Goal: Task Accomplishment & Management: Manage account settings

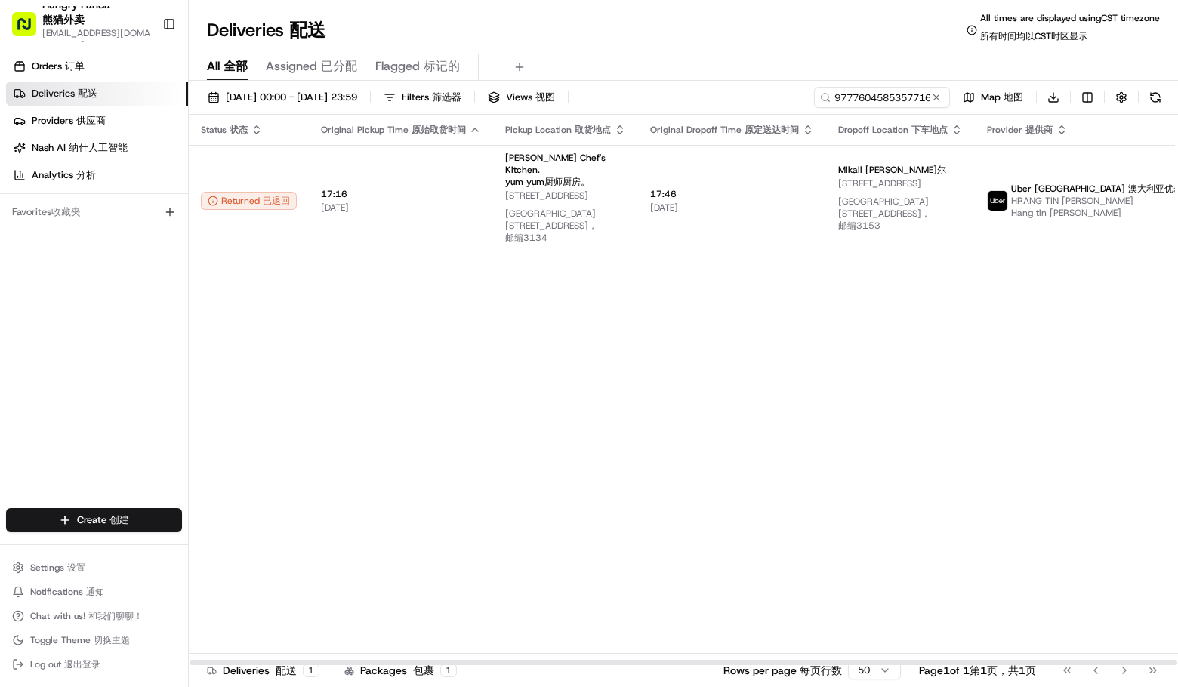
drag, startPoint x: 1082, startPoint y: 350, endPoint x: 1023, endPoint y: 348, distance: 58.2
click at [1082, 350] on div "Status Status 状态 Original Pickup Time Original Pickup Time 原始取货时间 Pickup Locati…" at bounding box center [727, 390] width 1076 height 551
click at [891, 100] on input "977760458535771611326" at bounding box center [859, 97] width 181 height 21
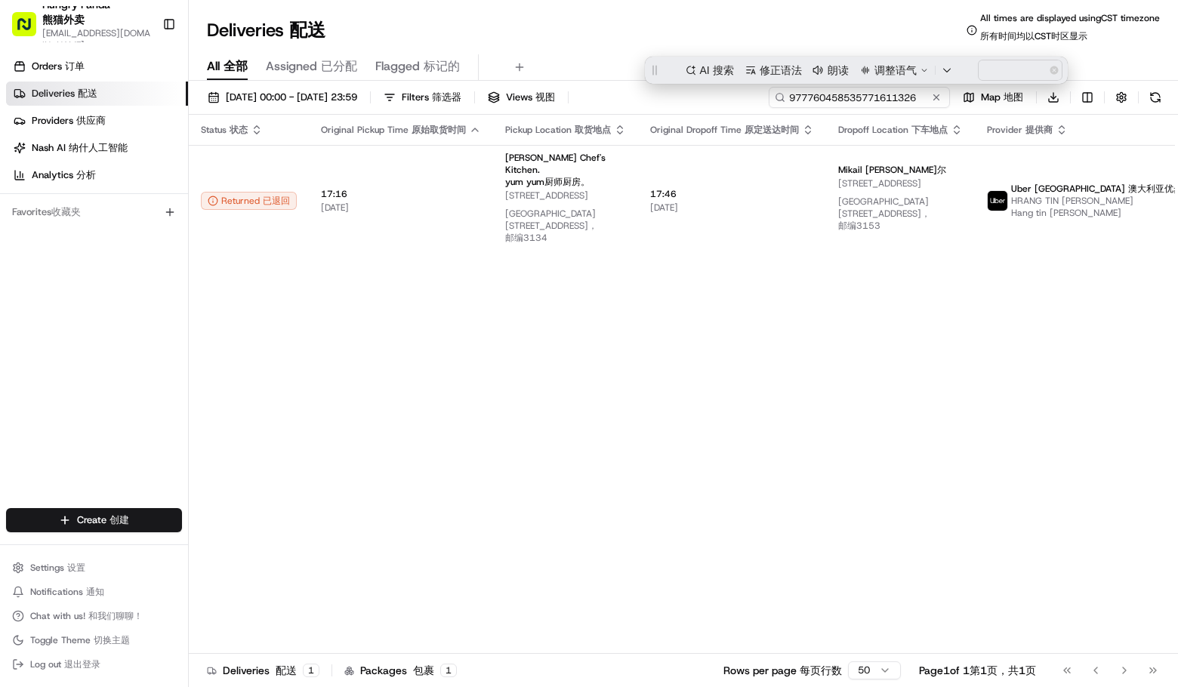
paste input "5947811585758791481721"
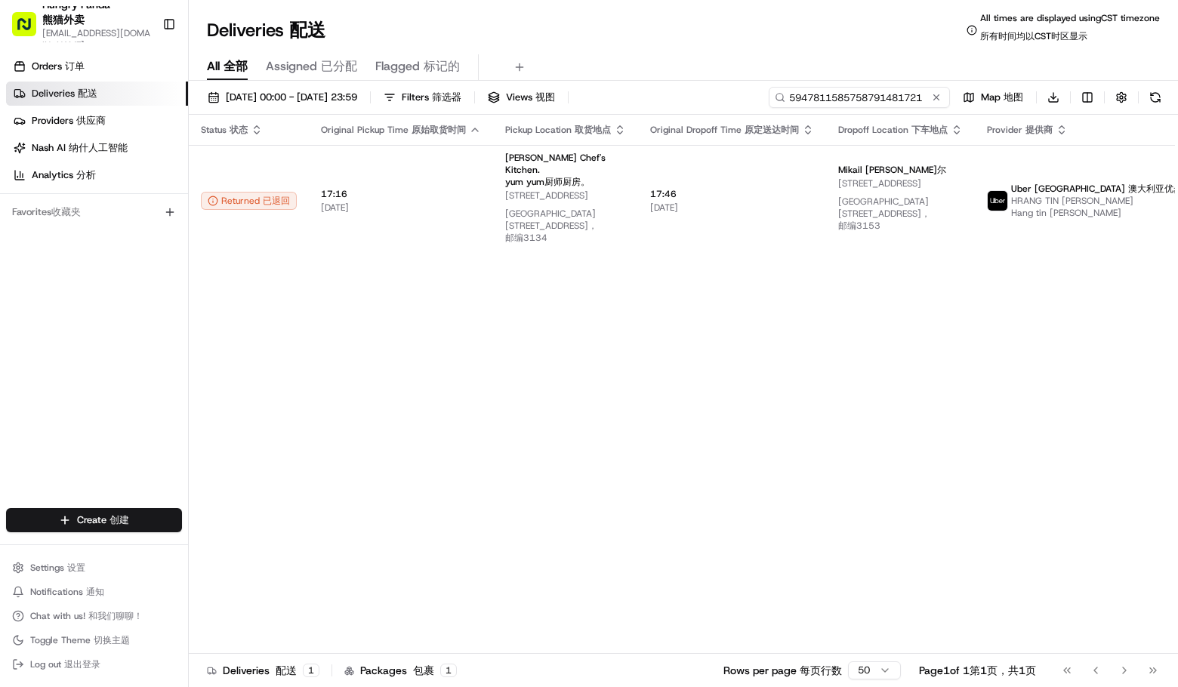
type input "5947811585758791481721"
click at [644, 34] on div "Deliveries Deliveries 配送 All times are displayed using CST timezone All times a…" at bounding box center [683, 30] width 989 height 36
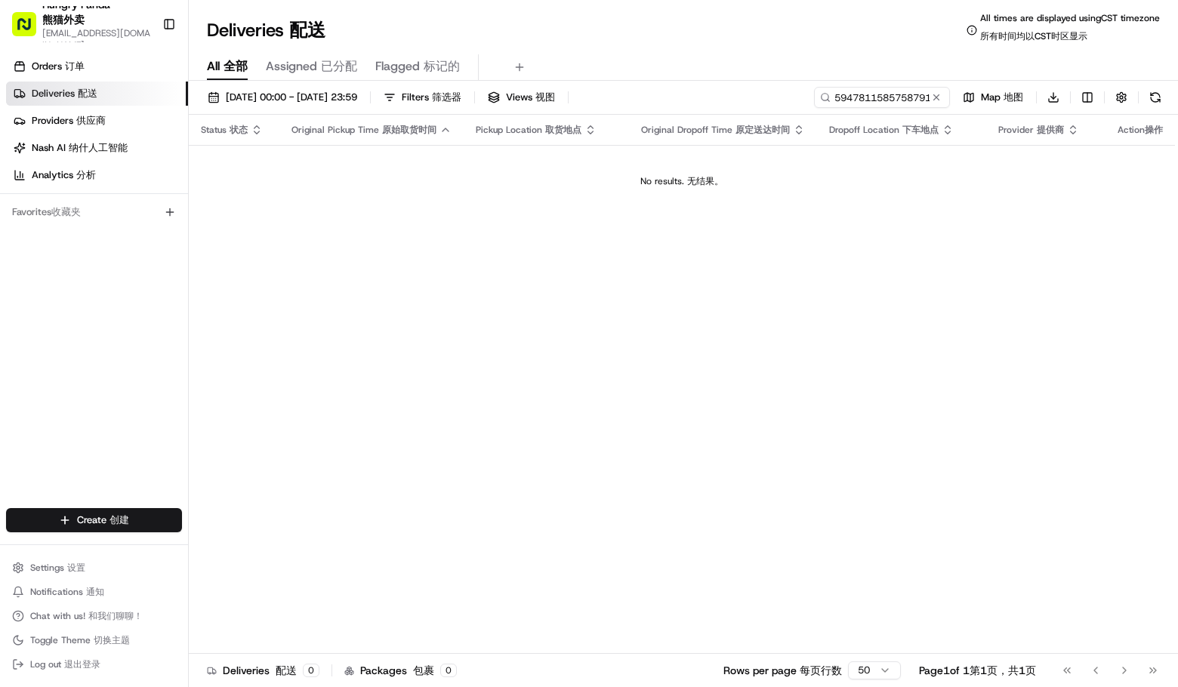
drag, startPoint x: 1042, startPoint y: 248, endPoint x: 980, endPoint y: 170, distance: 99.0
click at [1042, 248] on div "Status Status 状态 Original Pickup Time Original Pickup Time 原始取货时间 Pickup Locati…" at bounding box center [682, 390] width 986 height 551
click at [934, 100] on button at bounding box center [936, 97] width 15 height 15
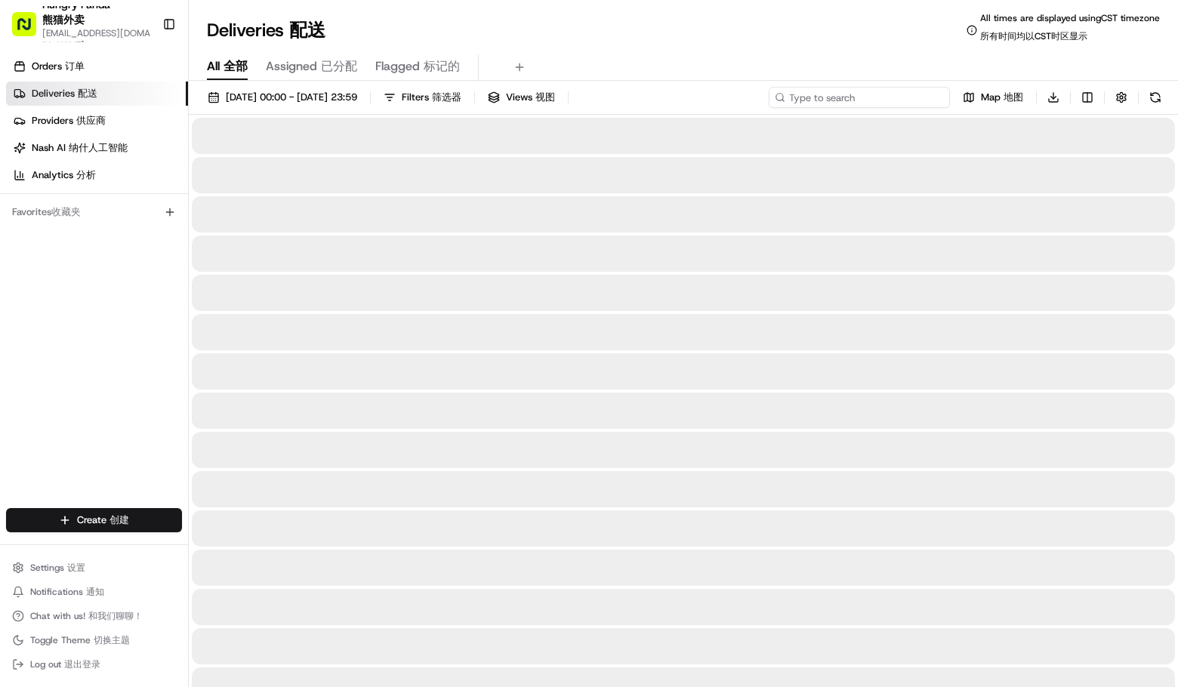
click at [907, 93] on input at bounding box center [859, 97] width 181 height 21
paste input "5947811585758791481721"
type input "5947811585758791481721"
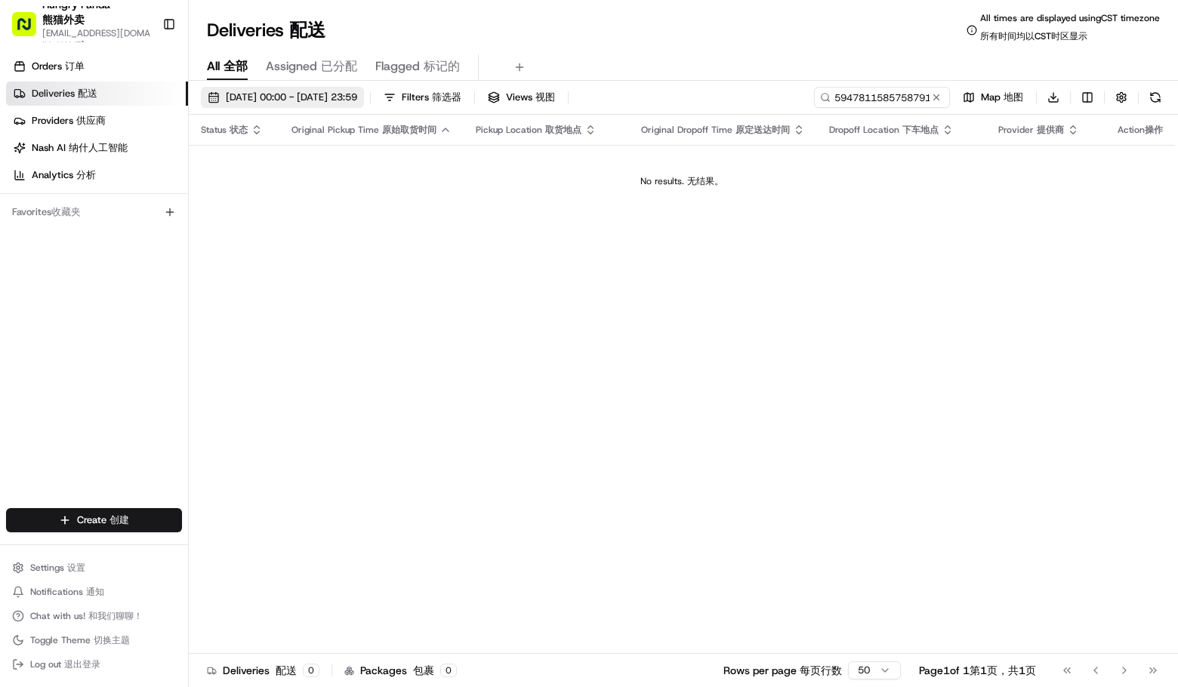
click at [325, 93] on span "20/08/2025 00:00 - 20/08/2025 23:59" at bounding box center [291, 98] width 131 height 14
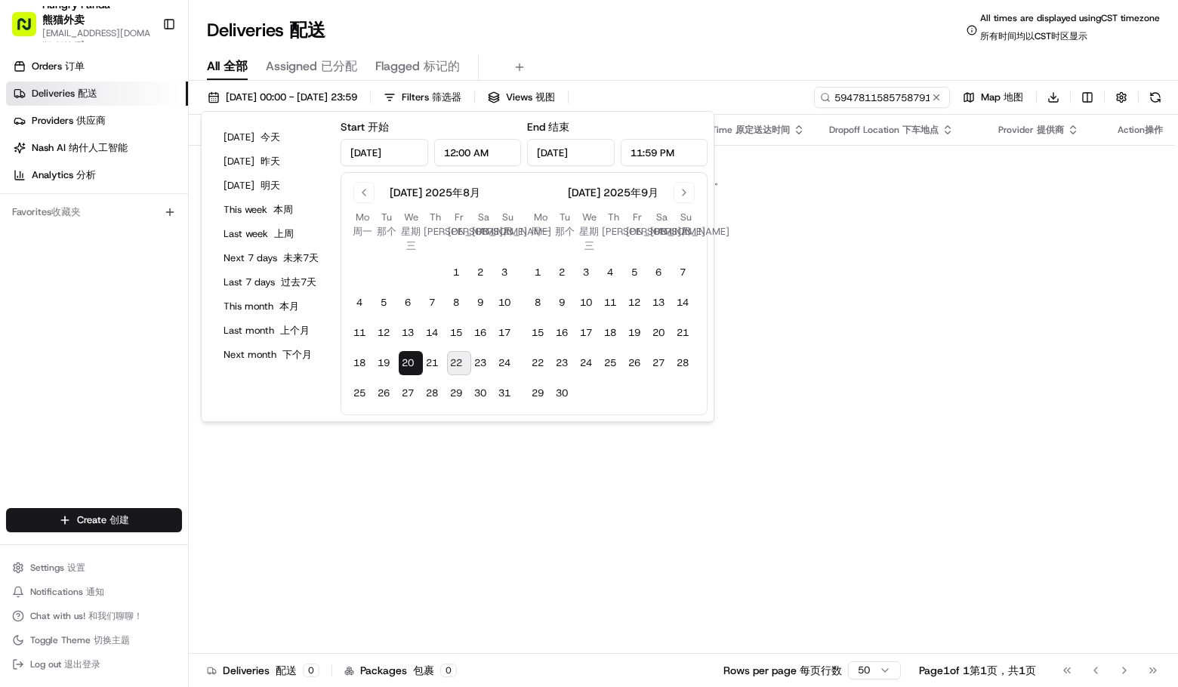
click at [456, 363] on button "22 22" at bounding box center [459, 363] width 24 height 24
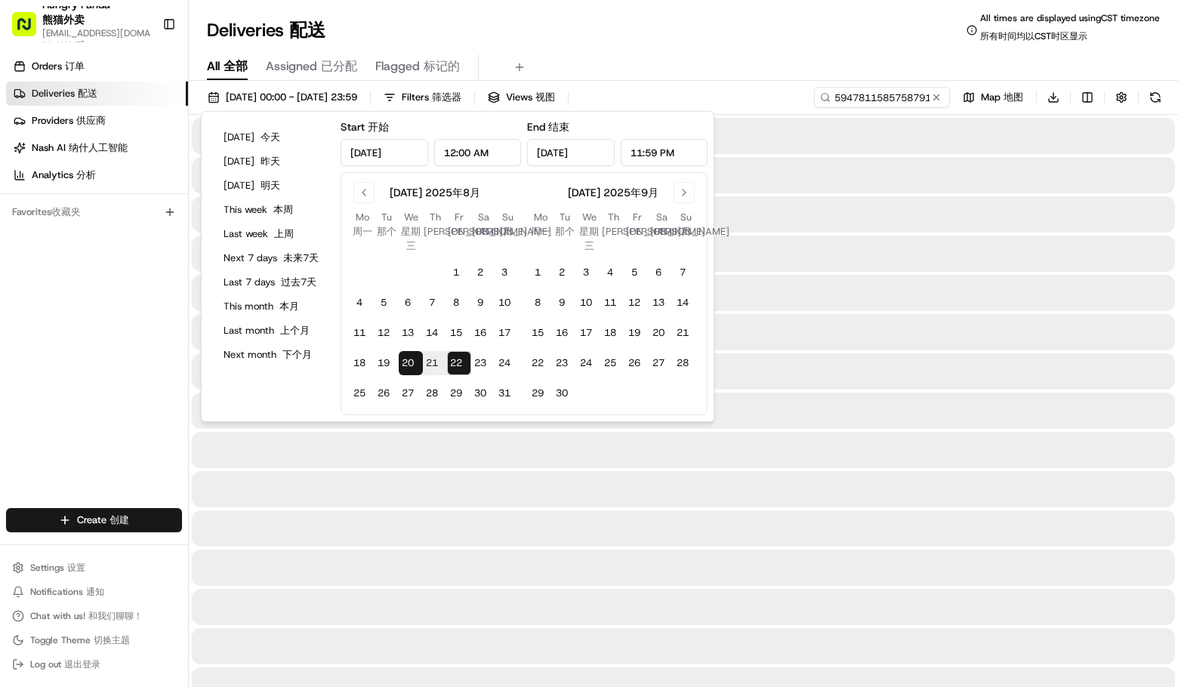
type input "Aug 22, 2025"
click at [456, 363] on button "22 22" at bounding box center [459, 363] width 24 height 24
type input "Aug 22, 2025"
click at [458, 361] on button "22 22" at bounding box center [459, 363] width 24 height 24
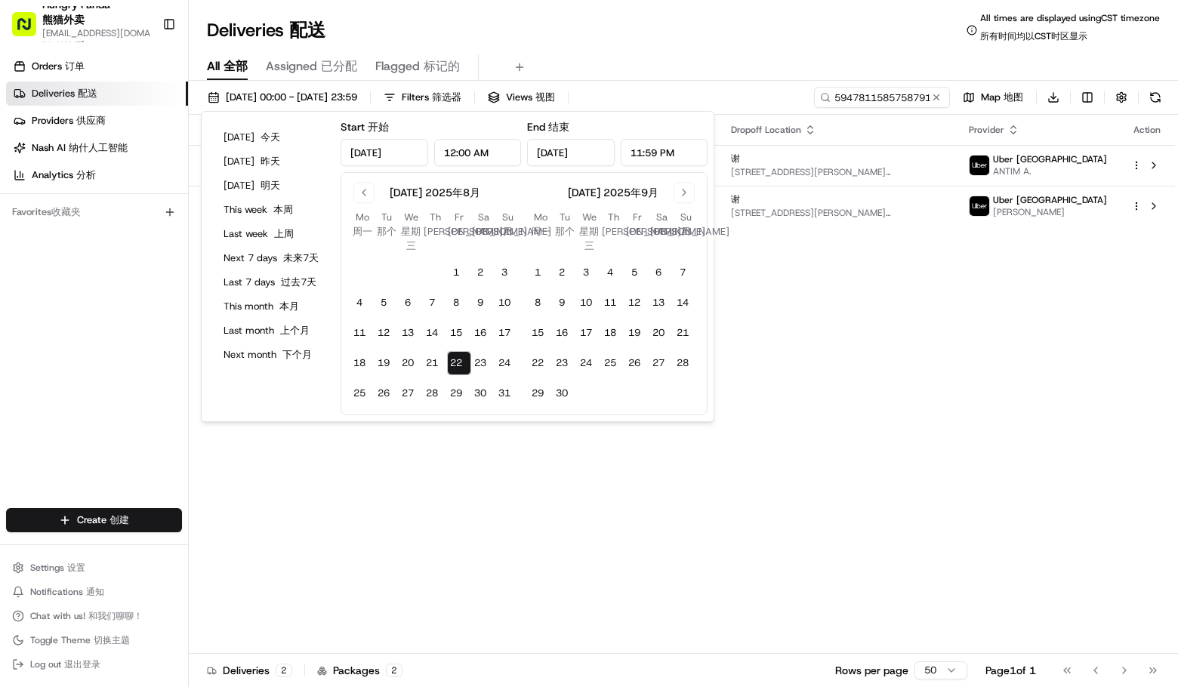
click at [620, 23] on div "Deliveries Deliveries 配送 All times are displayed using CST timezone All times a…" at bounding box center [683, 30] width 989 height 36
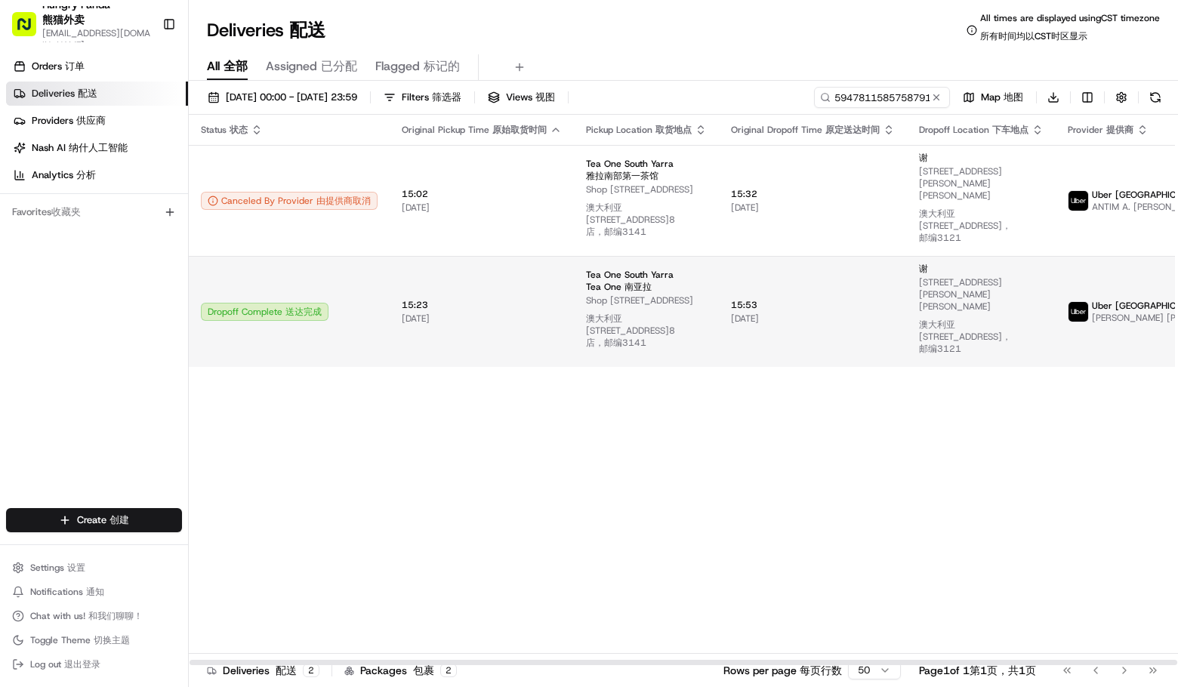
click at [600, 310] on span "Shop 8/210 Toorak Rd, South Yarra VIC 3141, Australia Shop 8/210 Toorak Rd, Sou…" at bounding box center [646, 325] width 121 height 60
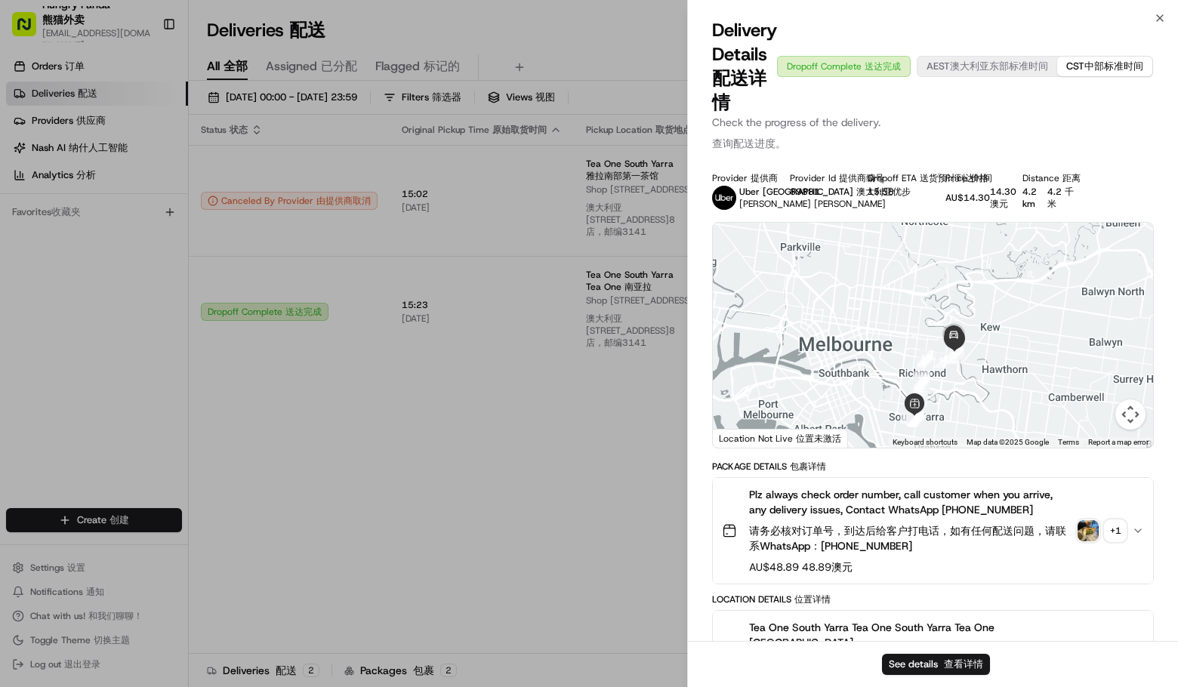
click at [1101, 529] on button "+ 1 + 1" at bounding box center [1102, 530] width 48 height 21
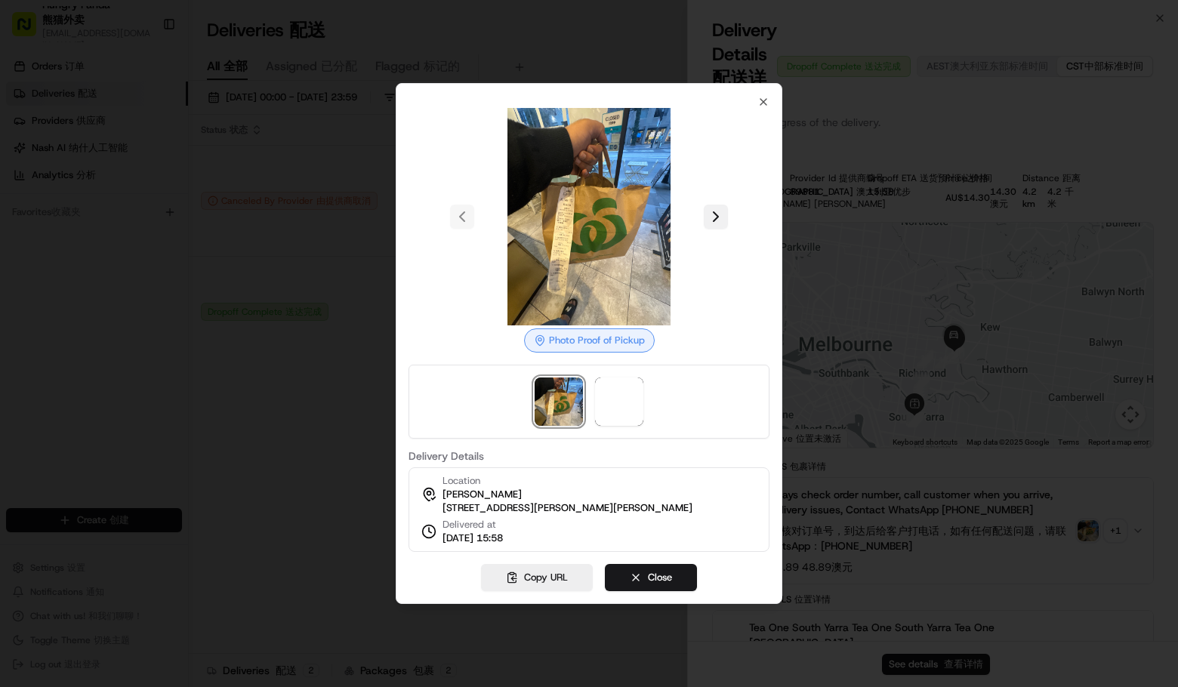
click at [714, 208] on button at bounding box center [716, 217] width 24 height 24
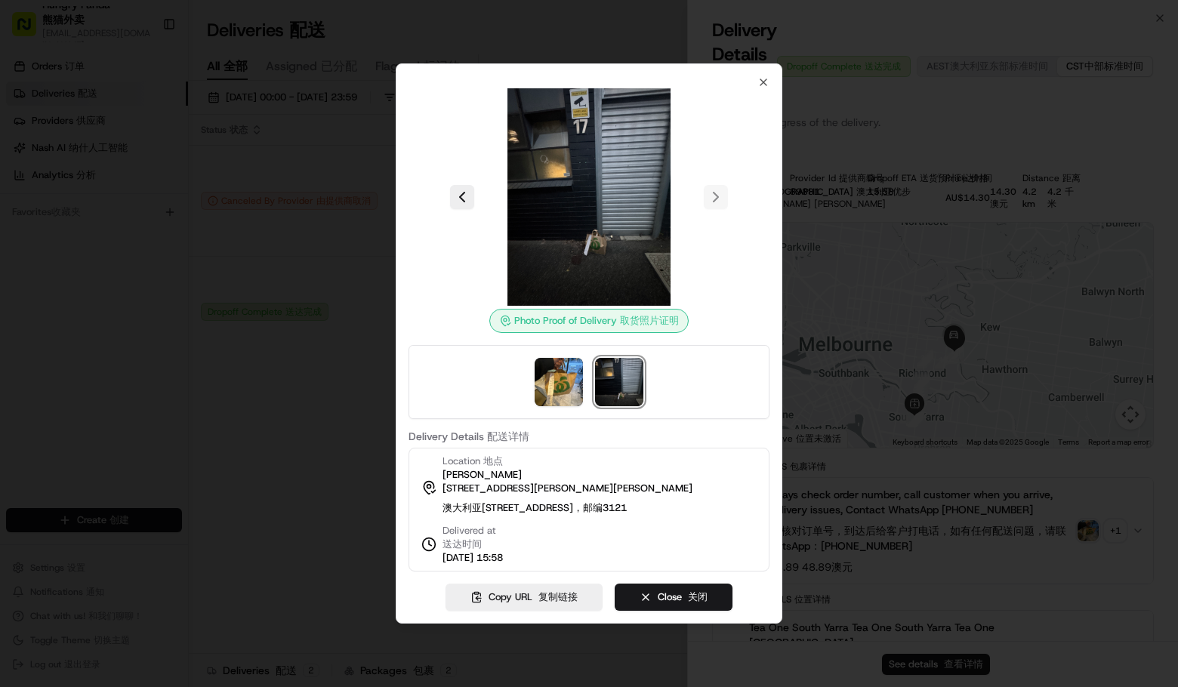
click at [859, 449] on div at bounding box center [589, 343] width 1178 height 687
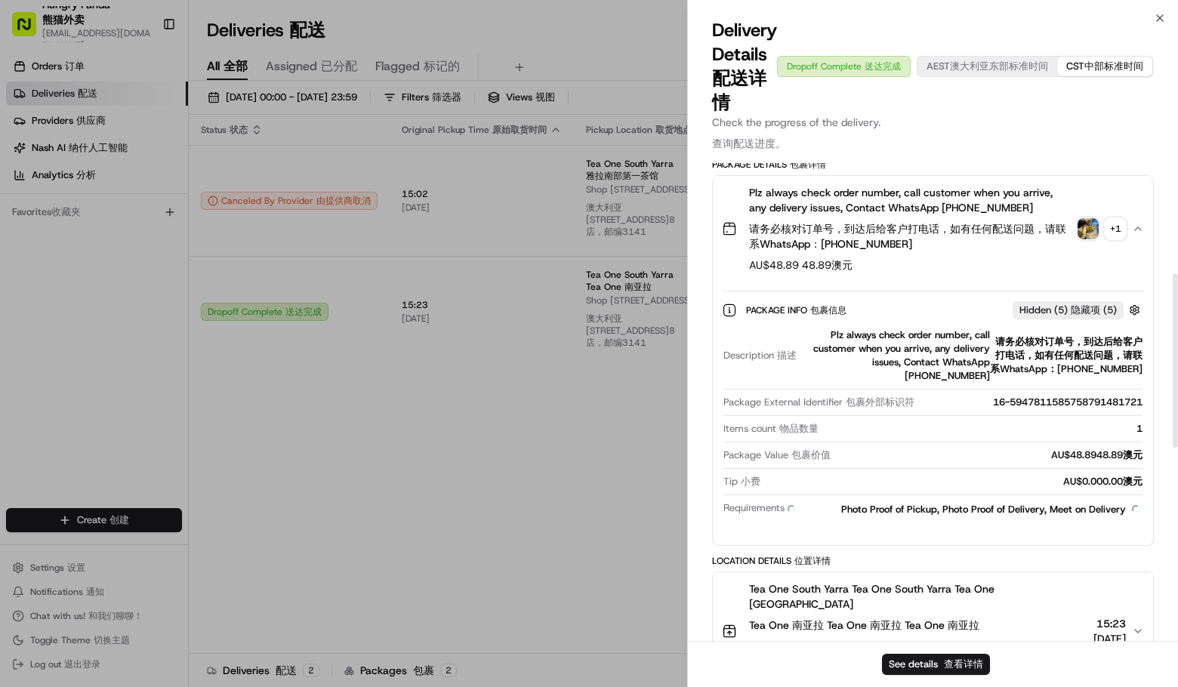
scroll to position [227, 0]
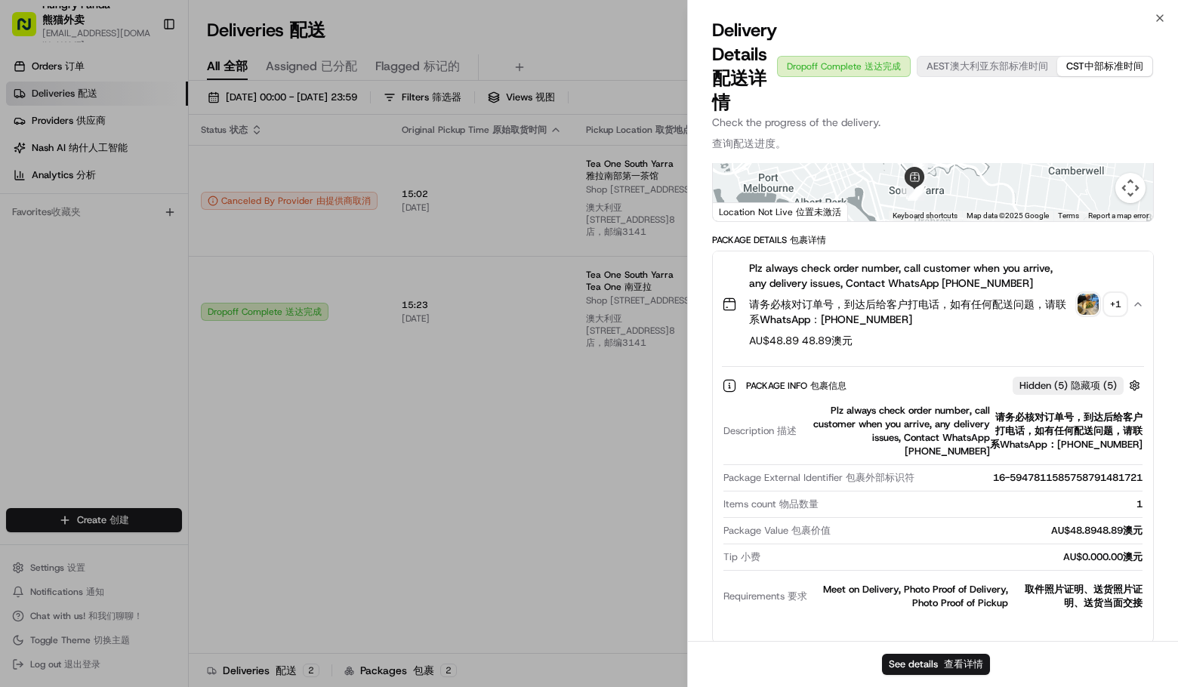
click at [1023, 116] on p "Check the progress of the delivery. Check the progress of the delivery. 查询配送进度。" at bounding box center [933, 136] width 442 height 42
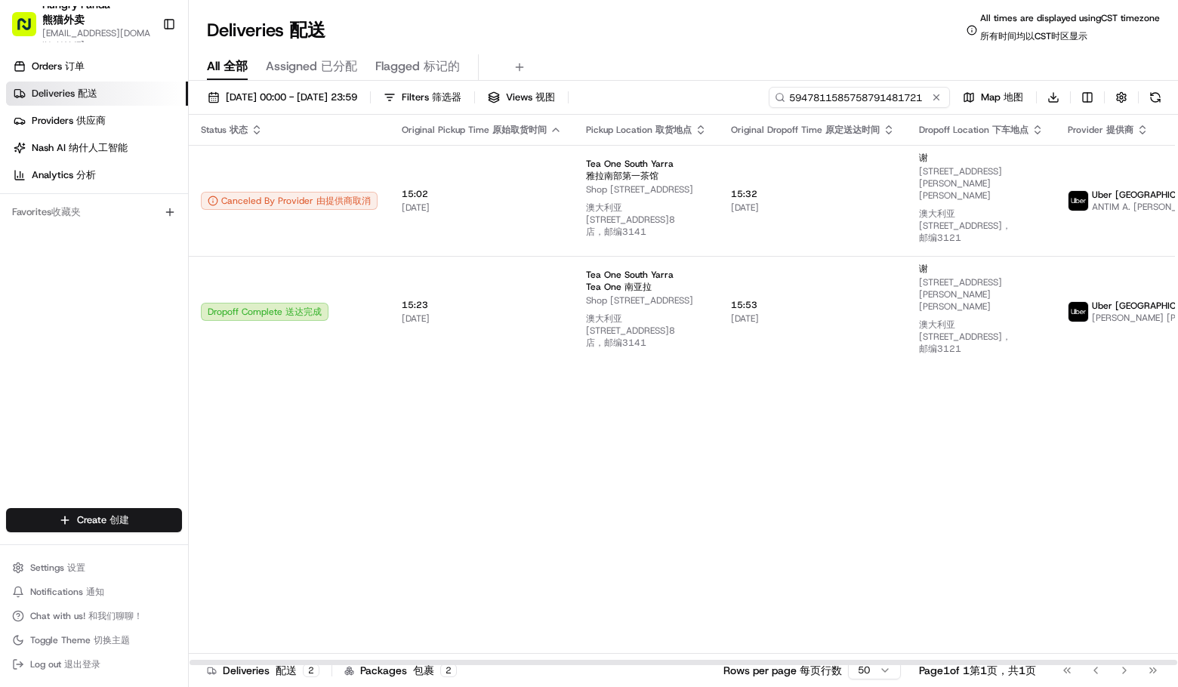
click at [869, 103] on input "5947811585758791481721" at bounding box center [859, 97] width 181 height 21
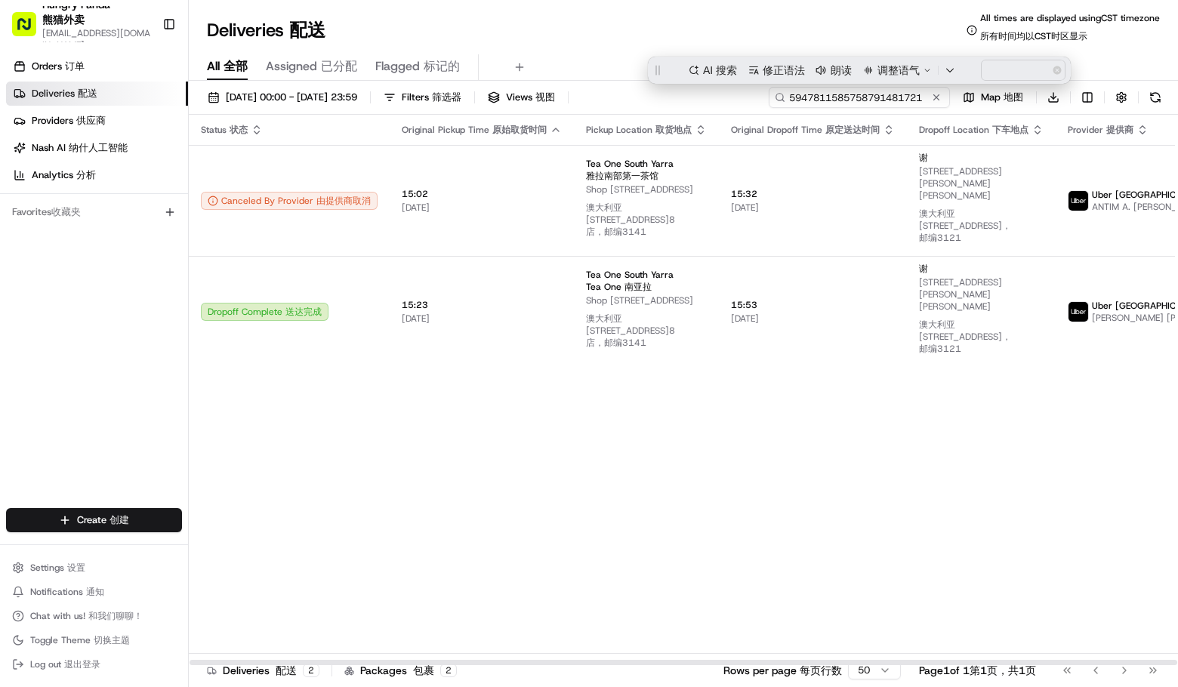
paste input "185789255515376189739"
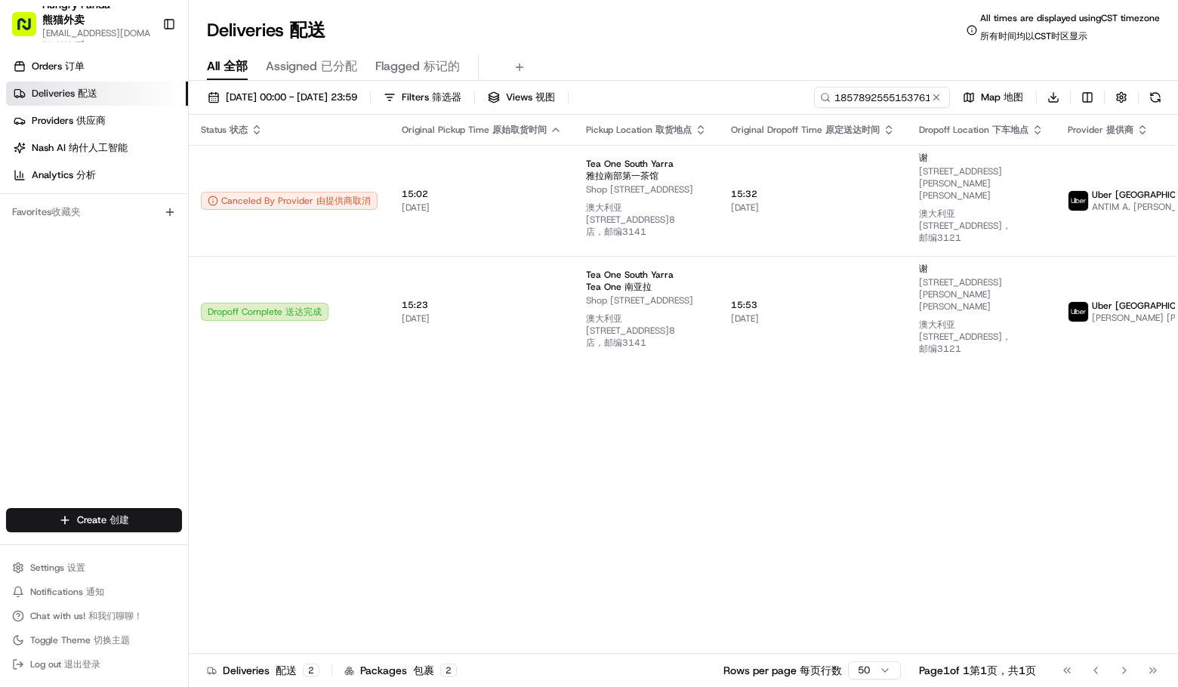
click at [724, 28] on div "Deliveries Deliveries 配送 All times are displayed using CST timezone All times a…" at bounding box center [683, 30] width 989 height 36
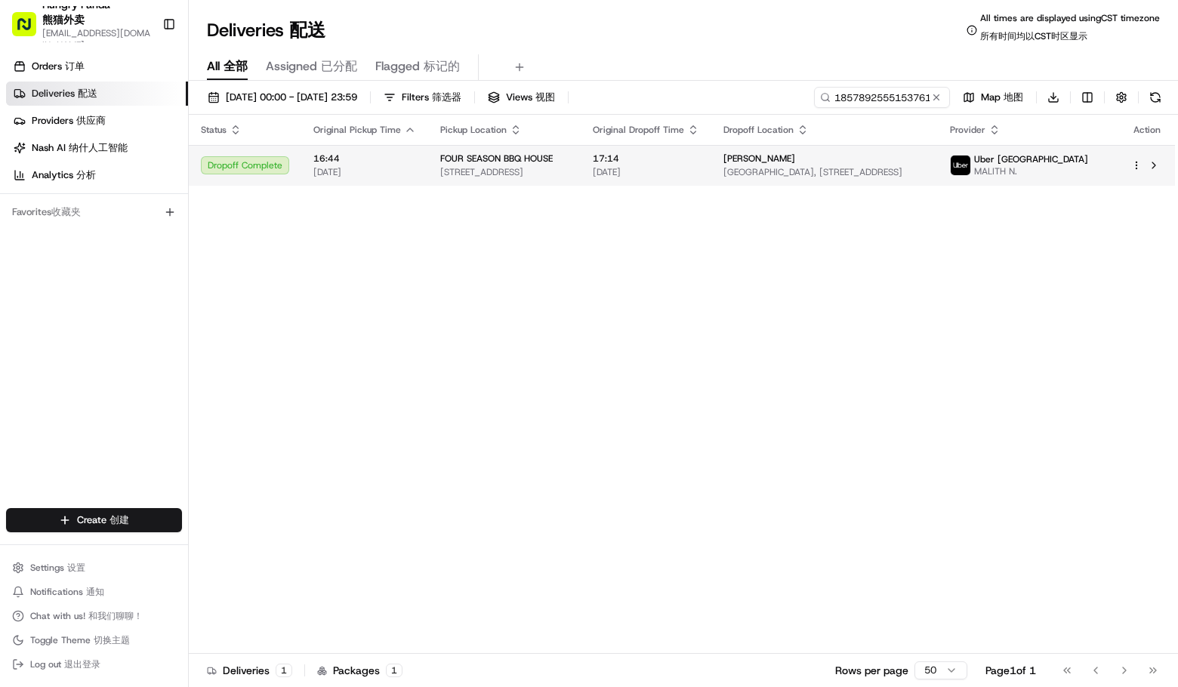
click at [569, 168] on span "722 Mountain Hwy, Bayswater VIC 3153, Australia" at bounding box center [504, 172] width 128 height 12
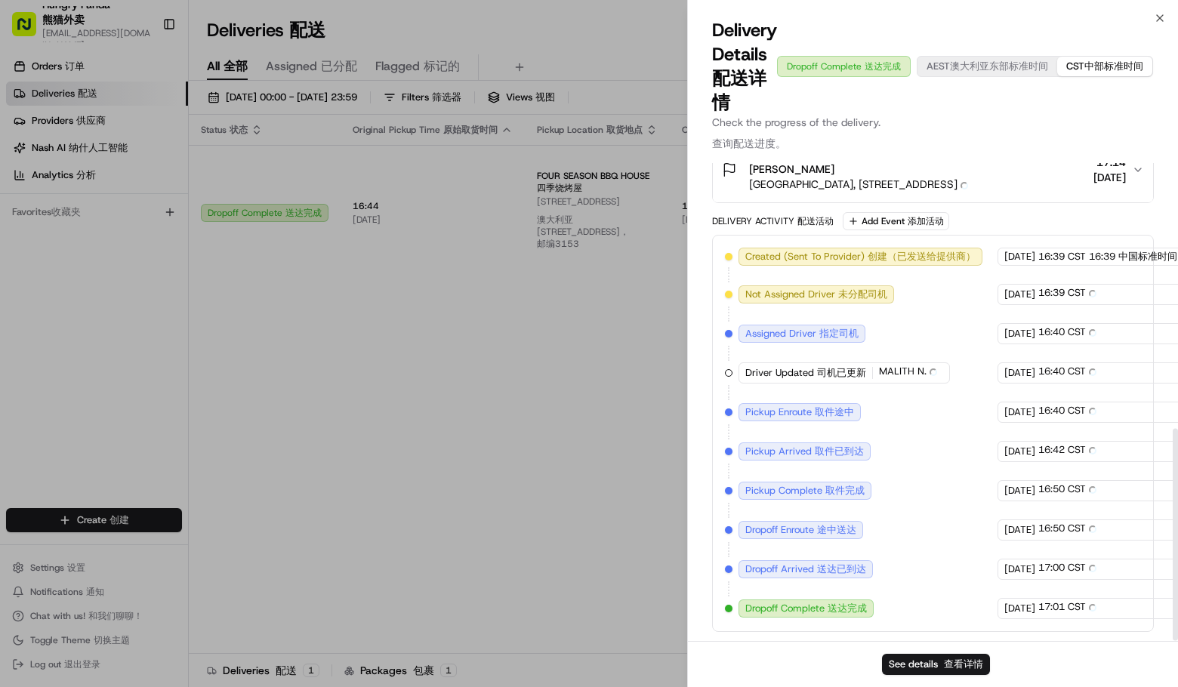
click at [704, 434] on div "Provider Provider Uber Australia Uber Australia MALITH N. MALITH N. Provider Id…" at bounding box center [933, 104] width 490 height 1076
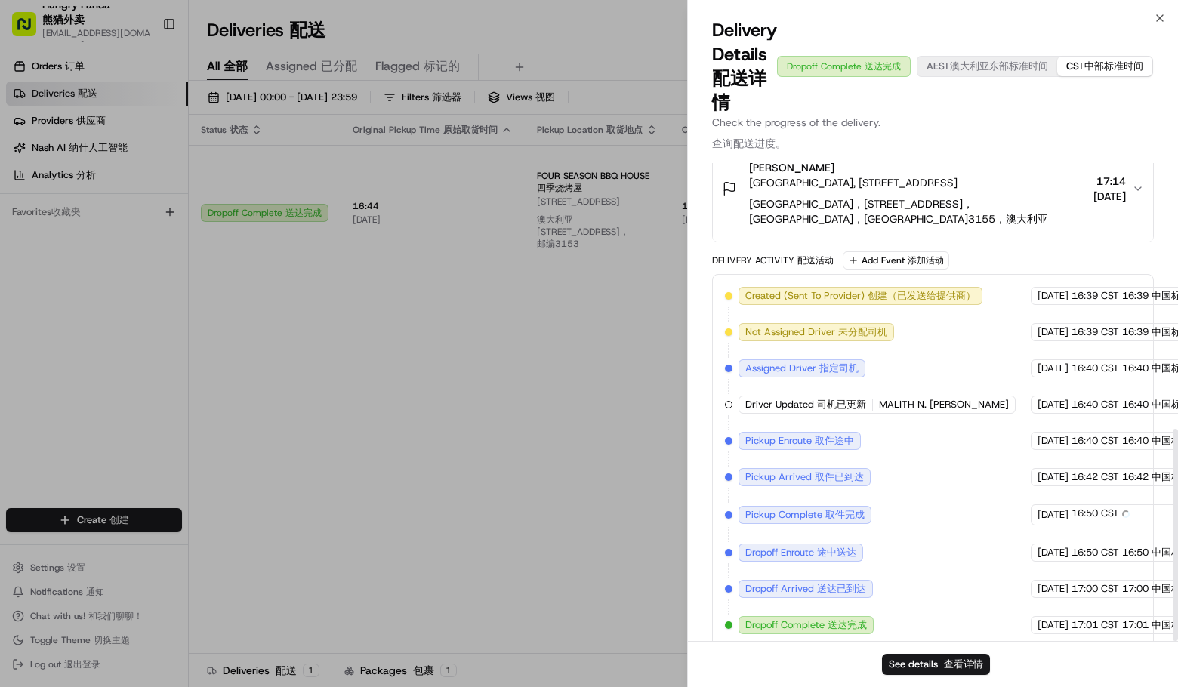
scroll to position [596, 0]
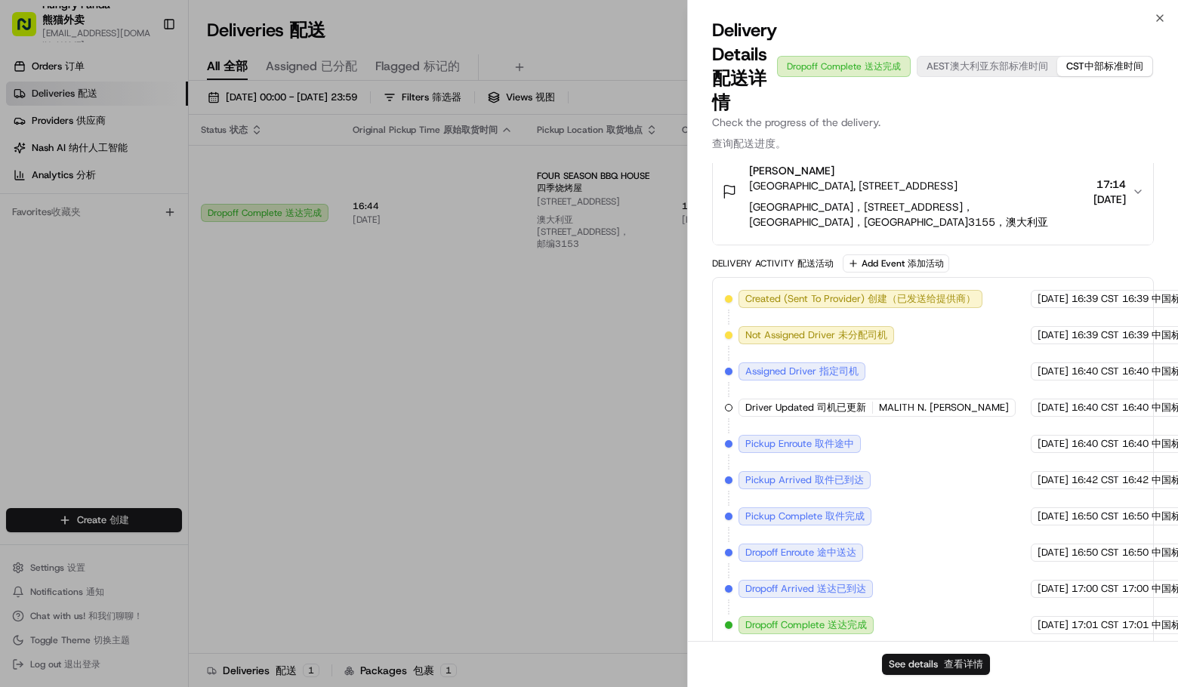
click at [962, 668] on span "查看详情" at bounding box center [963, 664] width 39 height 13
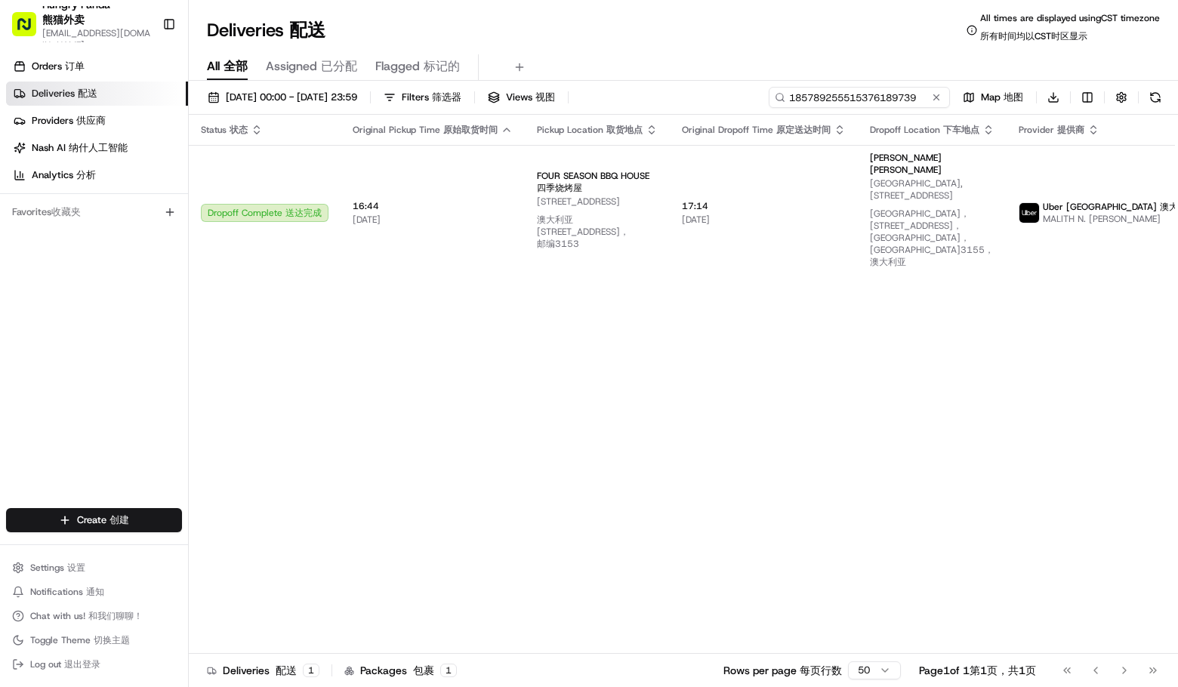
click at [878, 99] on input "185789255515376189739" at bounding box center [859, 97] width 181 height 21
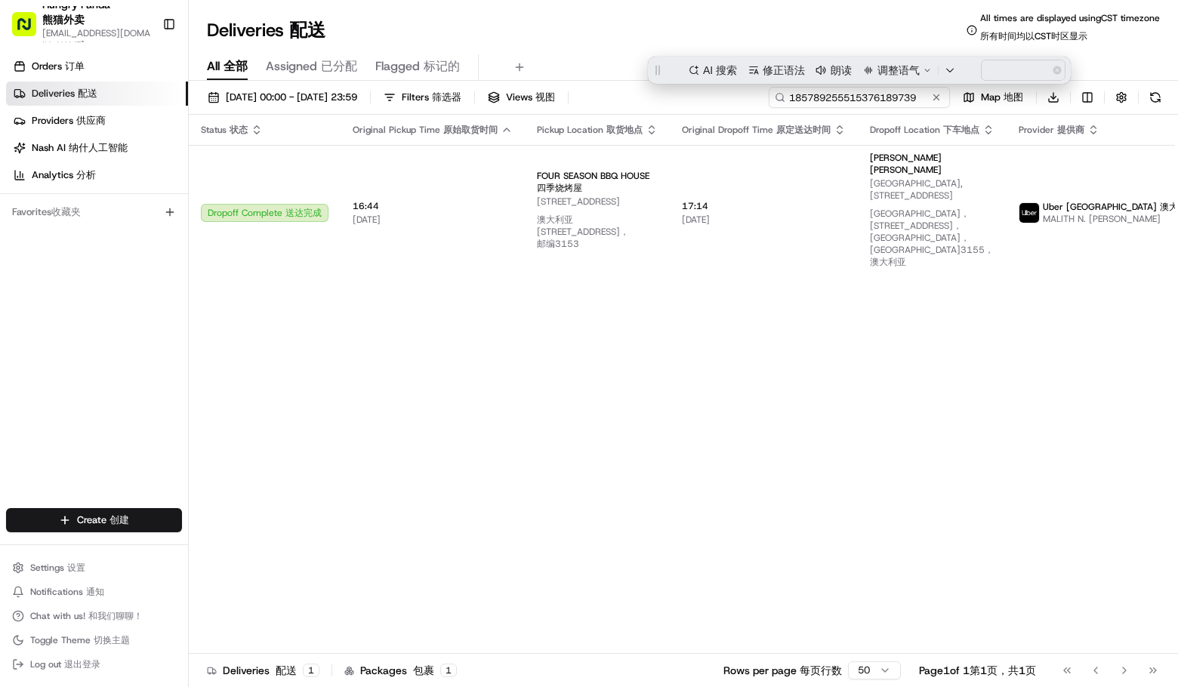
click at [878, 99] on input "185789255515376189739" at bounding box center [859, 97] width 181 height 21
click at [897, 94] on input "185789255515376189739" at bounding box center [859, 97] width 181 height 21
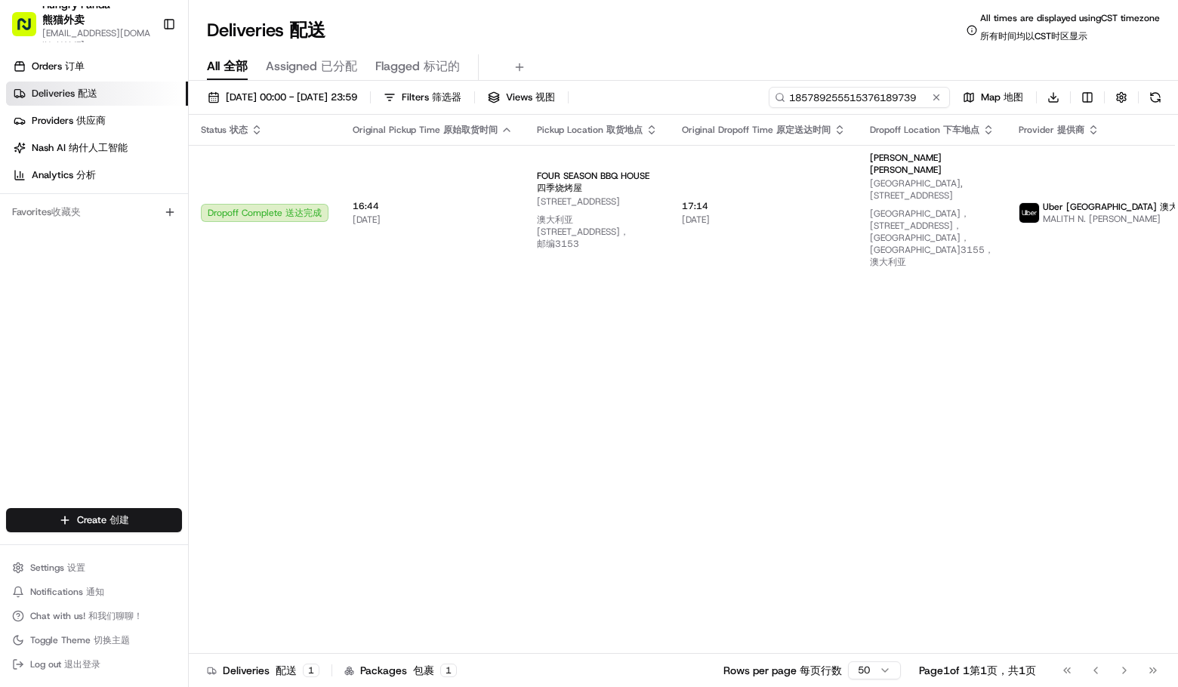
click at [897, 94] on input "185789255515376189739" at bounding box center [859, 97] width 181 height 21
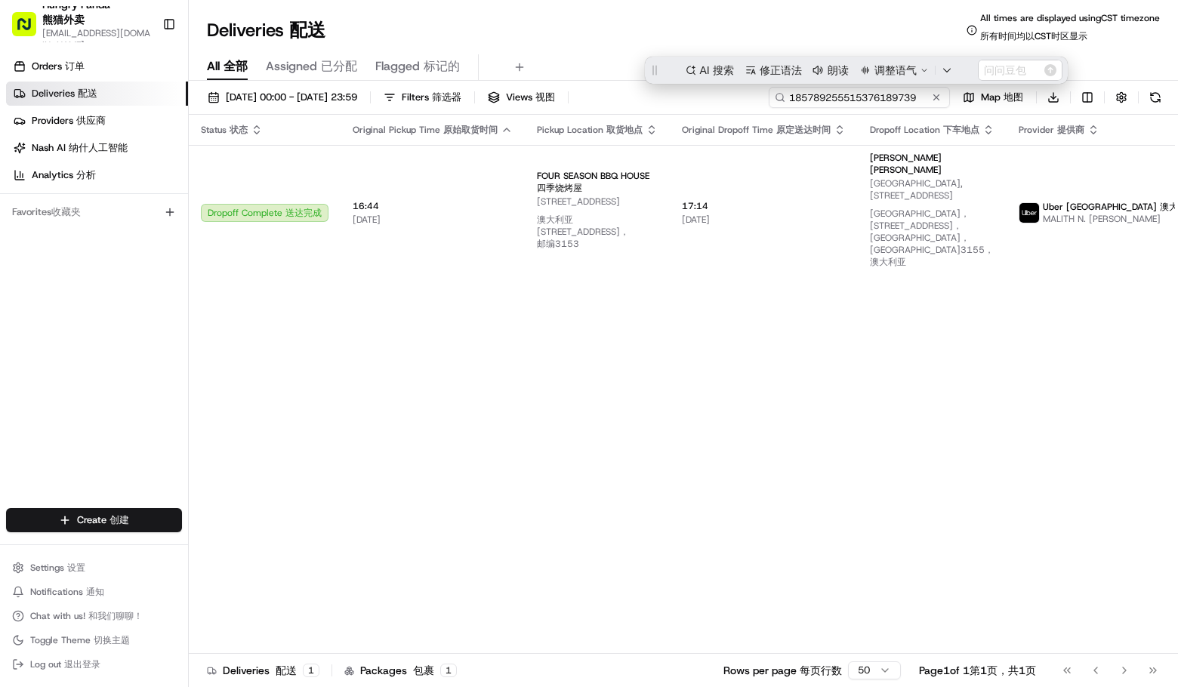
paste input "2353849285750759541325"
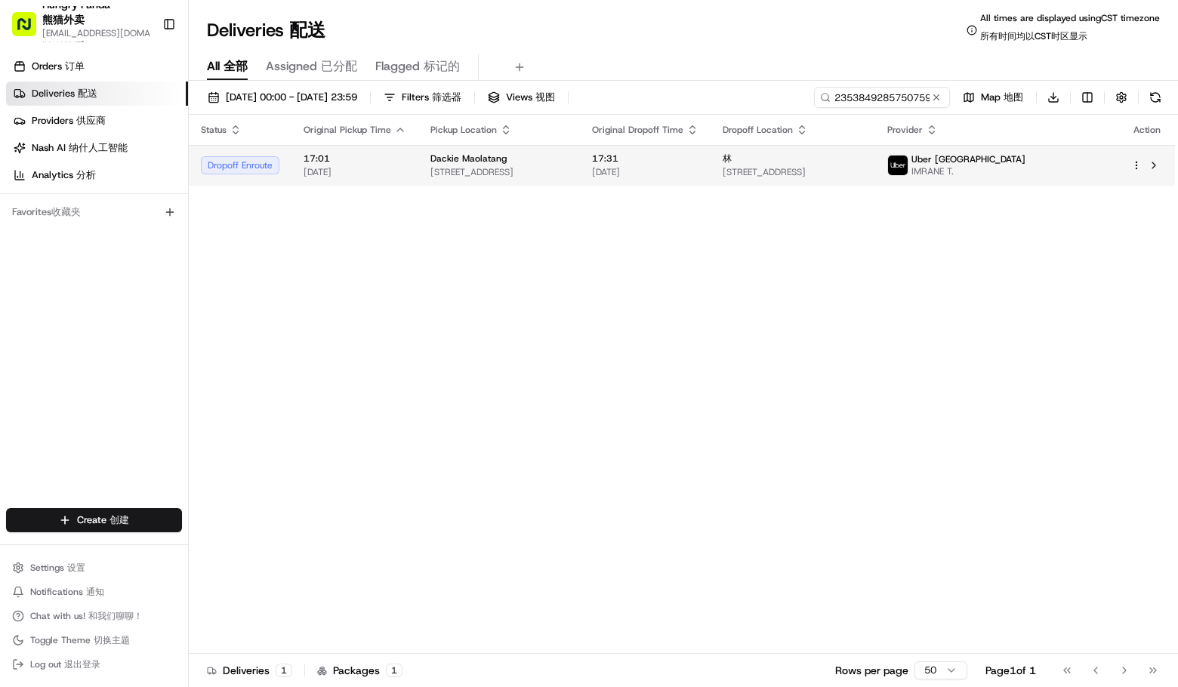
click at [580, 177] on td "Dackie Maolatang 516 Little Bourke St, Melbourne VIC 3000, Australia" at bounding box center [499, 165] width 162 height 41
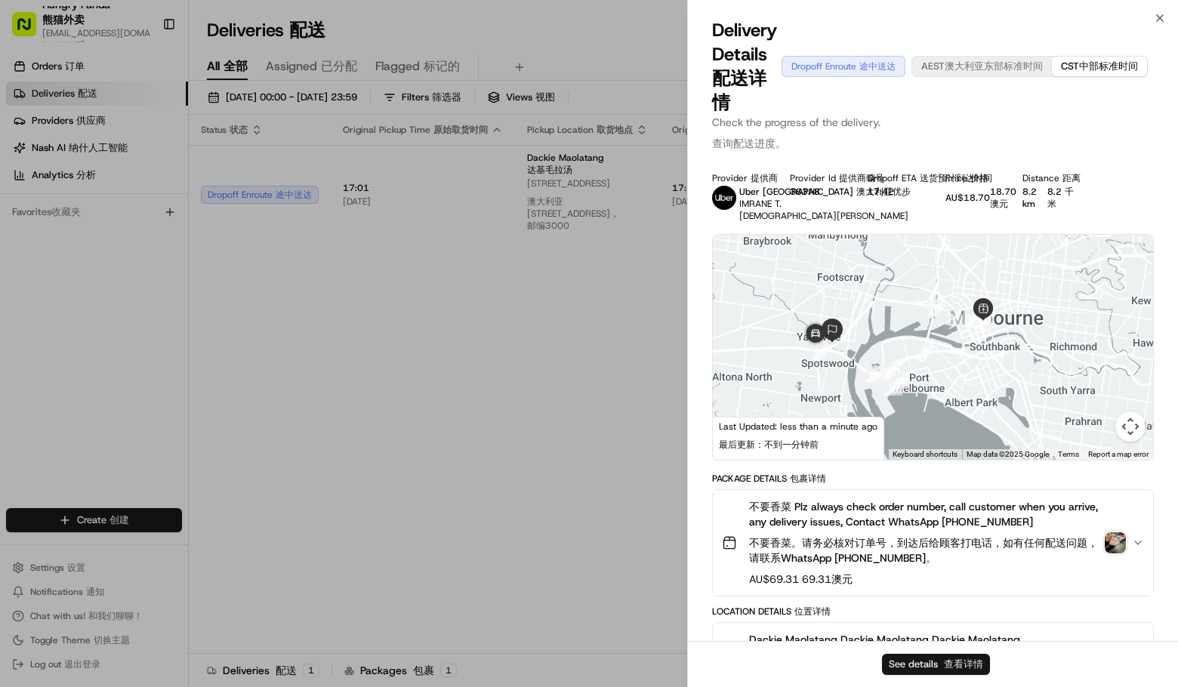
click at [918, 662] on button "See details See details 查看详情" at bounding box center [936, 664] width 108 height 21
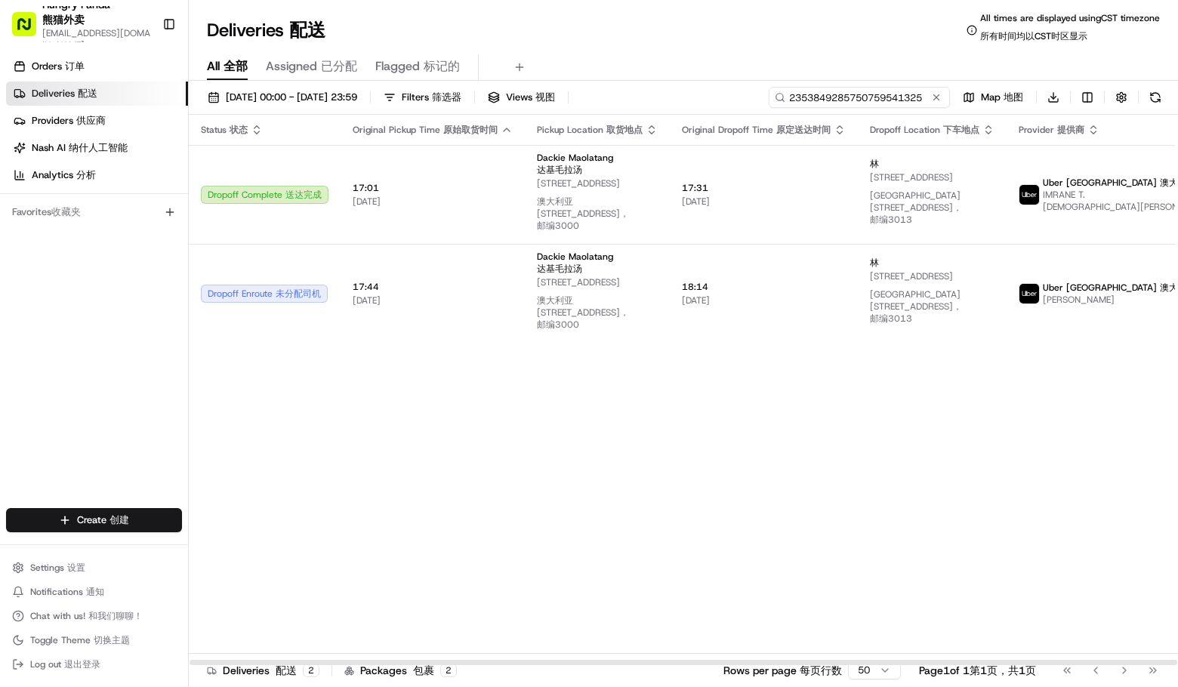
click at [863, 101] on input "2353849285750759541325" at bounding box center [859, 97] width 181 height 21
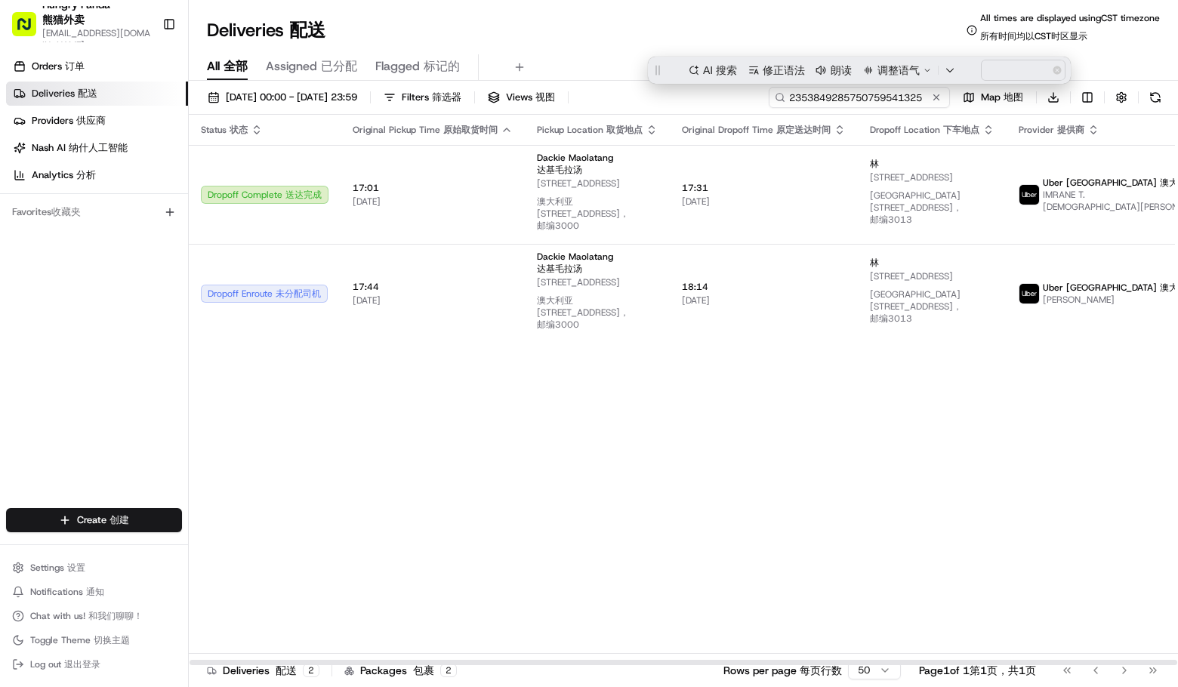
paste input "0256810195850736461737"
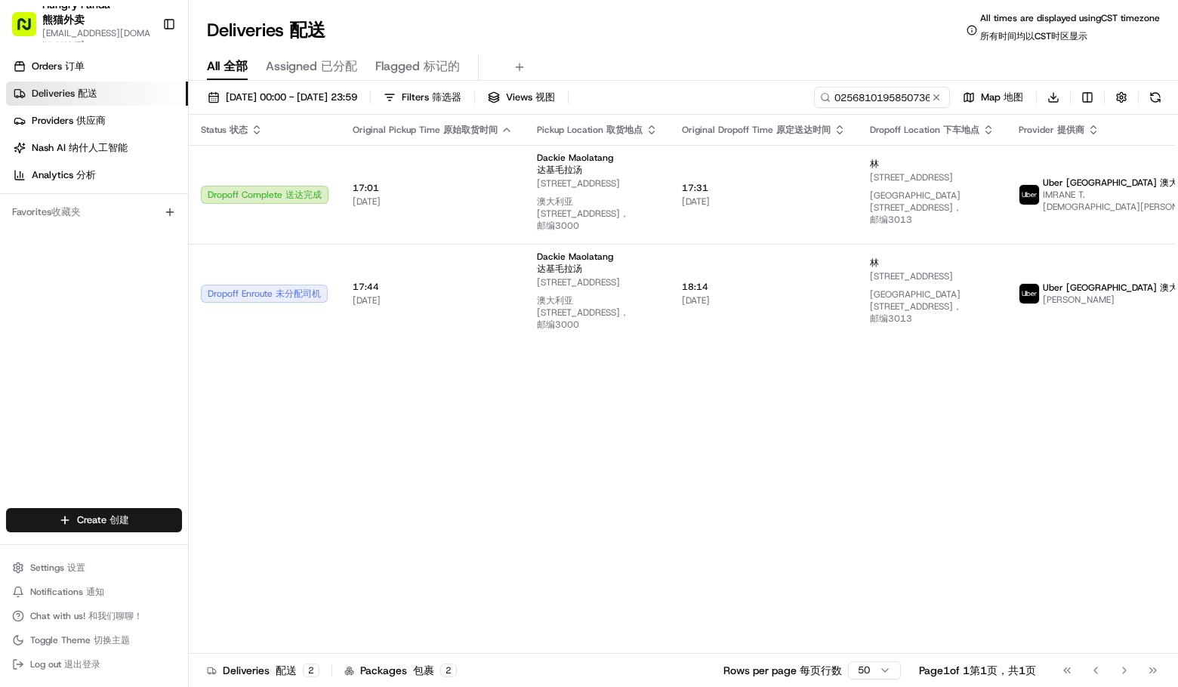
click at [672, 29] on div "Deliveries Deliveries 配送 All times are displayed using CST timezone All times a…" at bounding box center [683, 30] width 989 height 36
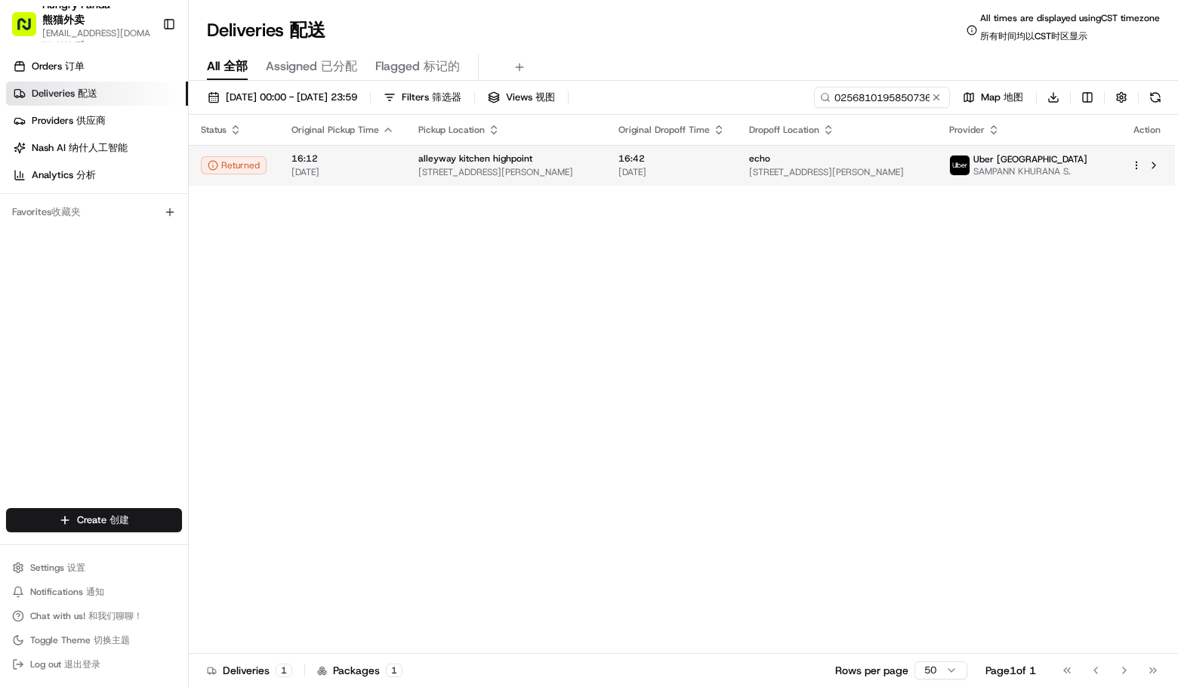
click at [694, 165] on span "16:42" at bounding box center [672, 159] width 106 height 12
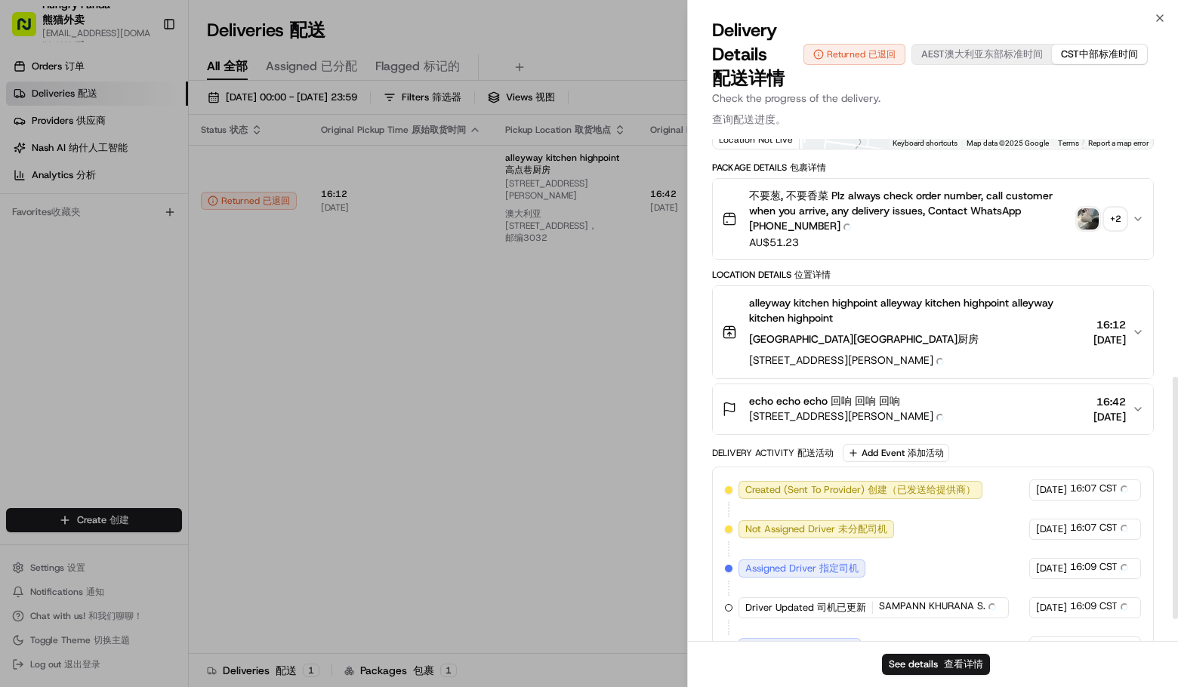
scroll to position [248, 0]
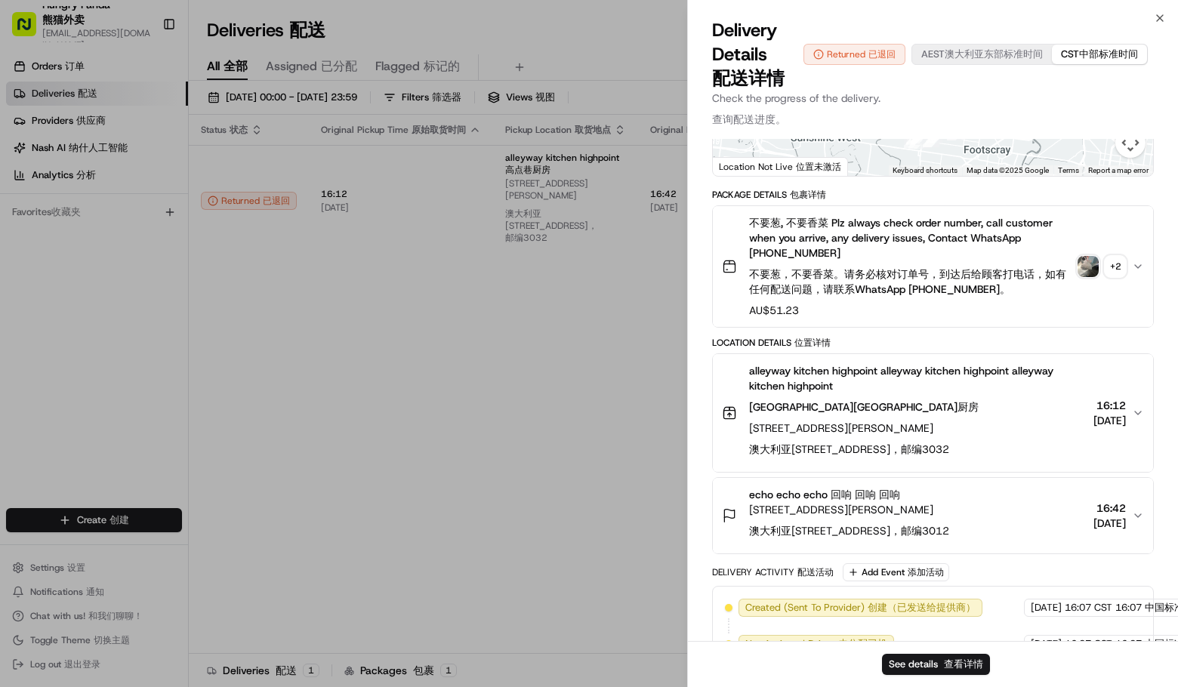
click at [1116, 277] on div "+ 2 + 2" at bounding box center [1115, 266] width 21 height 21
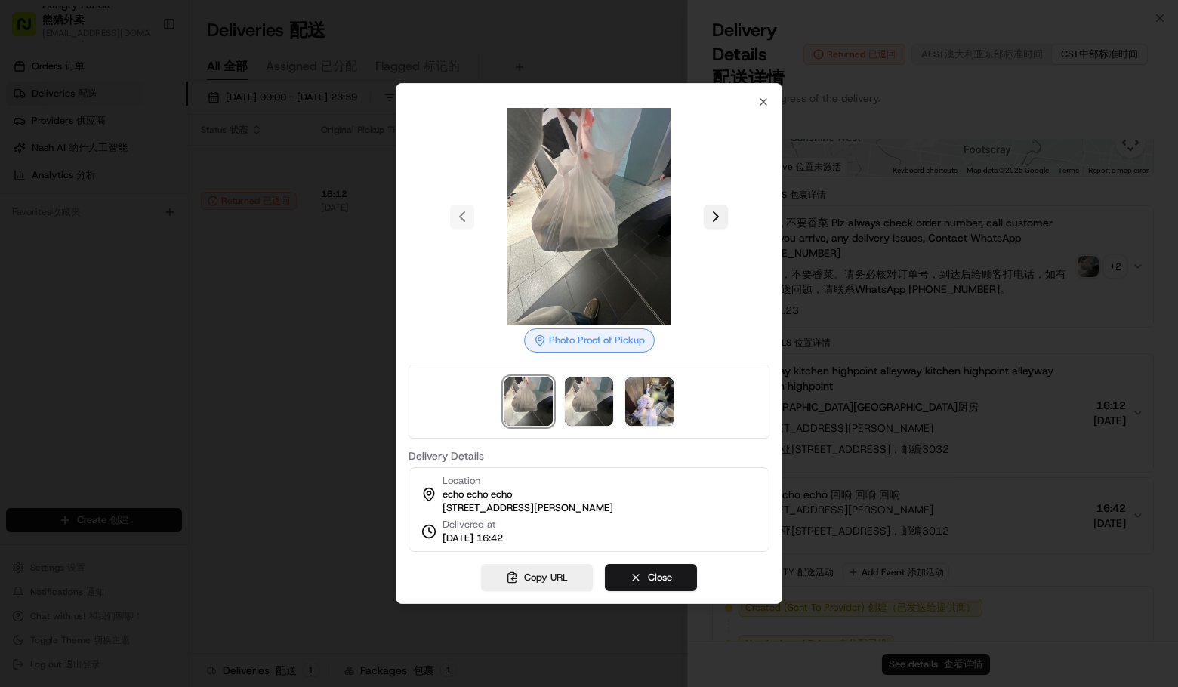
click at [721, 216] on button at bounding box center [716, 217] width 24 height 24
click at [721, 214] on button at bounding box center [716, 217] width 24 height 24
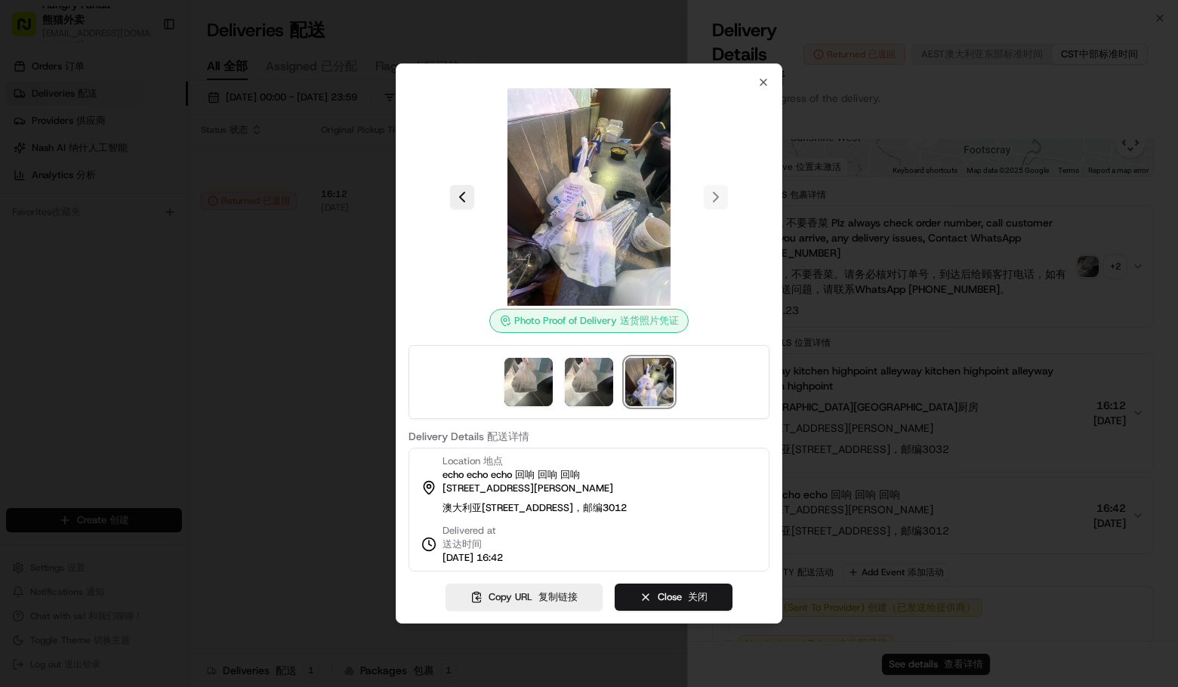
click at [114, 137] on div at bounding box center [589, 343] width 1178 height 687
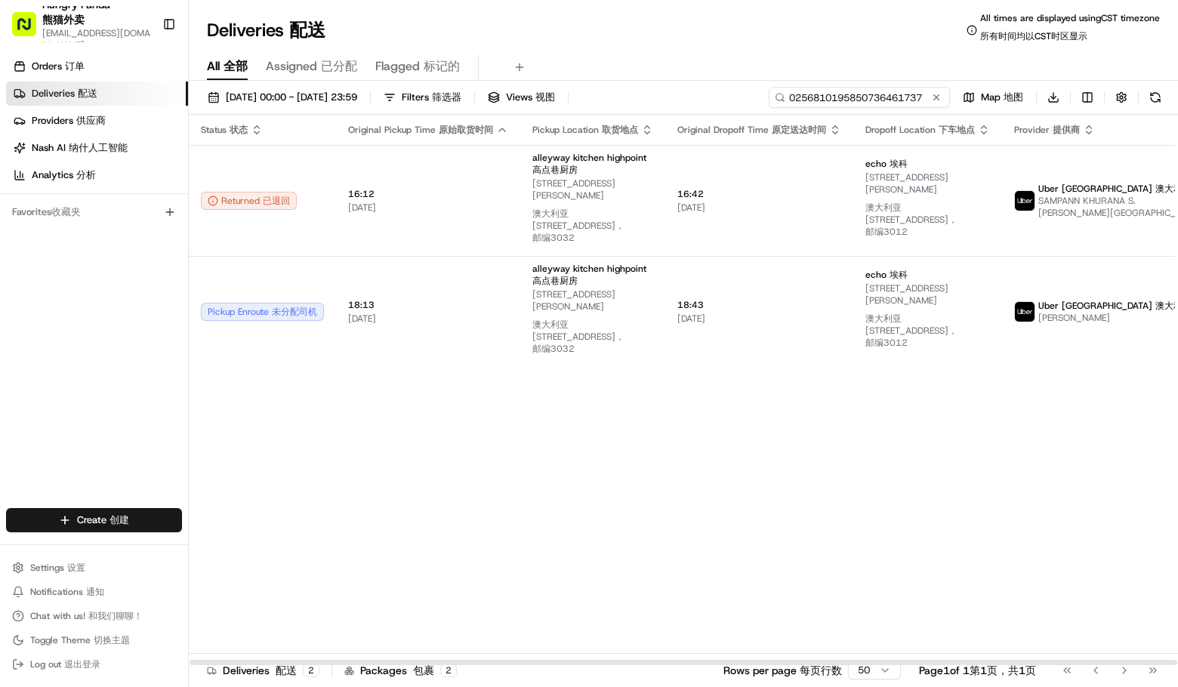
click at [863, 100] on input "0256810195850736461737" at bounding box center [859, 97] width 181 height 21
click at [719, 60] on div "All All 全部 Assigned Assigned 已分配 Flagged Flagged 标记的" at bounding box center [683, 67] width 989 height 26
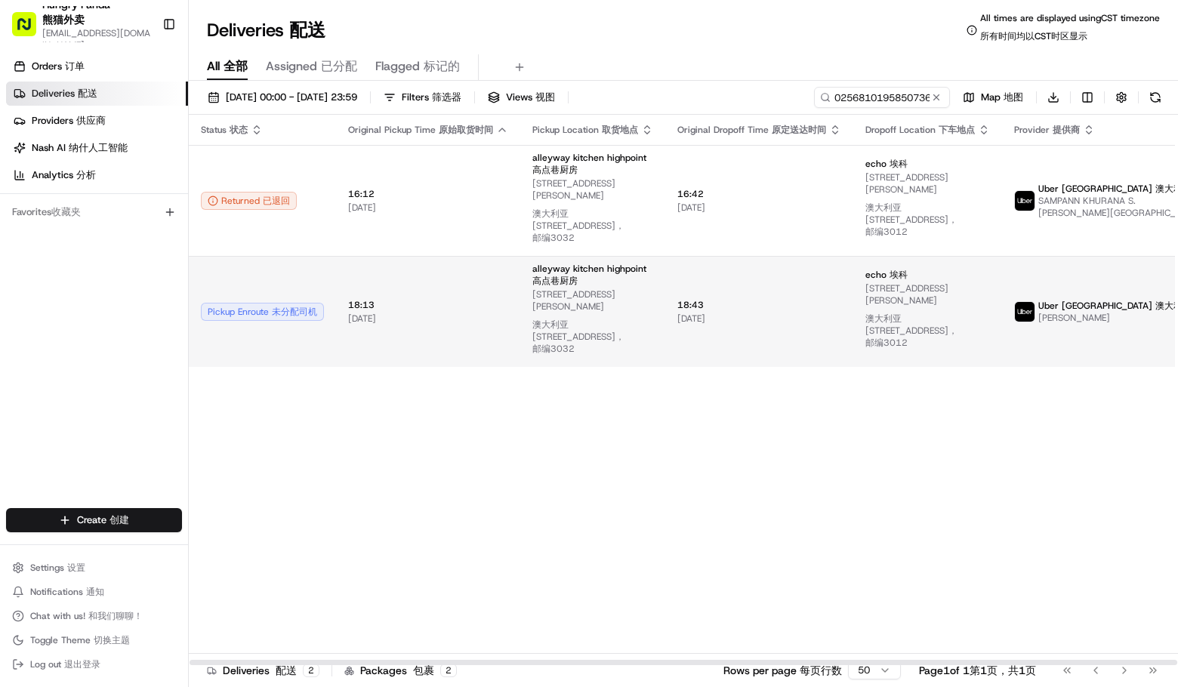
click at [732, 311] on span "18:43 18:43" at bounding box center [759, 305] width 164 height 12
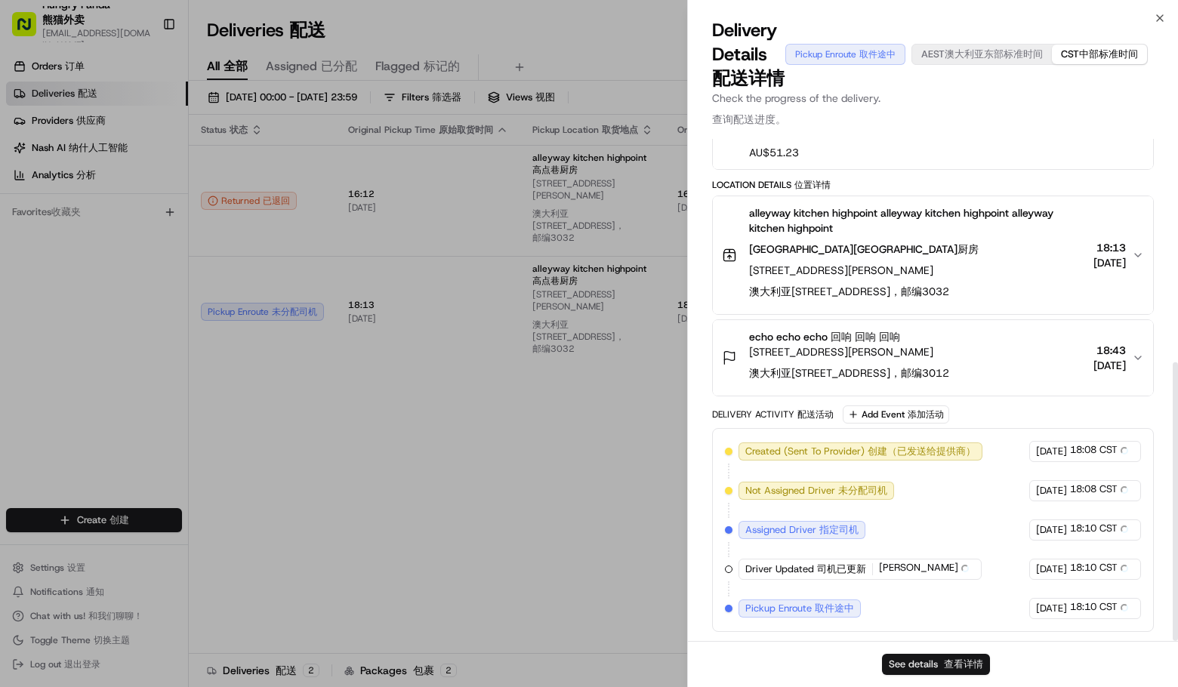
scroll to position [387, 0]
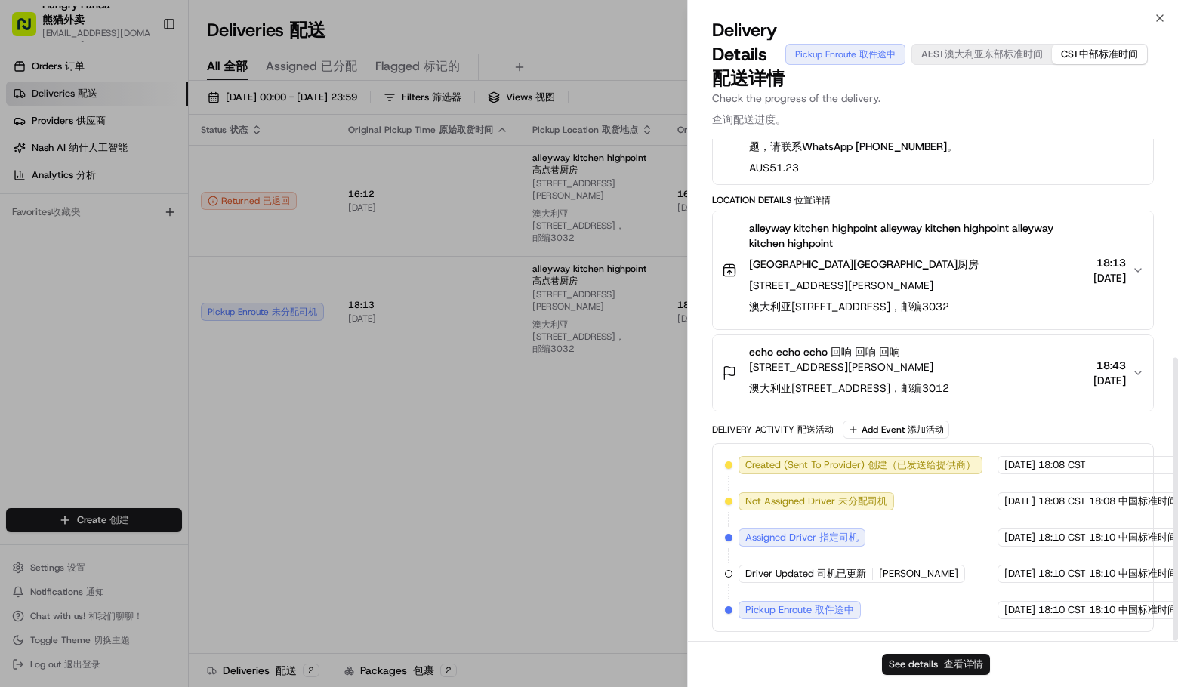
click at [944, 664] on span "查看详情" at bounding box center [963, 664] width 39 height 13
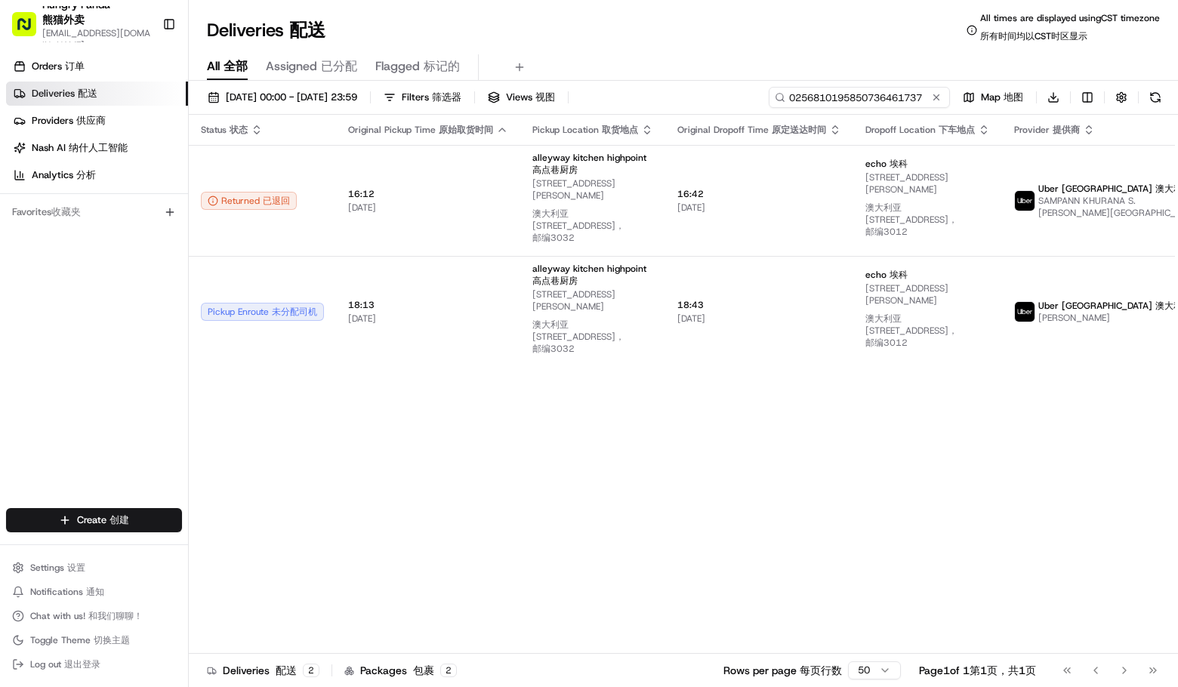
click at [882, 96] on input "0256810195850736461737" at bounding box center [859, 97] width 181 height 21
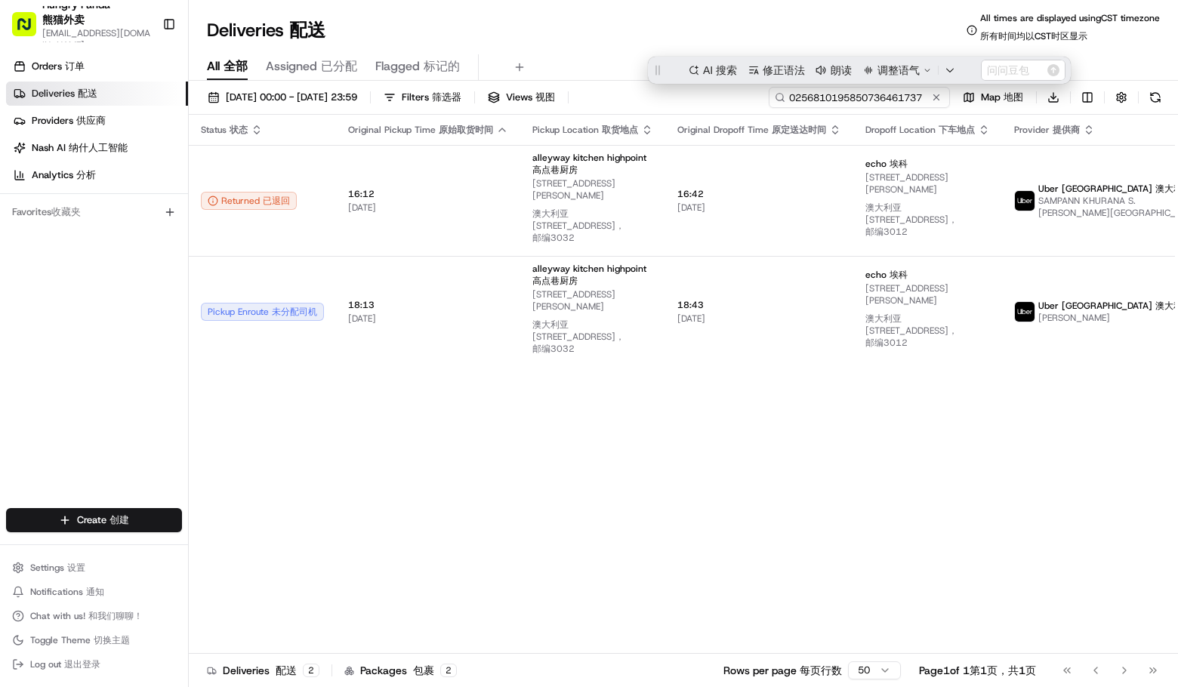
scroll to position [0, 0]
paste input "455684623515478665914"
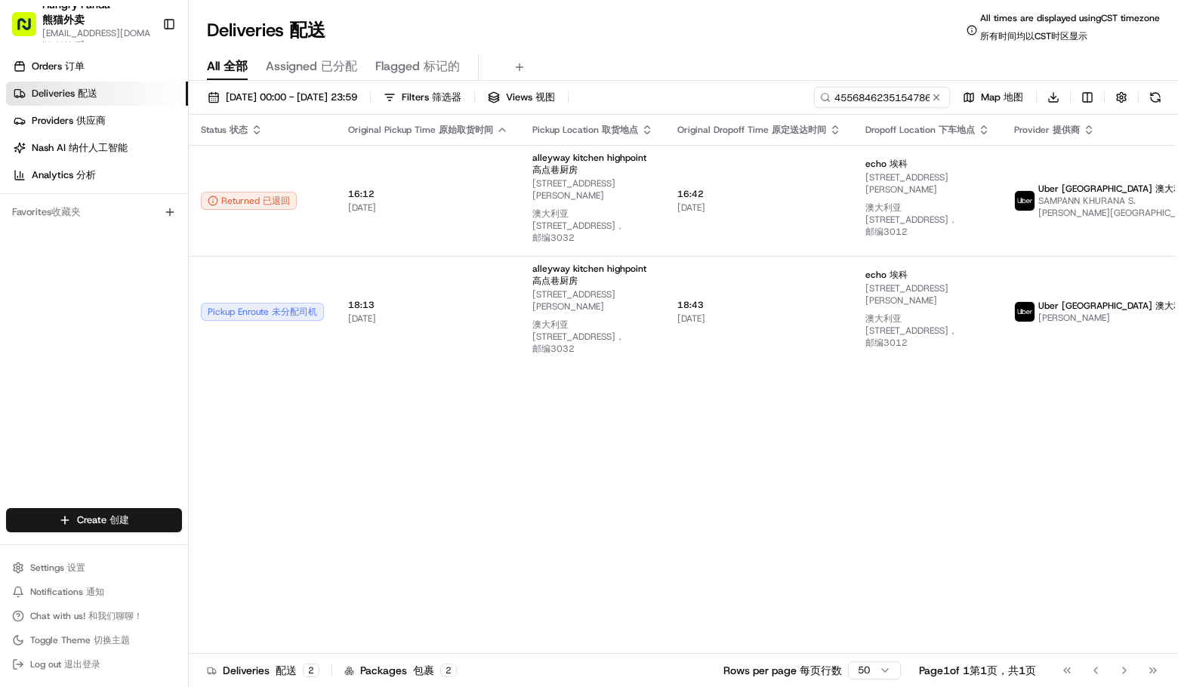
click at [678, 29] on div "Deliveries Deliveries 配送 All times are displayed using CST timezone All times a…" at bounding box center [683, 30] width 989 height 36
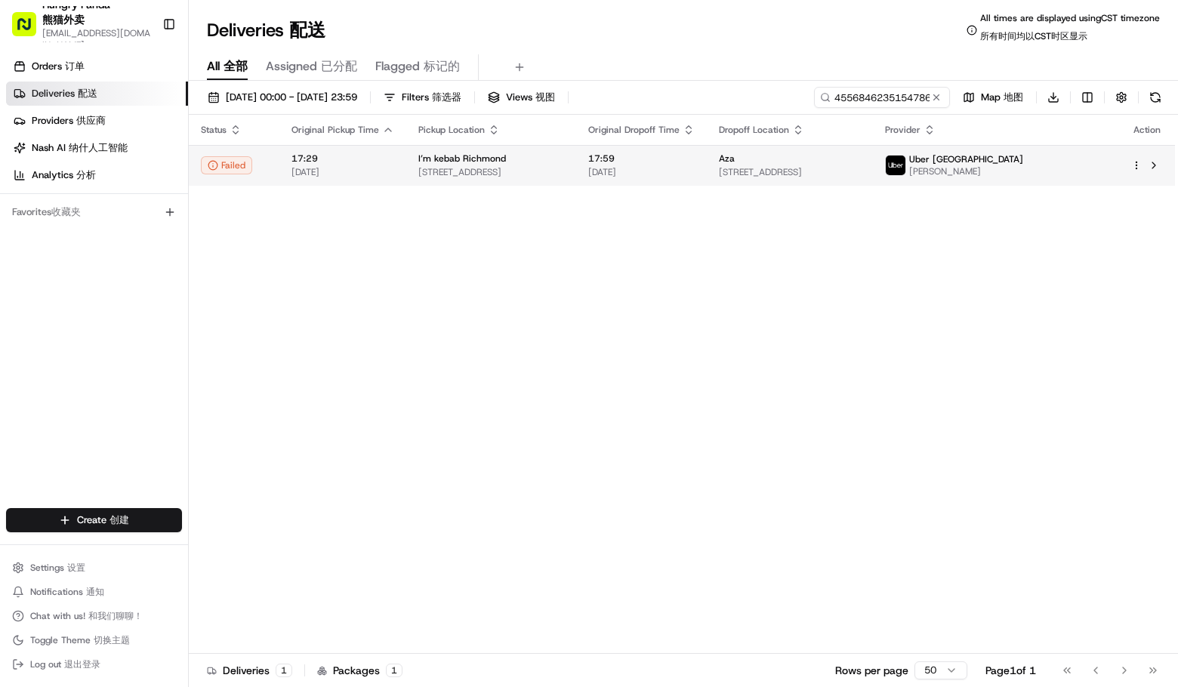
click at [628, 167] on span "[DATE]" at bounding box center [641, 172] width 106 height 12
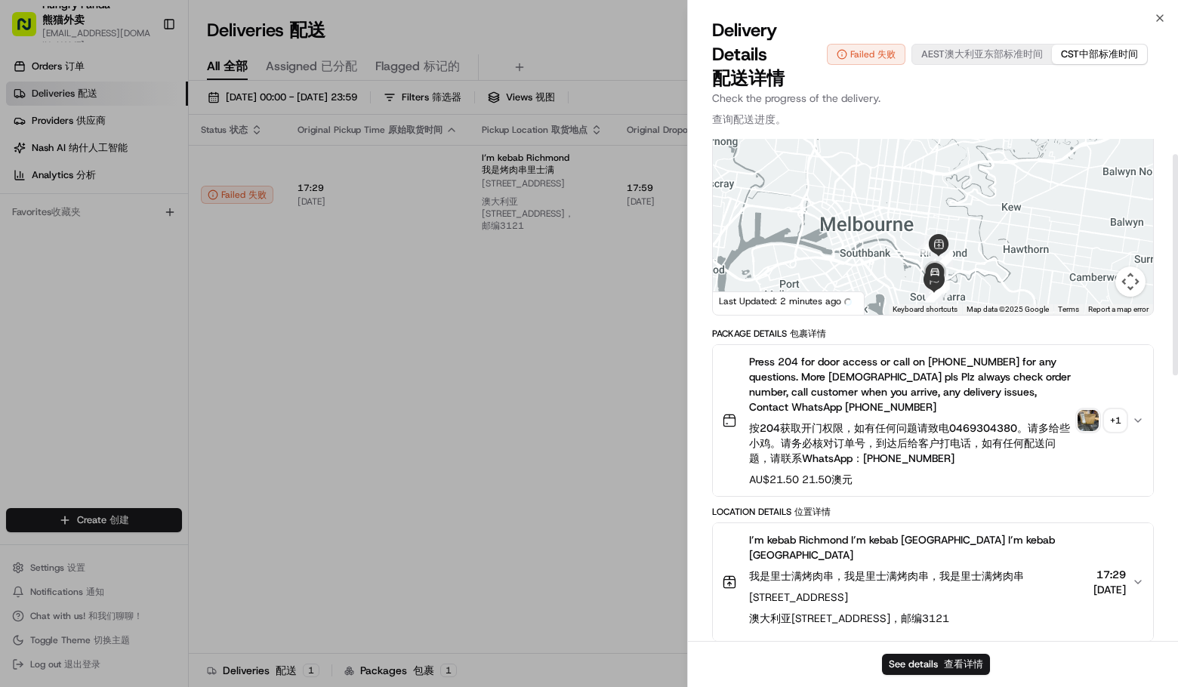
scroll to position [34, 0]
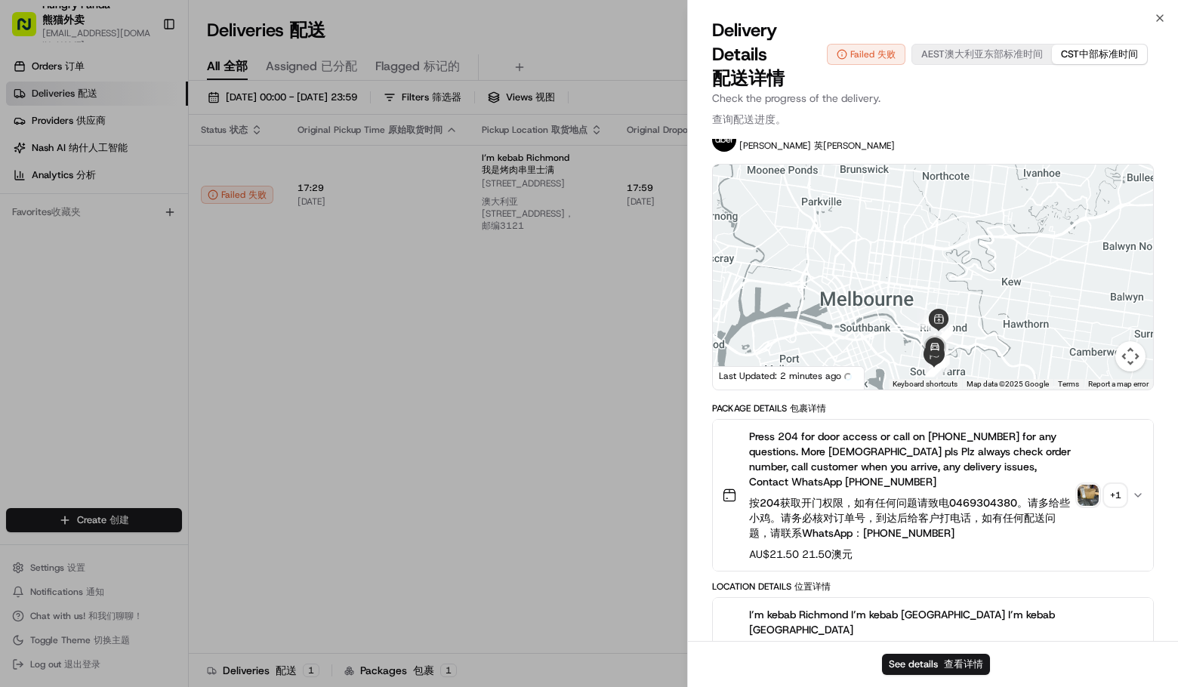
click at [1095, 491] on img "button" at bounding box center [1088, 495] width 21 height 21
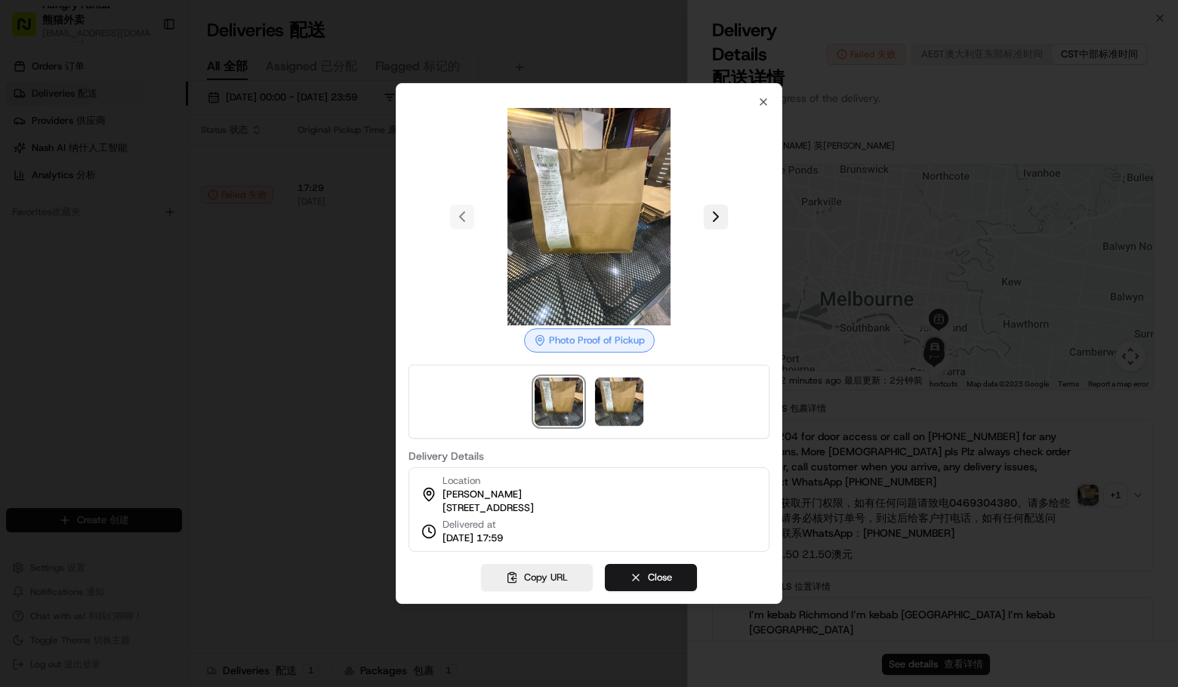
click at [711, 208] on button at bounding box center [716, 217] width 24 height 24
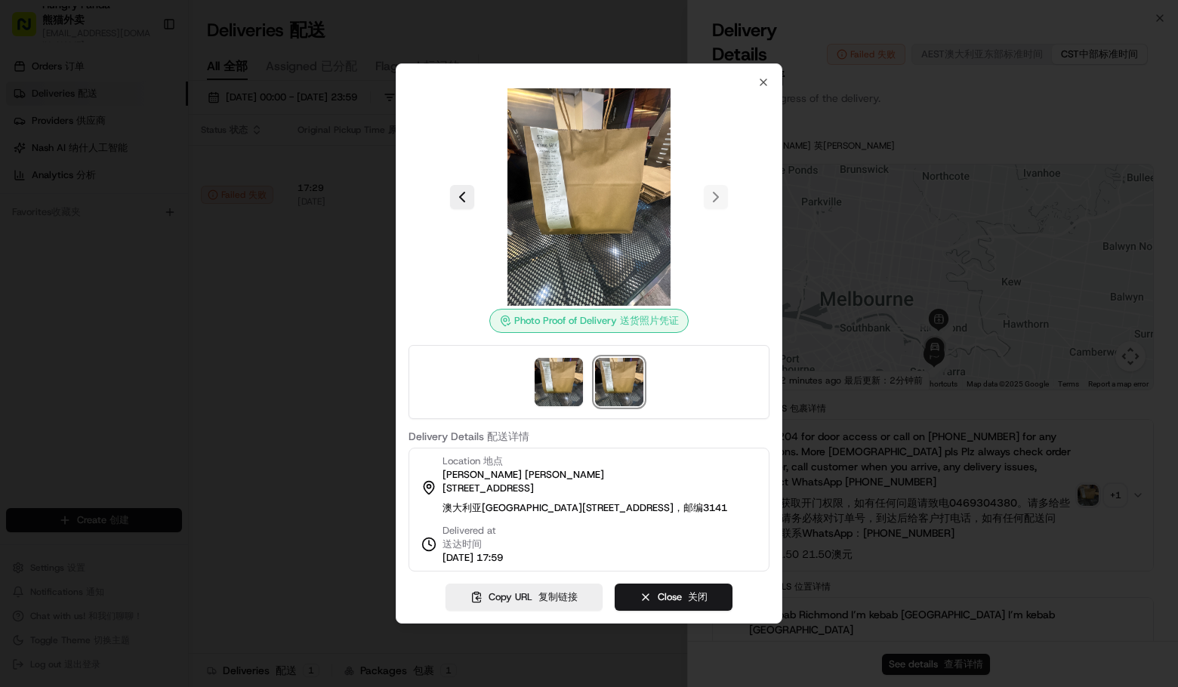
click at [199, 160] on div at bounding box center [589, 343] width 1178 height 687
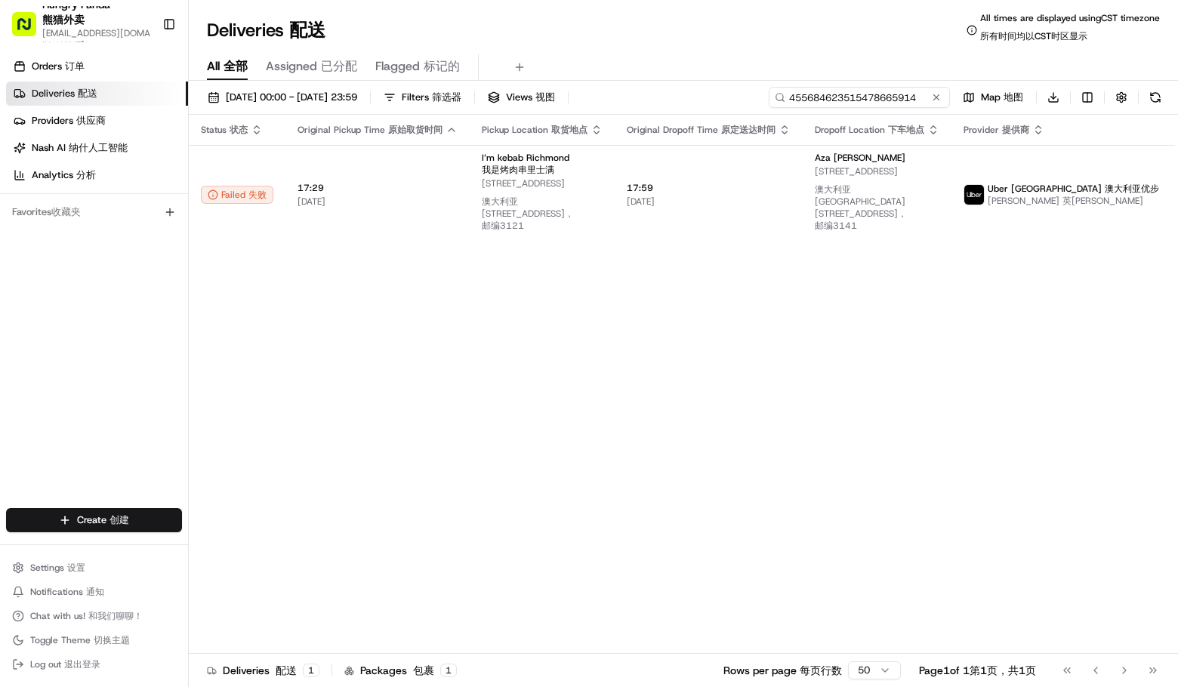
click at [853, 98] on input "455684623515478665914" at bounding box center [859, 97] width 181 height 21
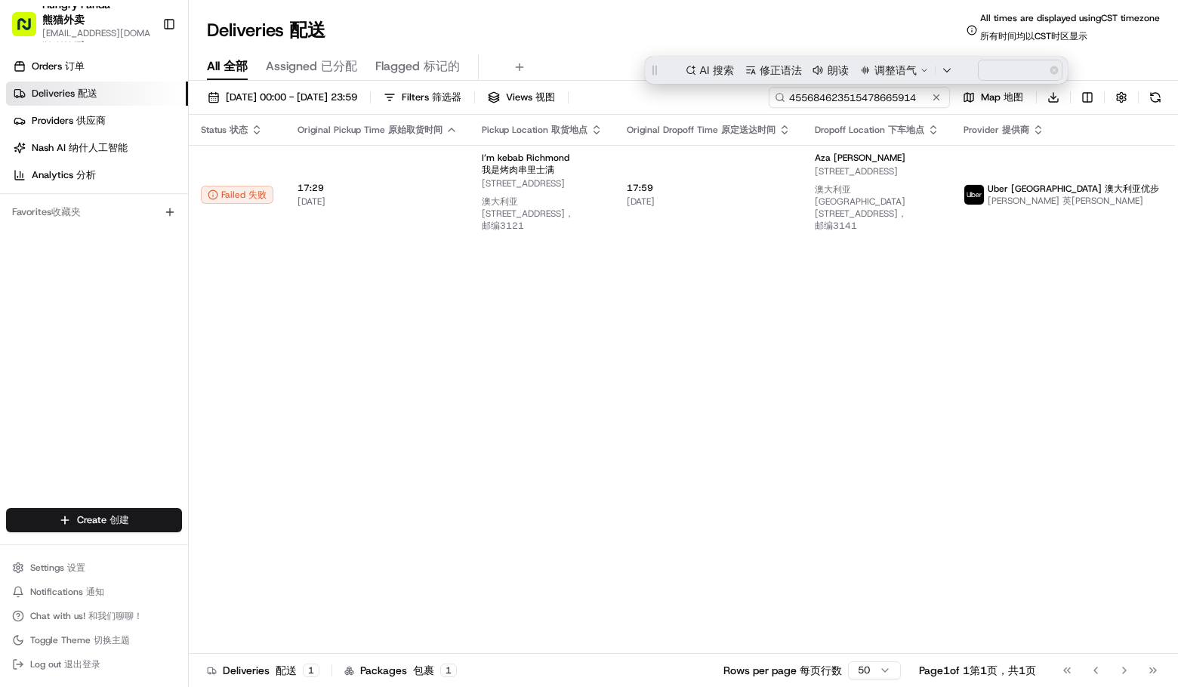
paste input "054826115656749571068"
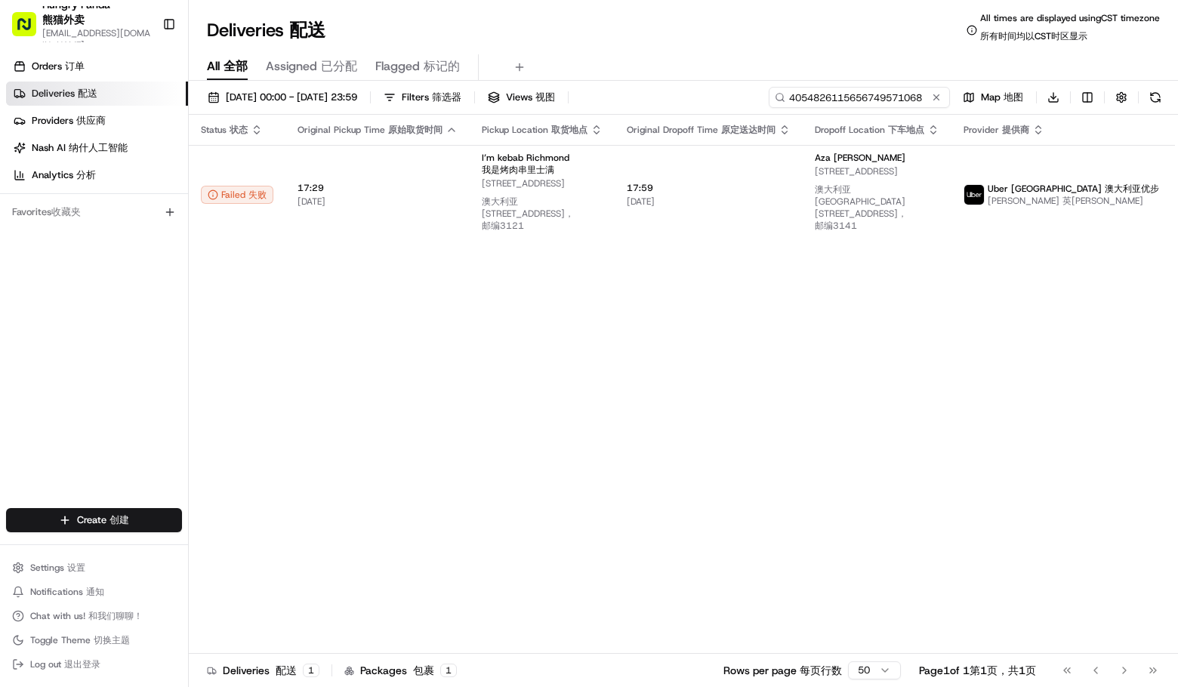
type input "4054826115656749571068"
click at [679, 64] on div "All All 全部 Assigned Assigned 已分配 Flagged Flagged 标记的" at bounding box center [683, 67] width 989 height 26
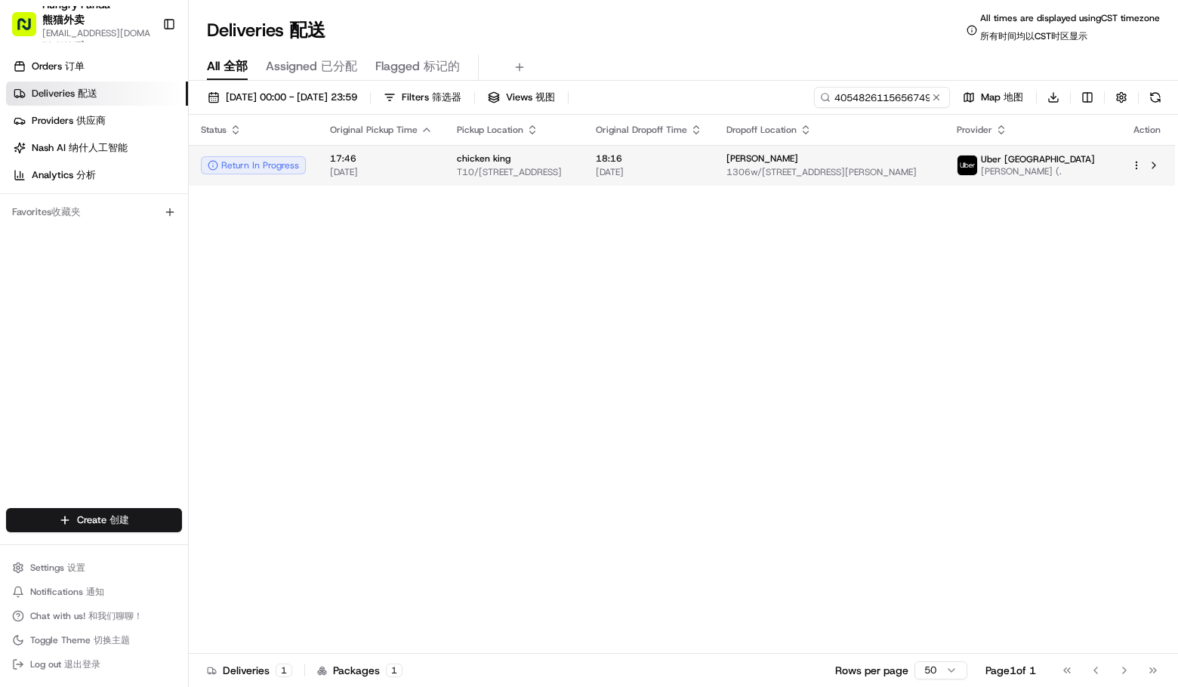
click at [549, 168] on span "T10/[STREET_ADDRESS]" at bounding box center [514, 172] width 115 height 12
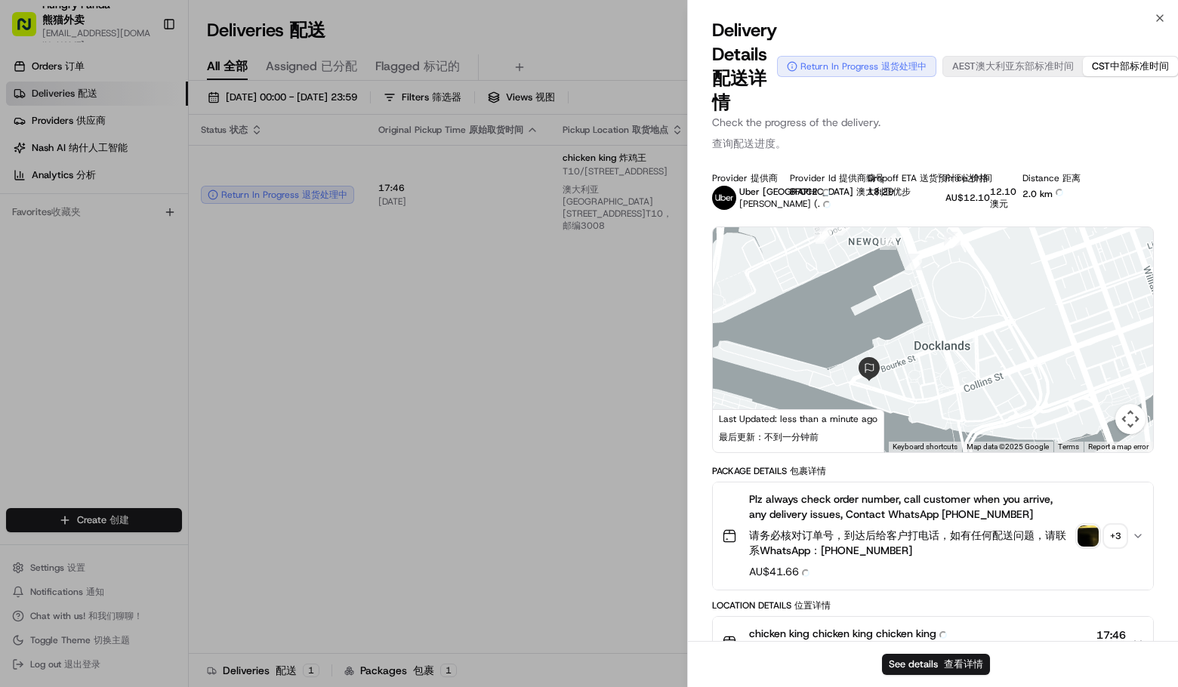
drag, startPoint x: 869, startPoint y: 298, endPoint x: 783, endPoint y: 401, distance: 134.1
click at [783, 401] on div at bounding box center [933, 339] width 440 height 225
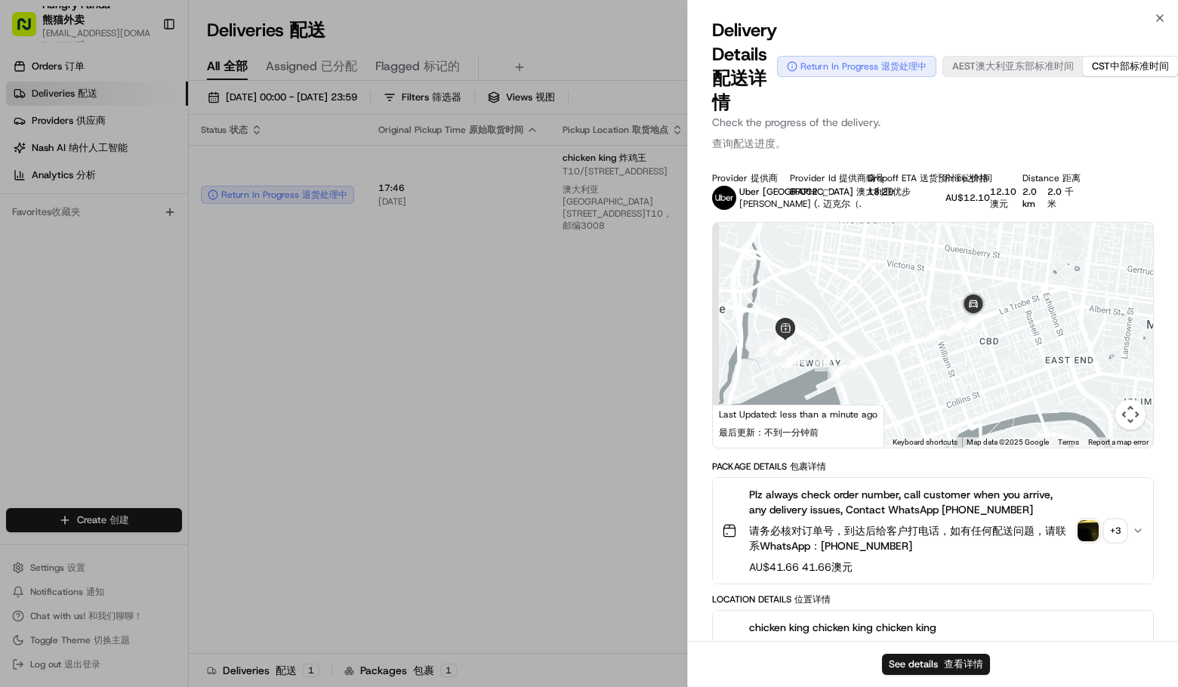
drag, startPoint x: 852, startPoint y: 333, endPoint x: 874, endPoint y: 321, distance: 25.0
click at [873, 321] on div at bounding box center [933, 335] width 440 height 225
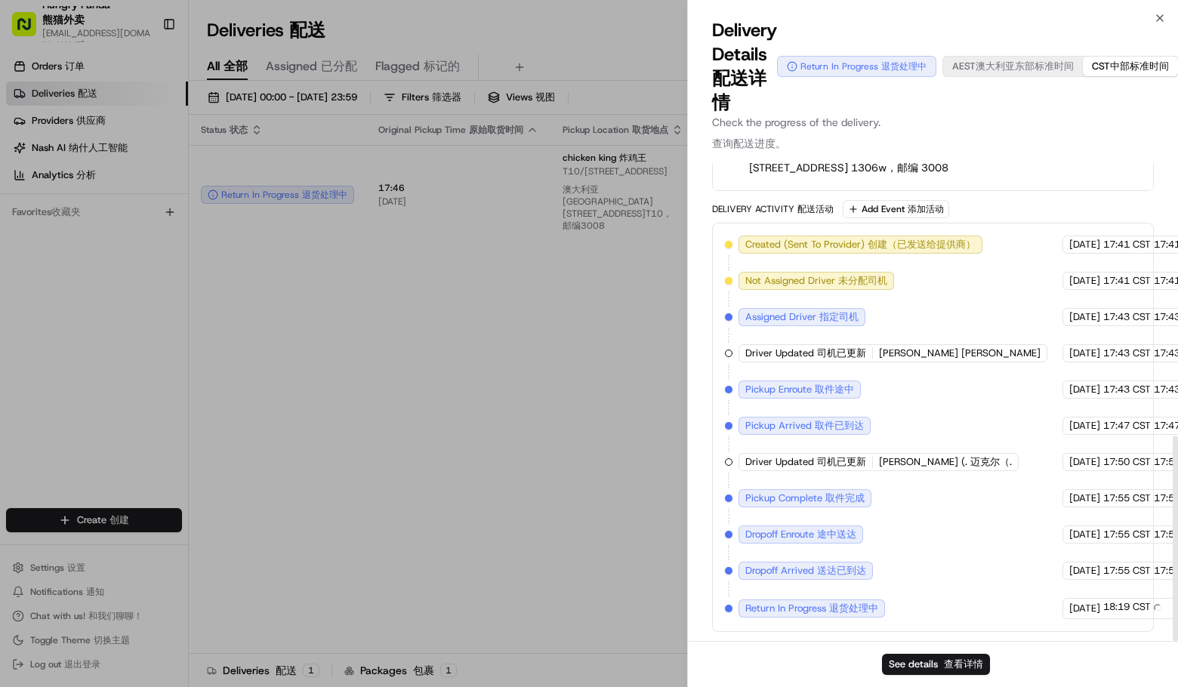
scroll to position [632, 0]
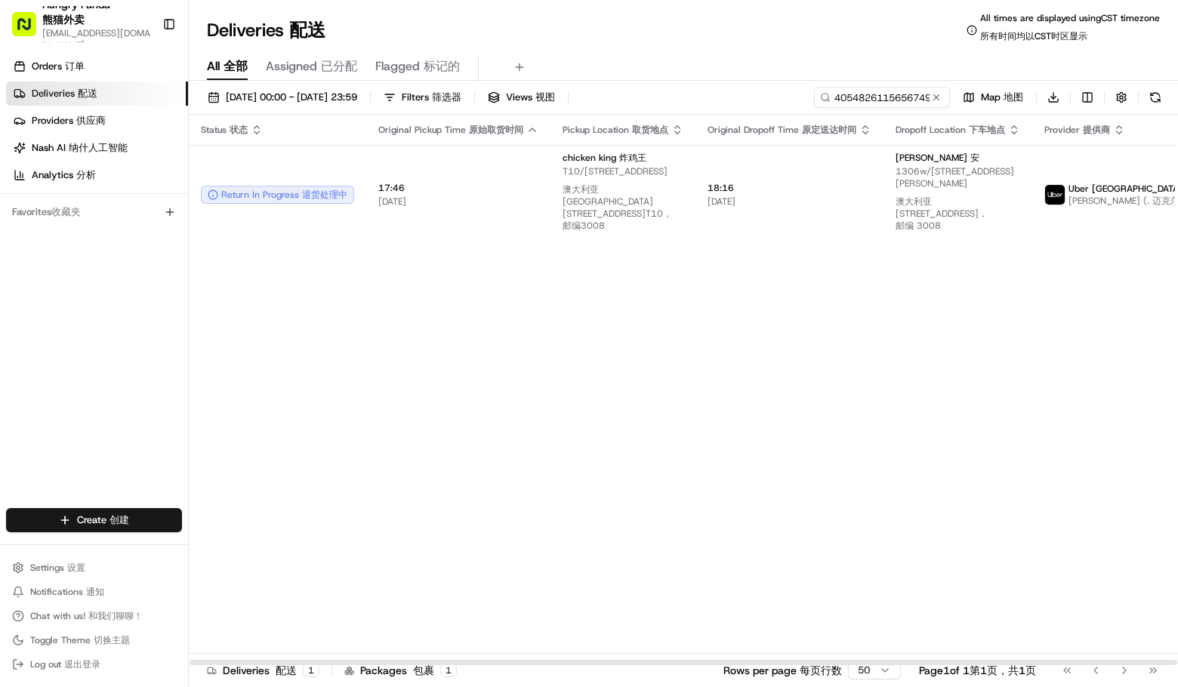
drag, startPoint x: 233, startPoint y: 353, endPoint x: 251, endPoint y: 345, distance: 19.6
click at [233, 352] on div "Status Status 状态 Original Pickup Time Original Pickup Time 原始取货时间 Pickup Locati…" at bounding box center [755, 390] width 1133 height 551
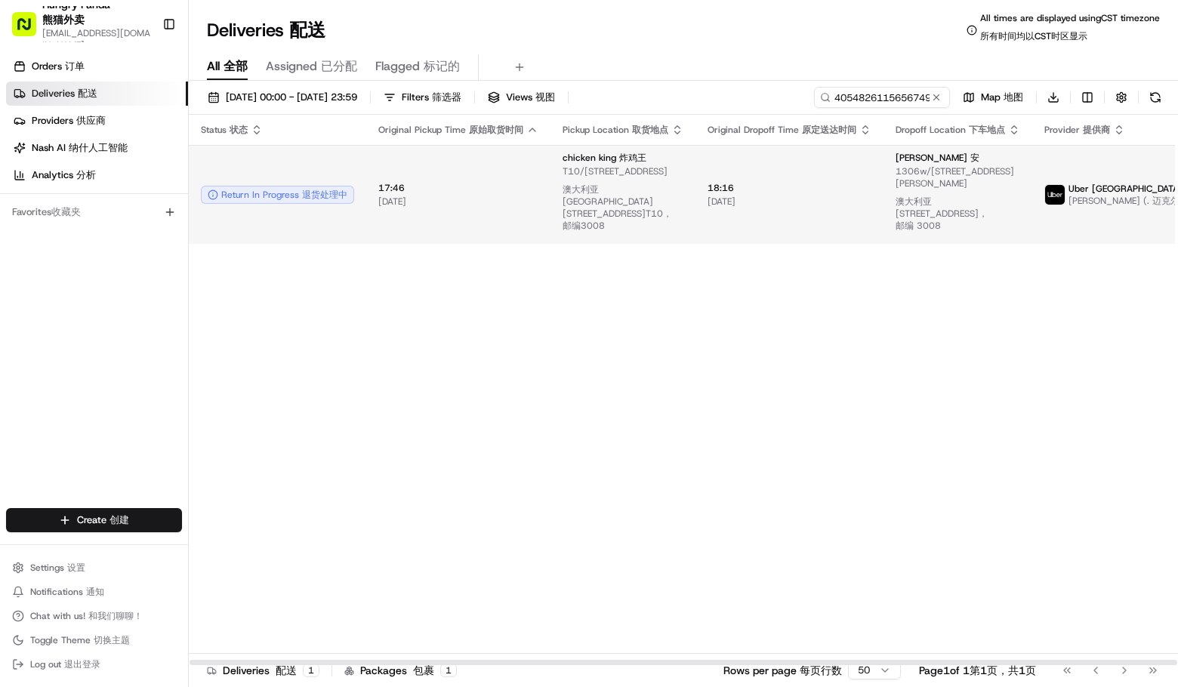
click at [687, 174] on td "chicken king chicken king 炸鸡王 T10/90 Waterfront Way, Docklands VIC 3008, Austra…" at bounding box center [623, 194] width 145 height 99
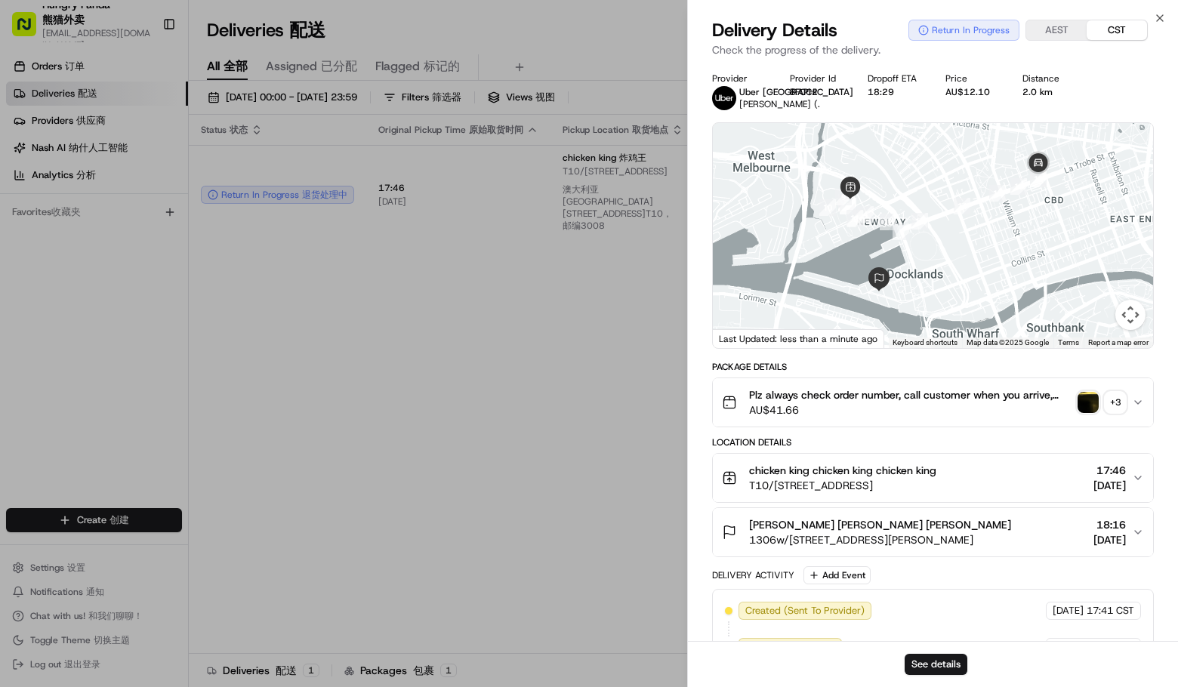
click at [1091, 403] on img "button" at bounding box center [1088, 402] width 21 height 21
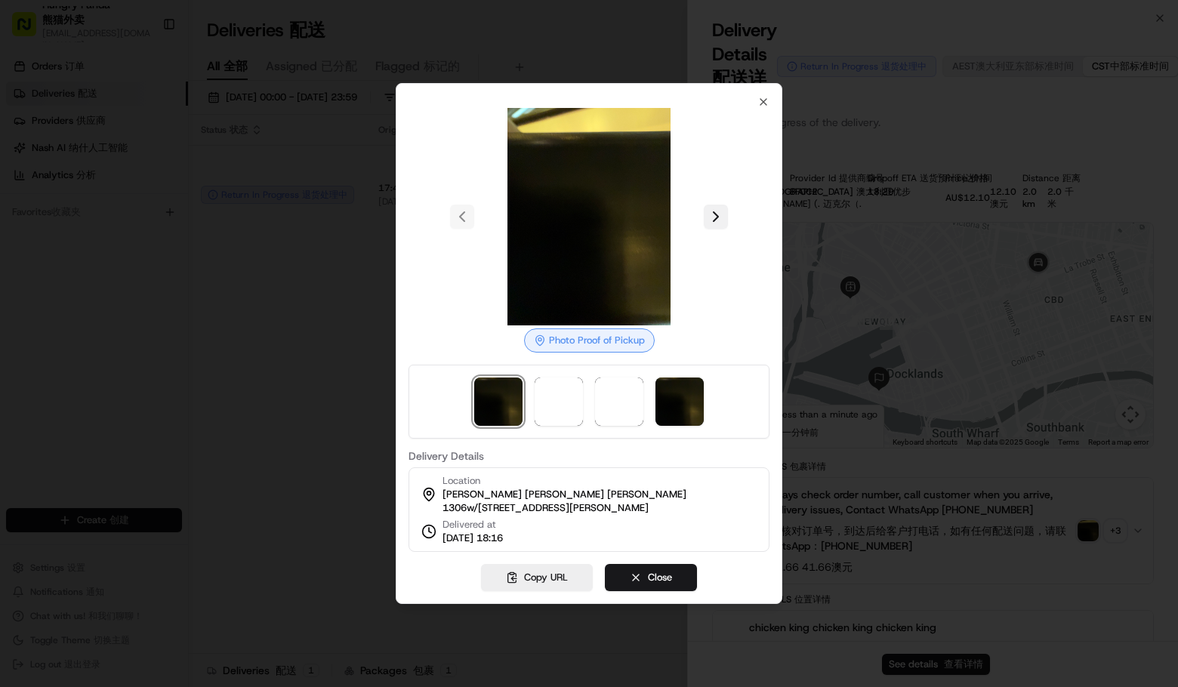
click at [721, 205] on button at bounding box center [716, 217] width 24 height 24
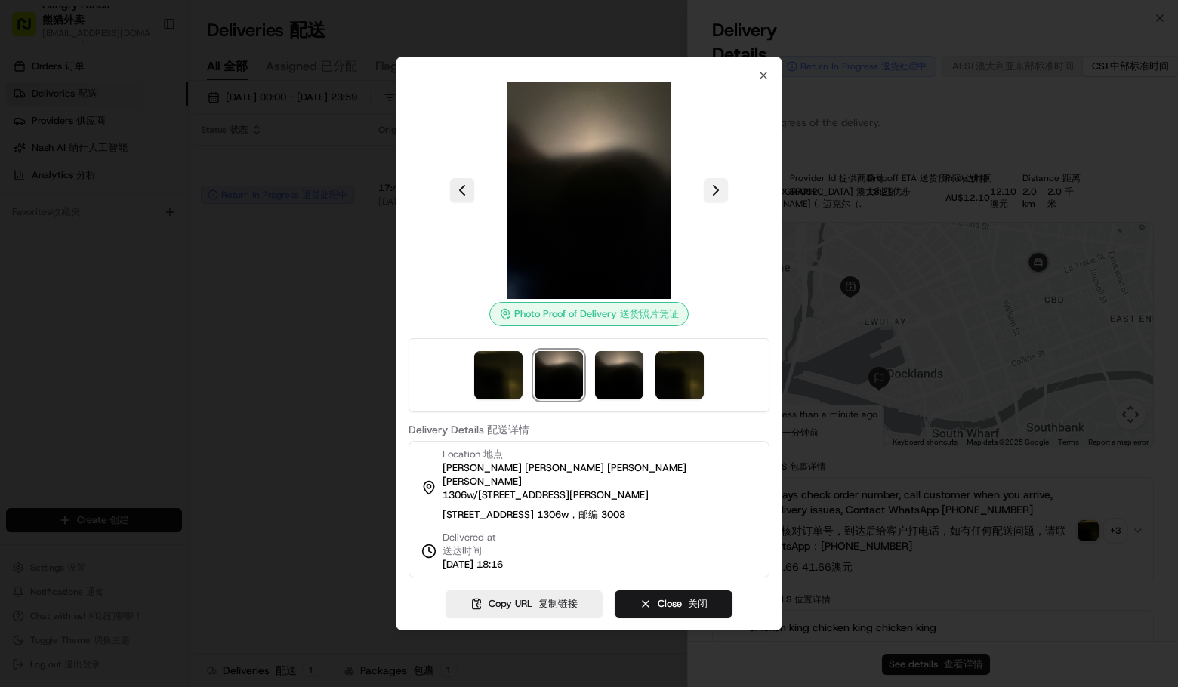
click at [721, 202] on div at bounding box center [589, 191] width 361 height 218
click at [718, 191] on button at bounding box center [716, 190] width 24 height 24
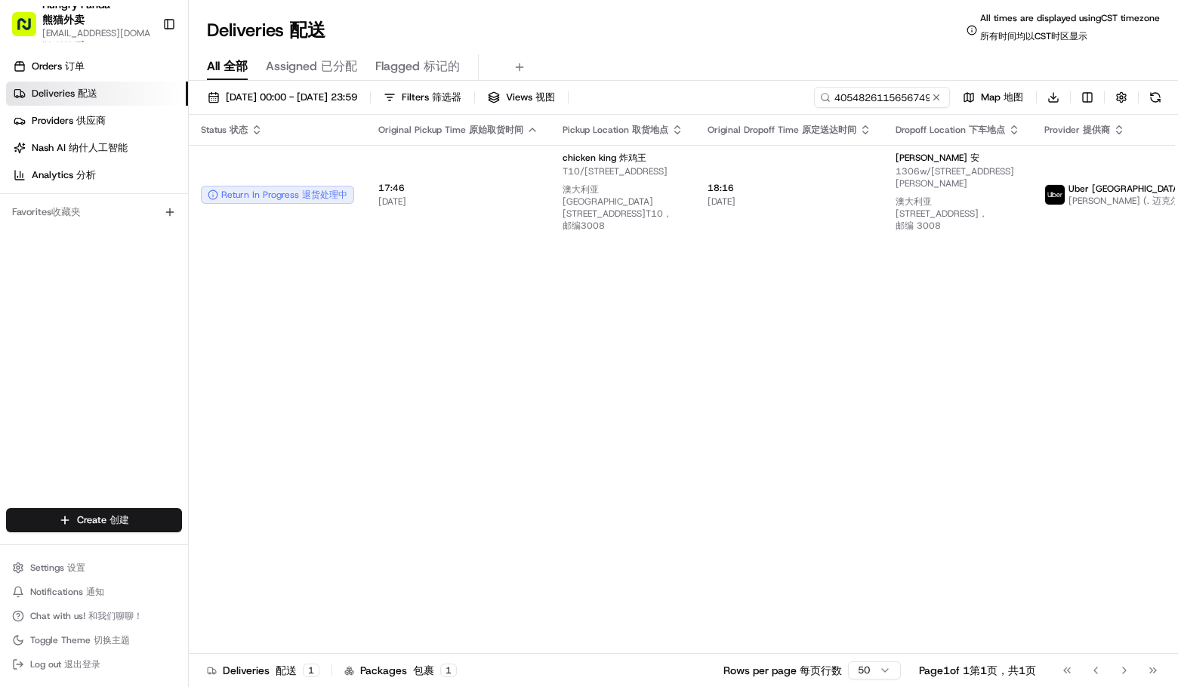
drag, startPoint x: 353, startPoint y: 313, endPoint x: 292, endPoint y: 0, distance: 319.5
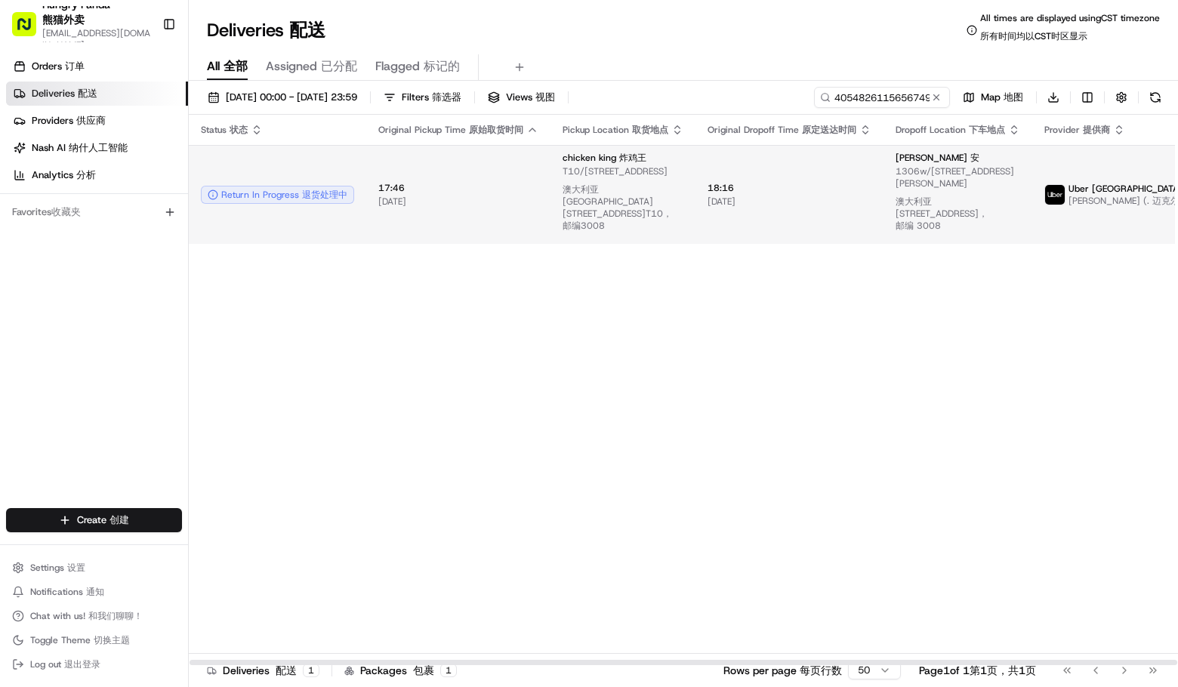
click at [551, 151] on td "chicken king chicken king 炸鸡王 T10/90 Waterfront Way, Docklands VIC 3008, Austra…" at bounding box center [623, 194] width 145 height 99
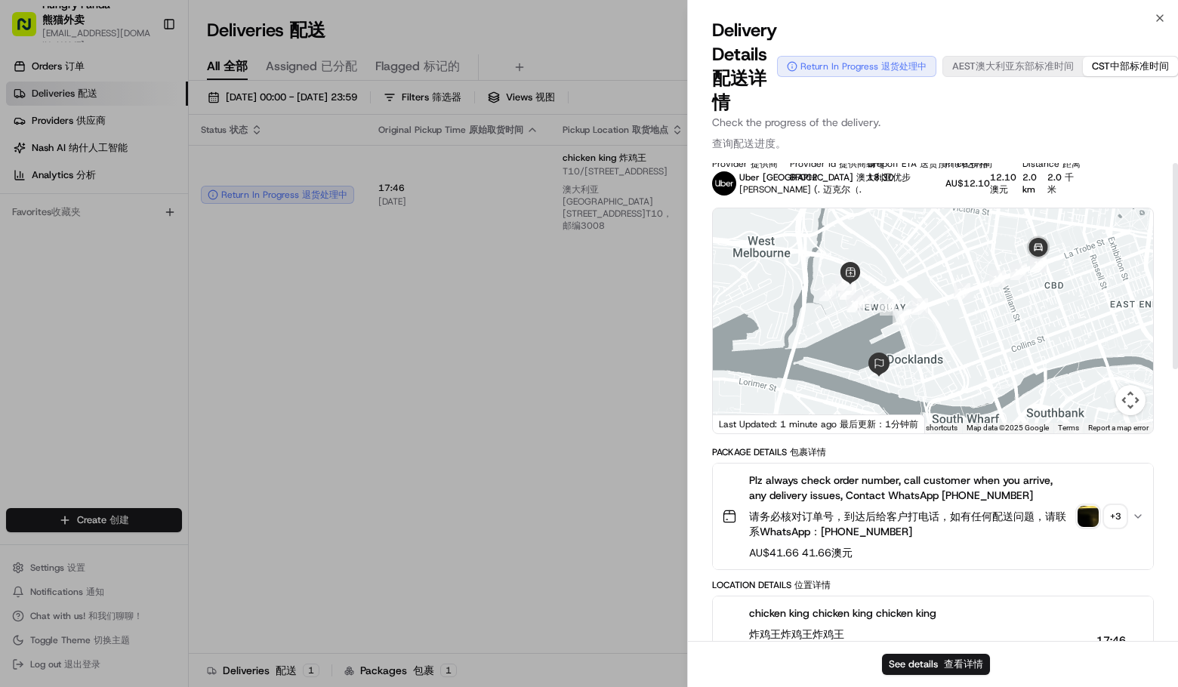
scroll to position [0, 0]
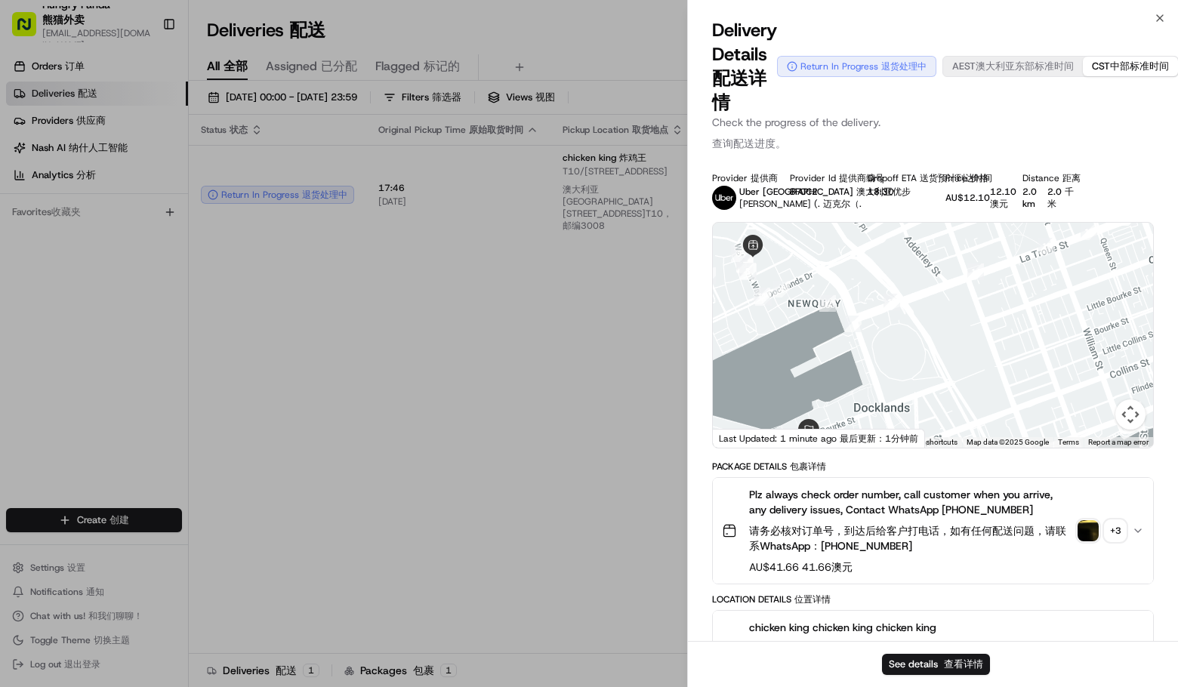
click at [921, 344] on div at bounding box center [933, 335] width 440 height 225
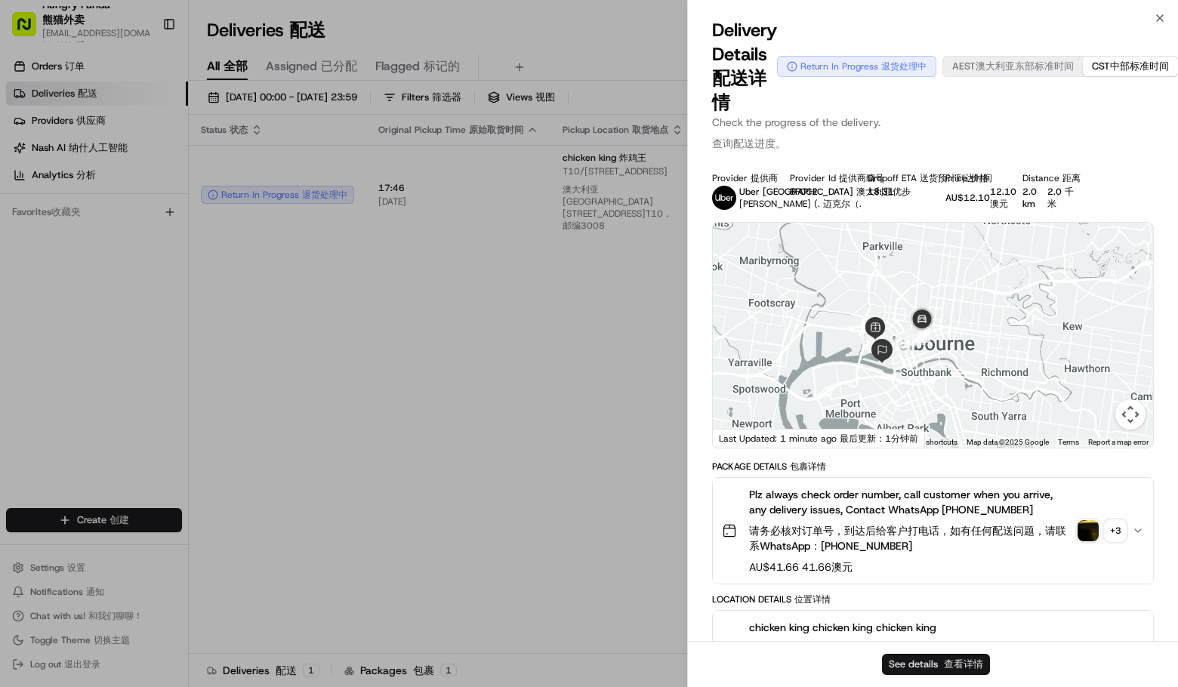
click at [961, 659] on span "查看详情" at bounding box center [963, 664] width 39 height 13
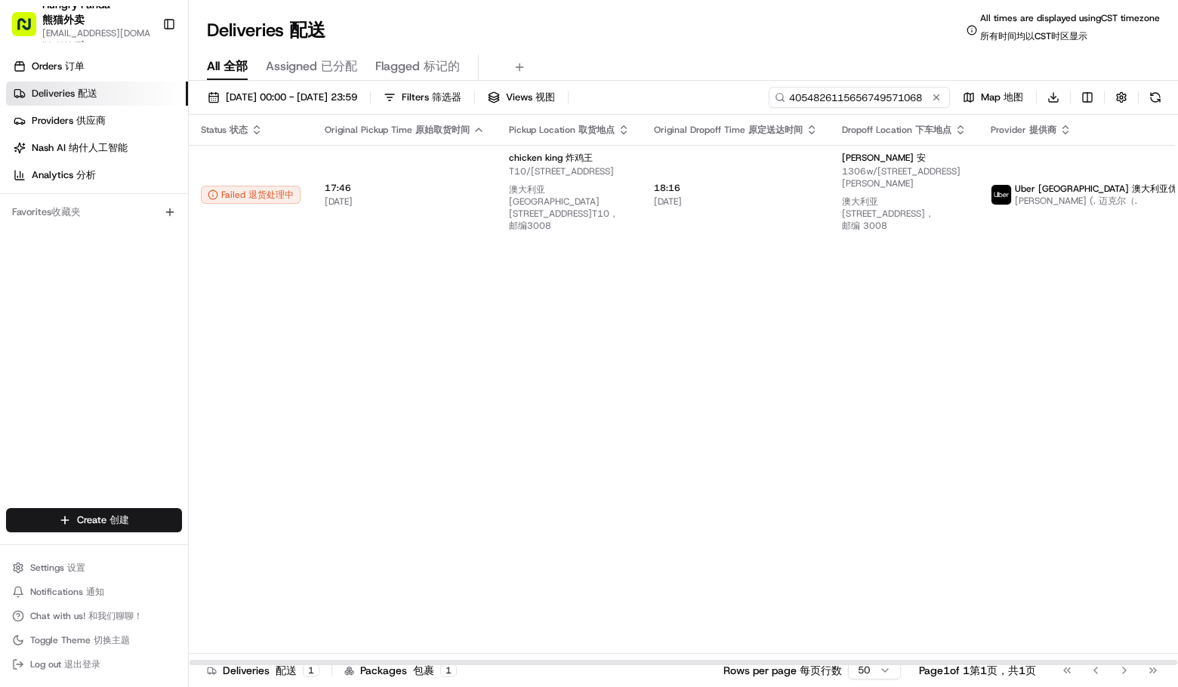
click at [901, 94] on input "4054826115656749571068" at bounding box center [859, 97] width 181 height 21
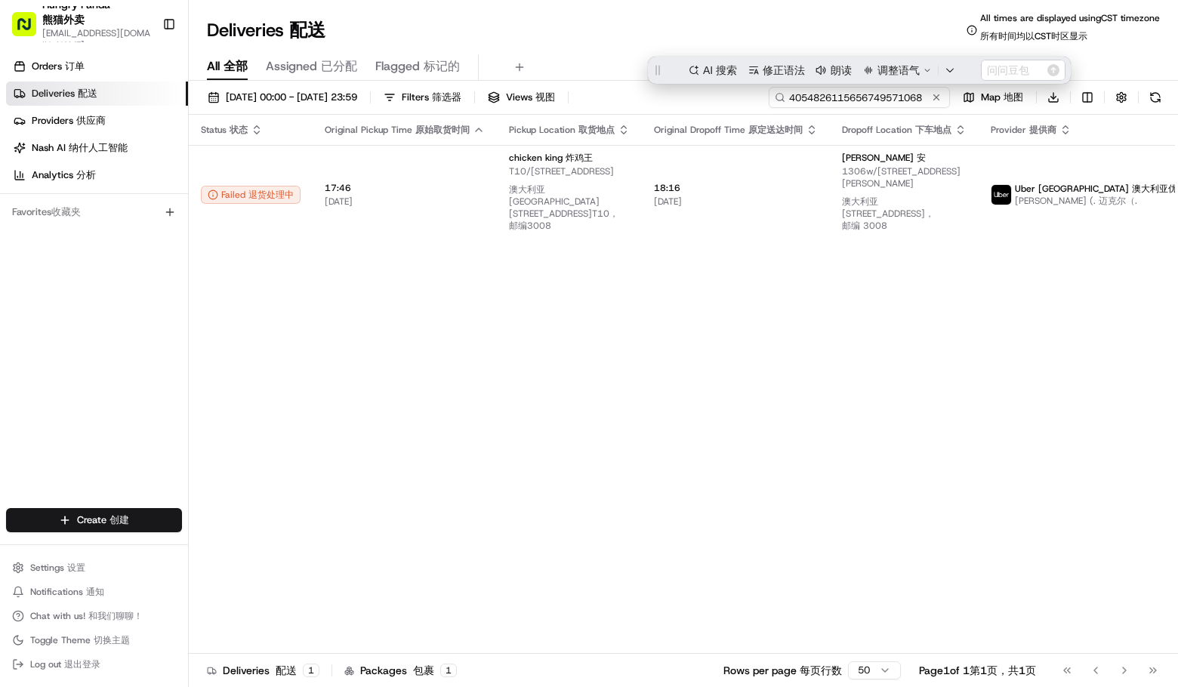
paste input "0256810195850736461737"
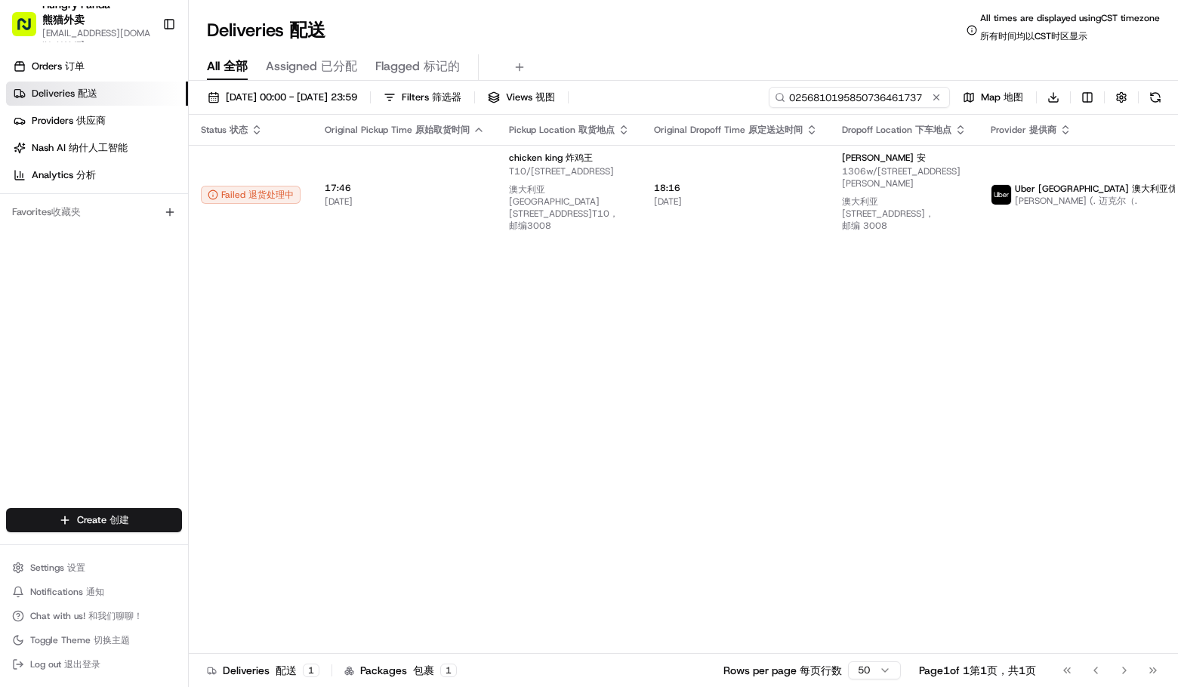
type input "0256810195850736461737"
click at [724, 35] on div "Deliveries Deliveries 配送 All times are displayed using CST timezone All times a…" at bounding box center [683, 30] width 989 height 36
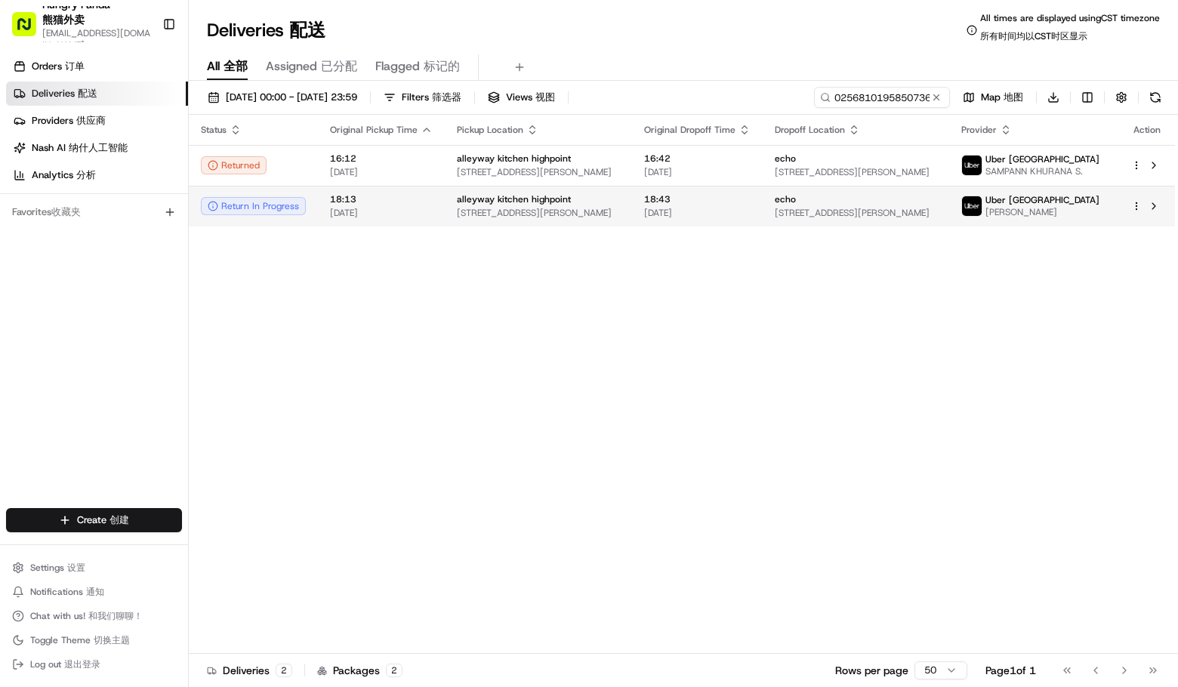
click at [564, 219] on span "200 Rosamond Rd, Maribyrnong VIC 3032, Australia" at bounding box center [538, 213] width 163 height 12
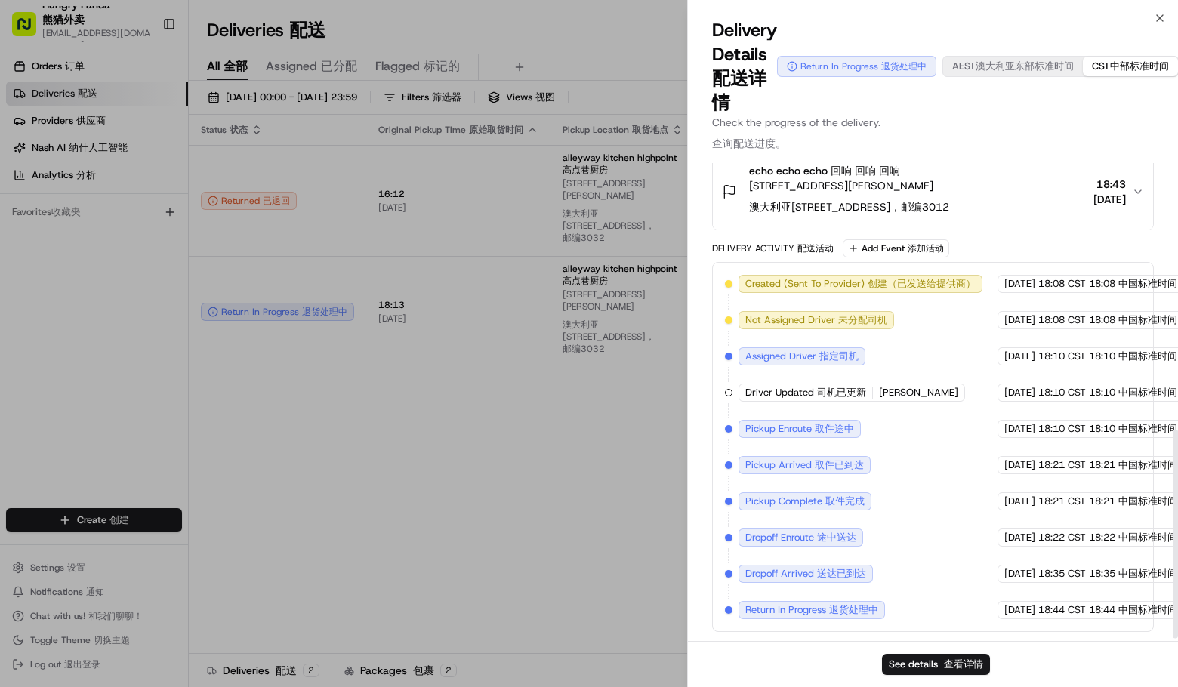
scroll to position [608, 0]
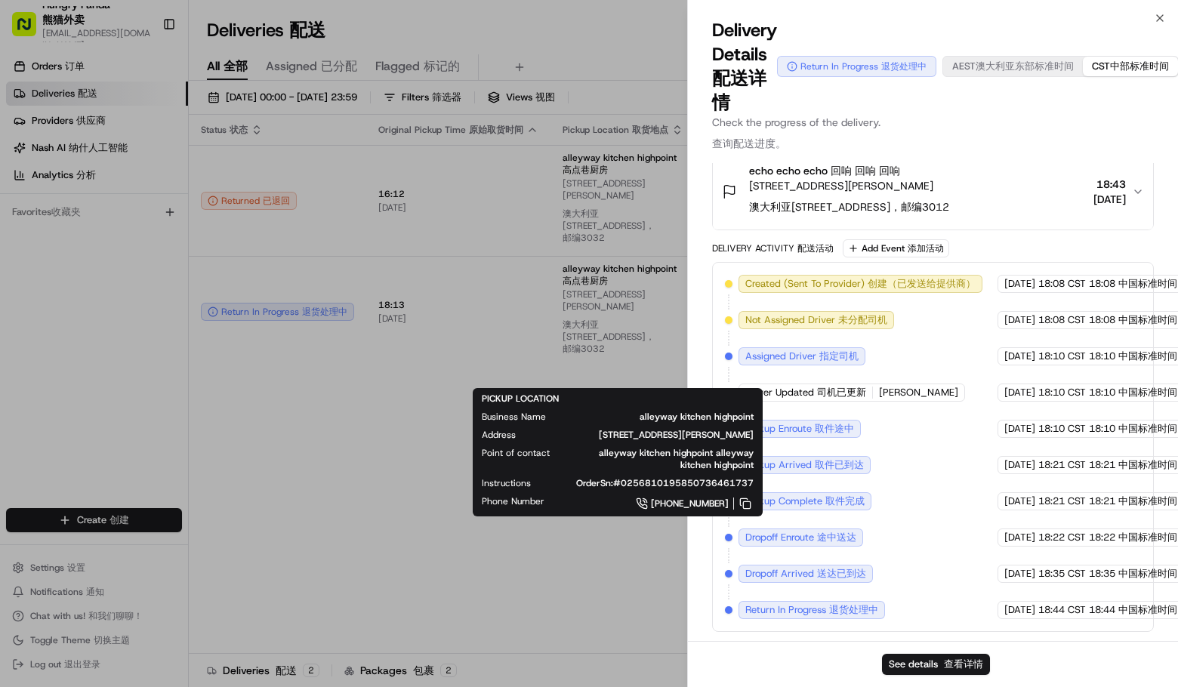
click at [1044, 240] on div "Delivery Activity Delivery Activity 配送活动 Add Event Add Event 添加活动" at bounding box center [933, 248] width 442 height 18
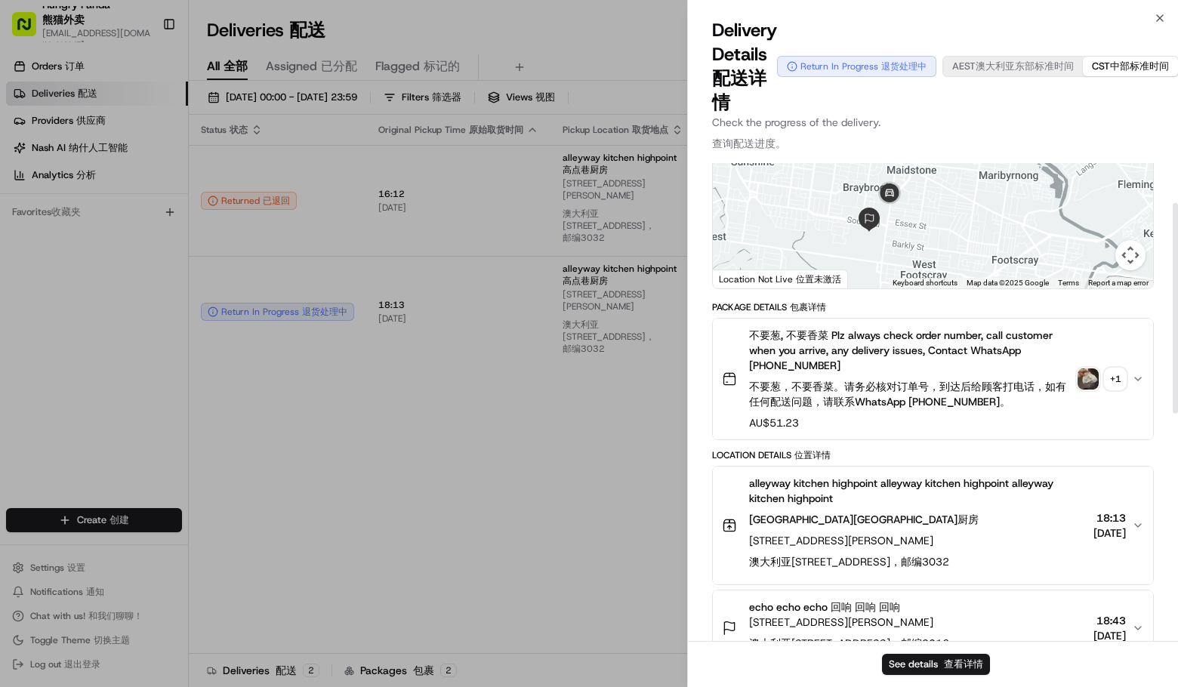
scroll to position [4, 0]
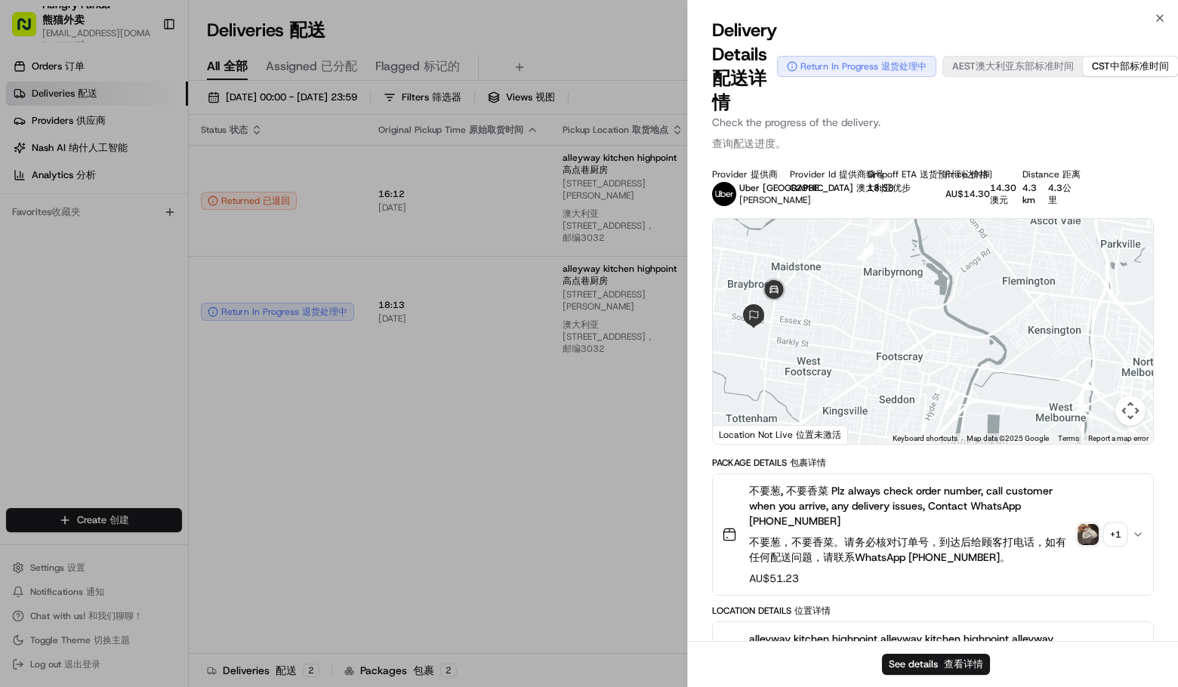
drag, startPoint x: 972, startPoint y: 363, endPoint x: 892, endPoint y: 306, distance: 98.5
click at [892, 306] on div at bounding box center [933, 331] width 440 height 225
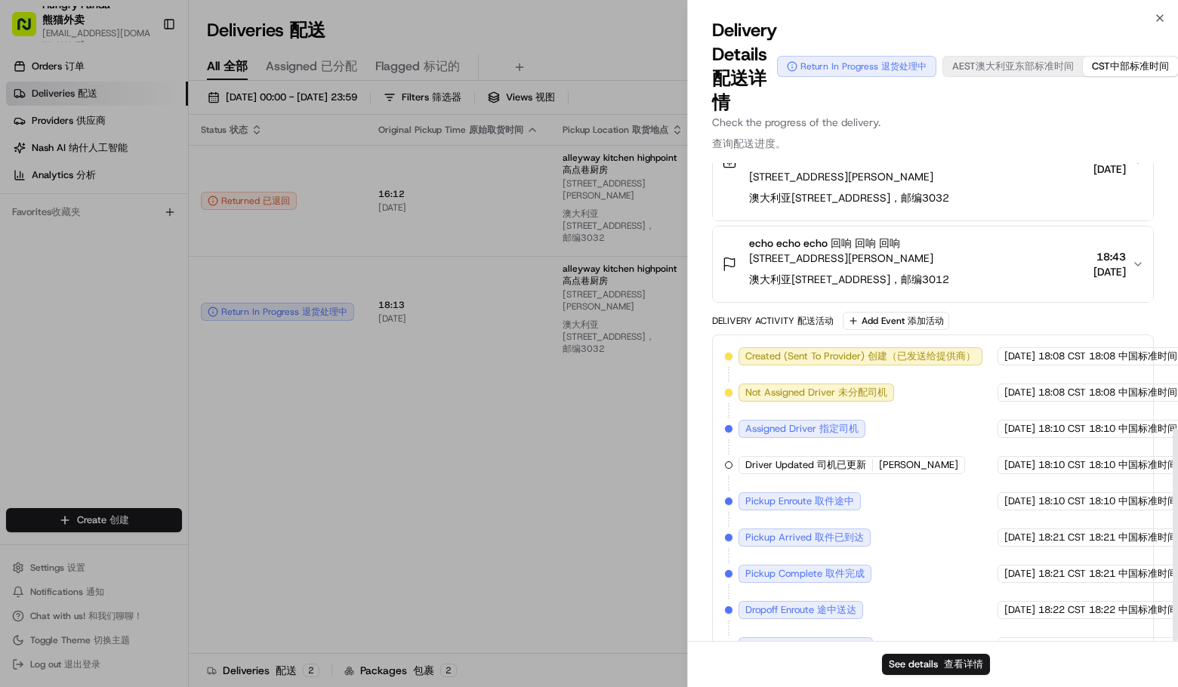
scroll to position [596, 0]
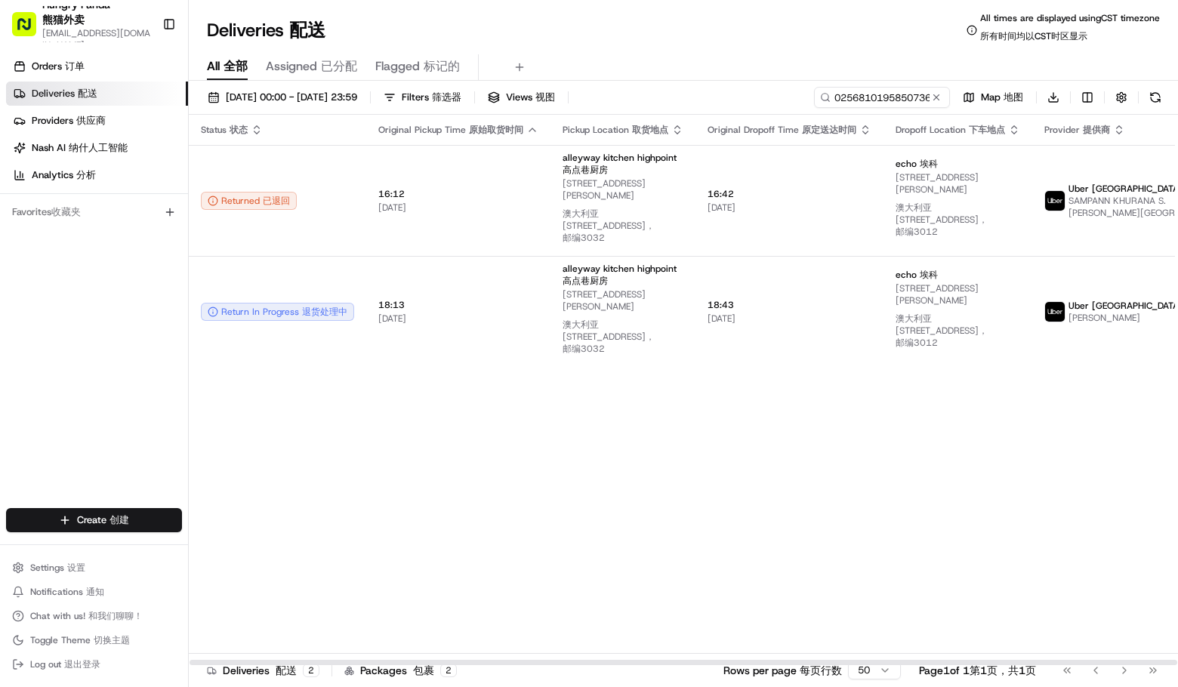
click at [1106, 476] on div "Status Status 状态 Original Pickup Time Original Pickup Time 原始取货时间 Pickup Locati…" at bounding box center [755, 390] width 1133 height 551
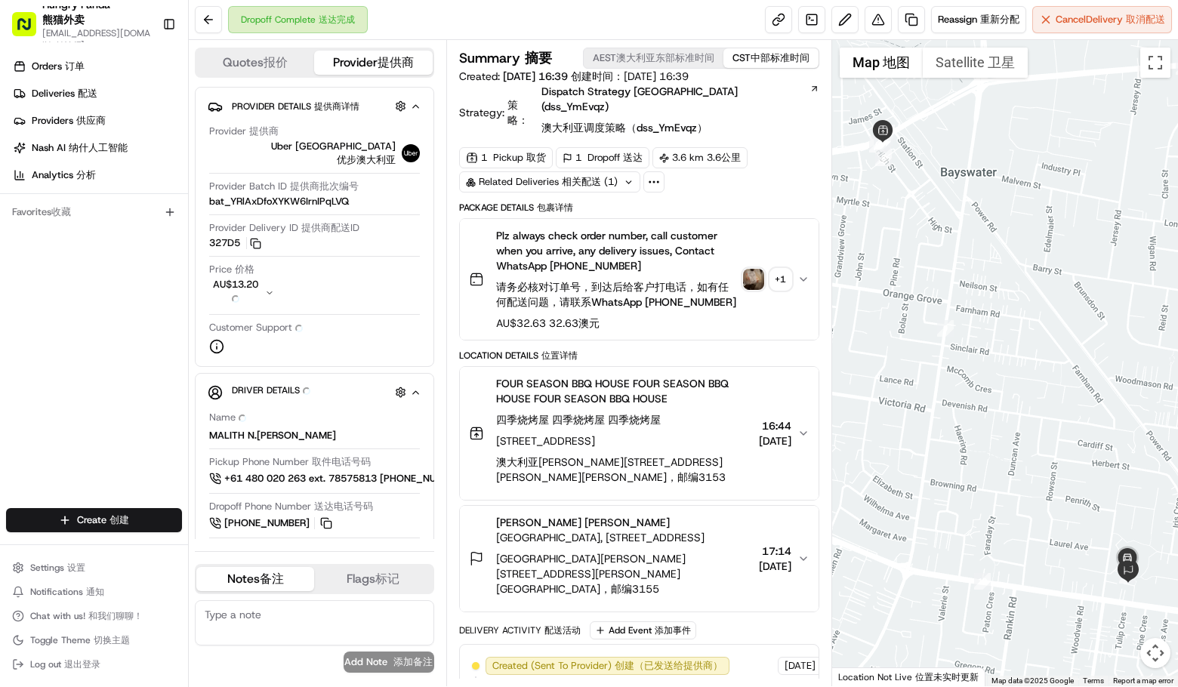
click at [748, 269] on img "button" at bounding box center [753, 279] width 21 height 21
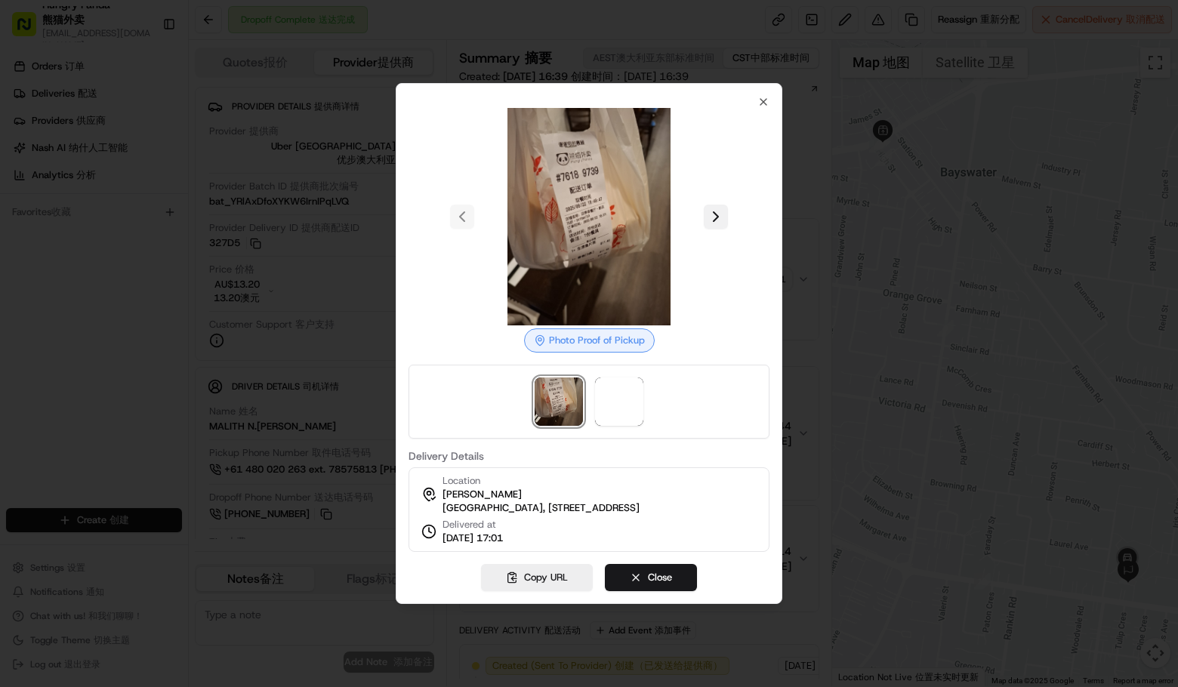
click at [724, 214] on button at bounding box center [716, 217] width 24 height 24
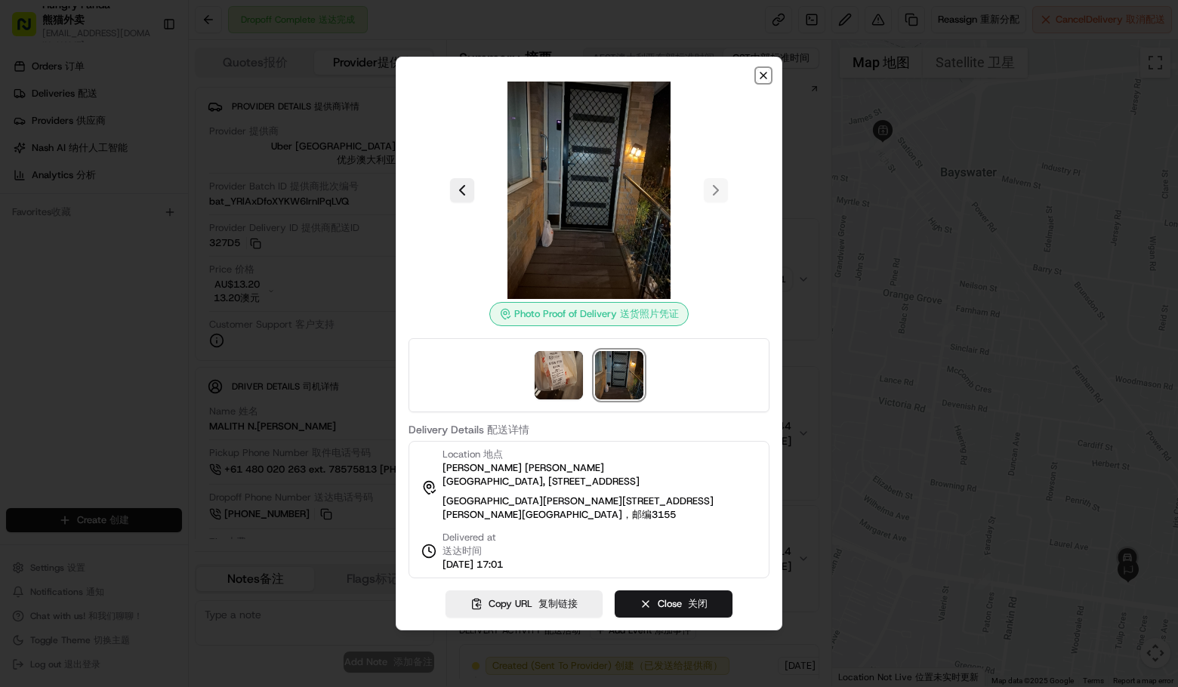
click at [760, 69] on icon "button" at bounding box center [764, 75] width 12 height 12
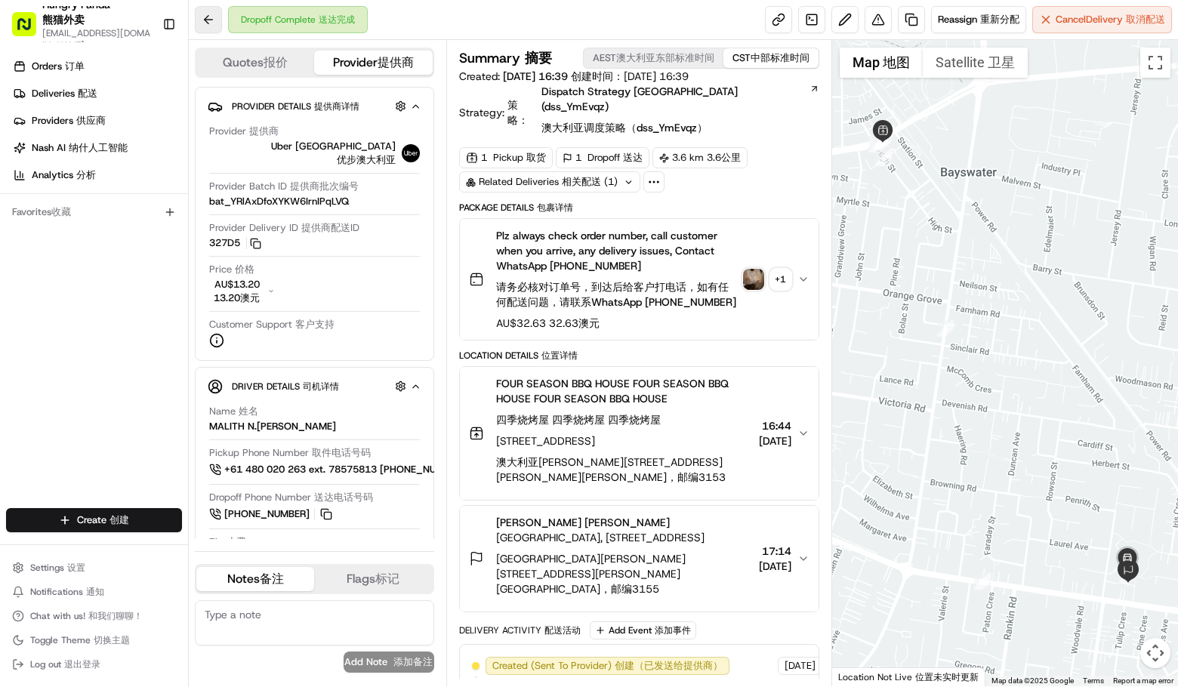
click at [204, 17] on button at bounding box center [208, 19] width 27 height 27
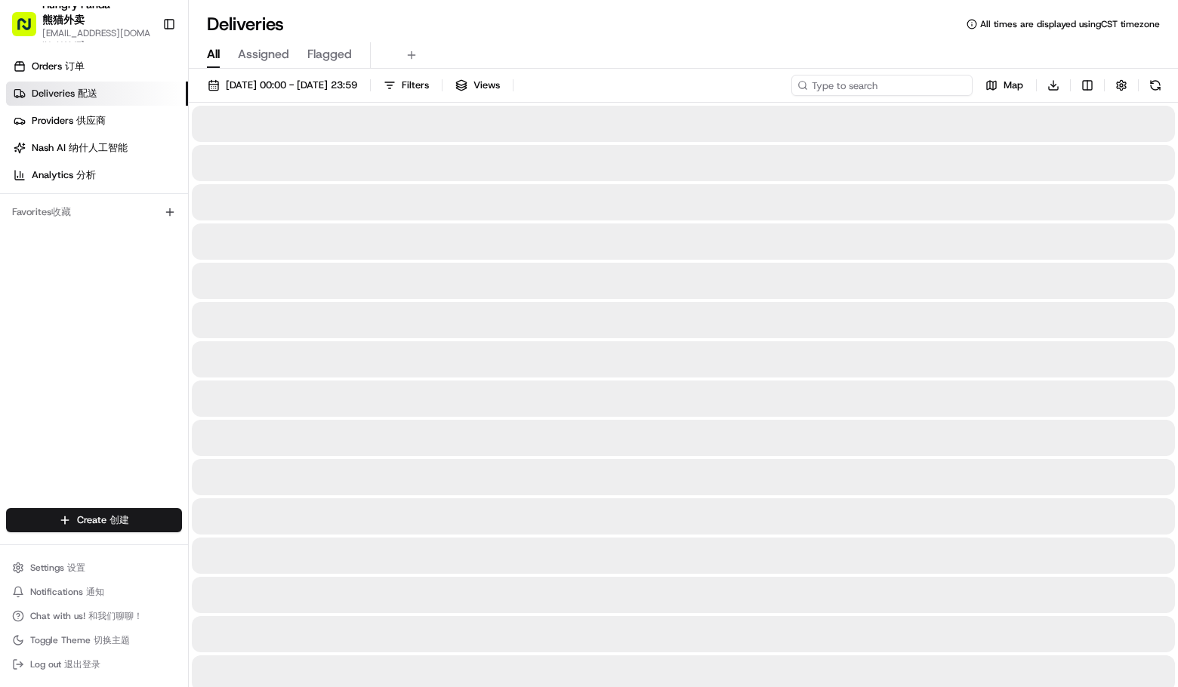
click at [900, 85] on input at bounding box center [882, 85] width 181 height 21
paste input "974380716595574932396"
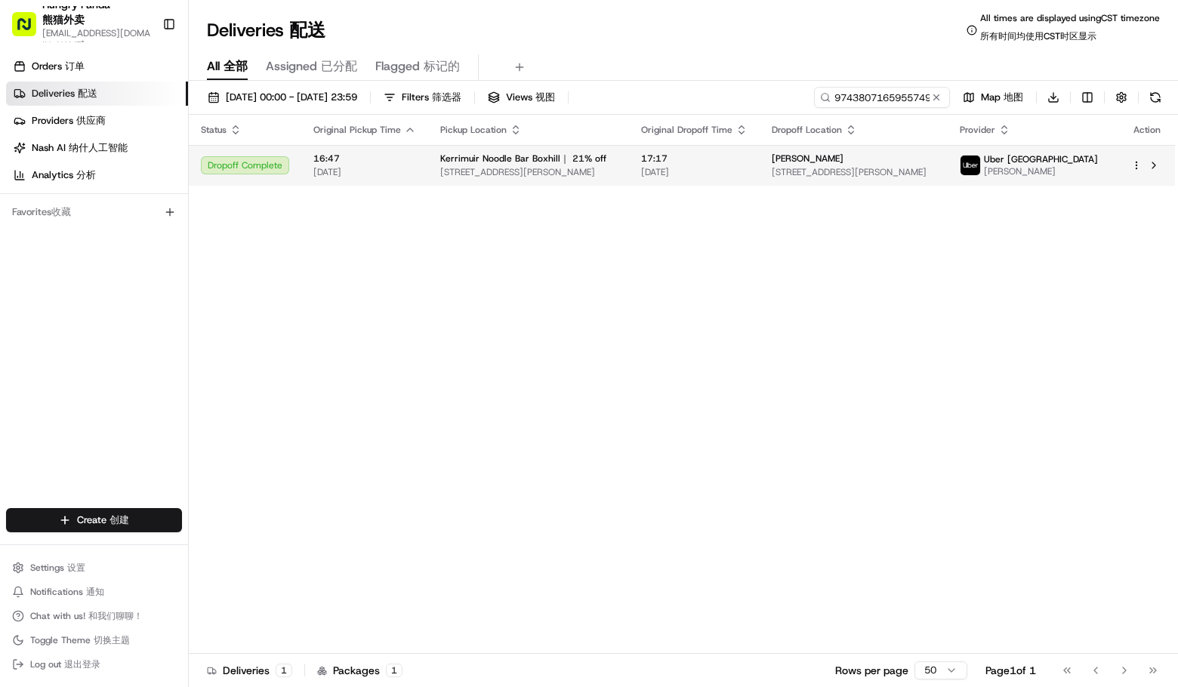
click at [617, 156] on div "Kerrimuir Noodle Bar Boxhill｜ 21% off" at bounding box center [528, 159] width 177 height 12
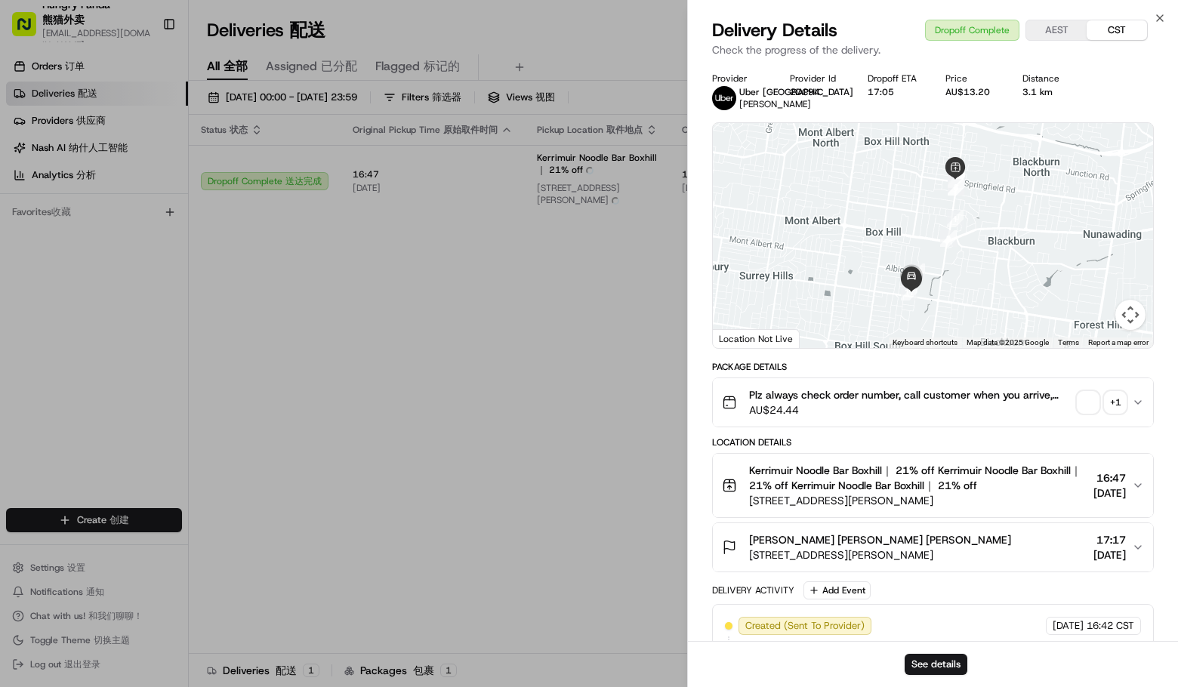
click at [1084, 400] on span "button" at bounding box center [1088, 402] width 21 height 21
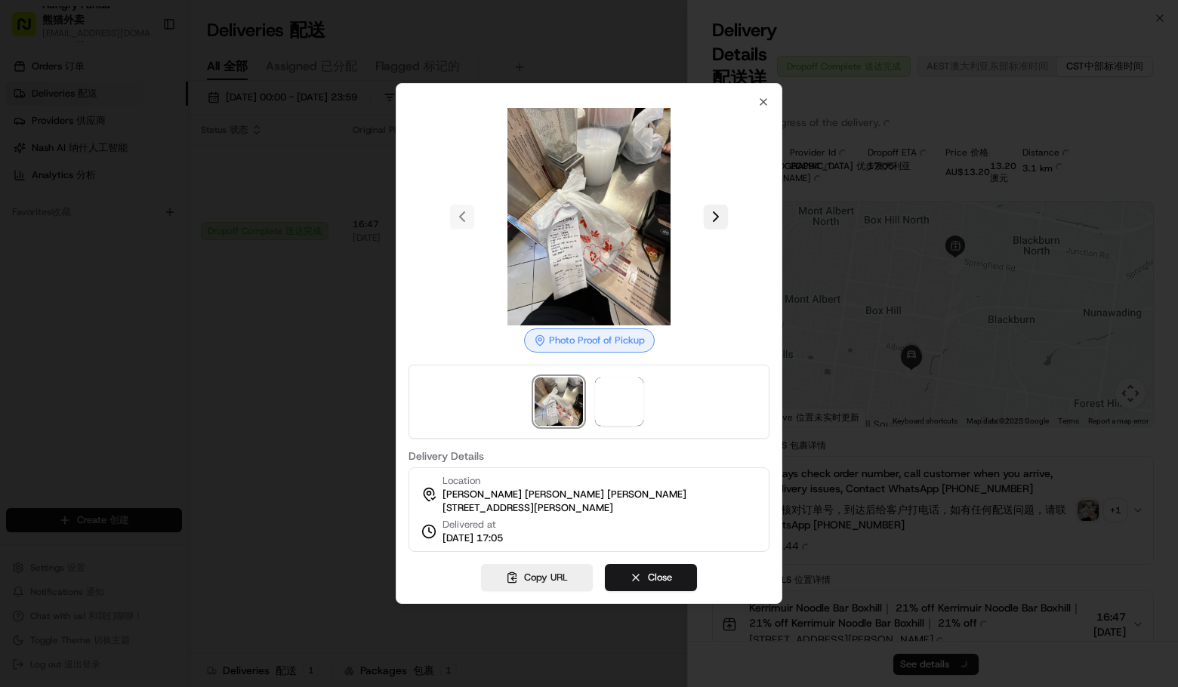
click at [714, 208] on div at bounding box center [589, 217] width 361 height 218
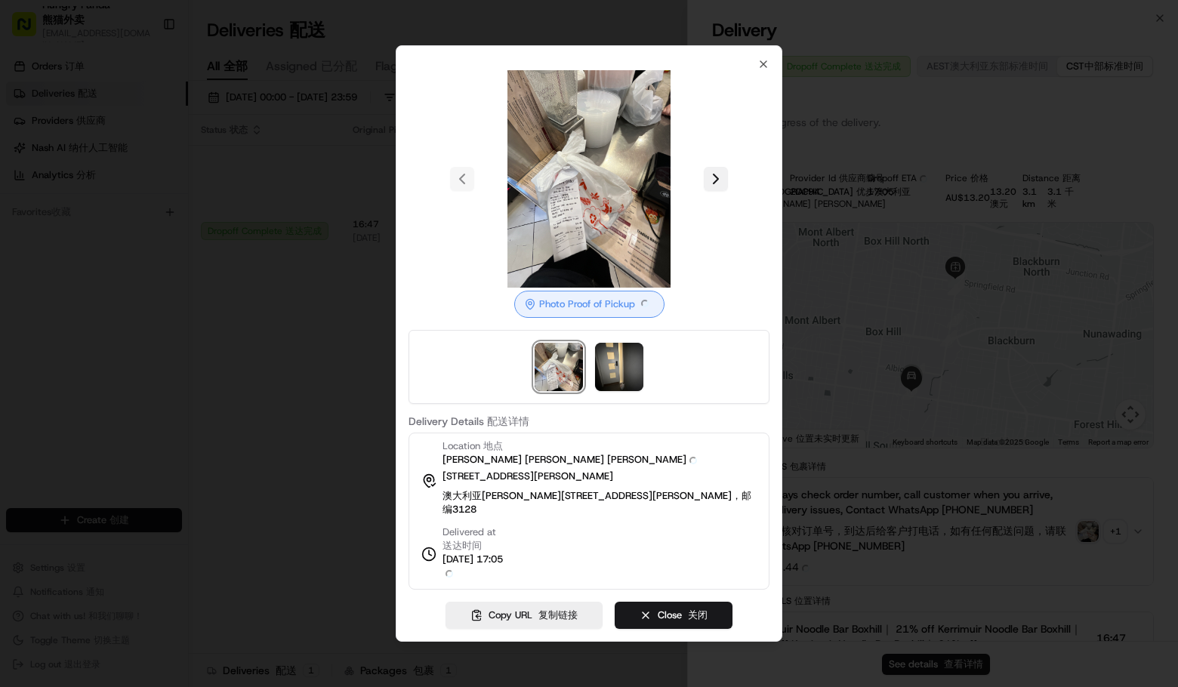
click at [717, 183] on button at bounding box center [716, 179] width 24 height 24
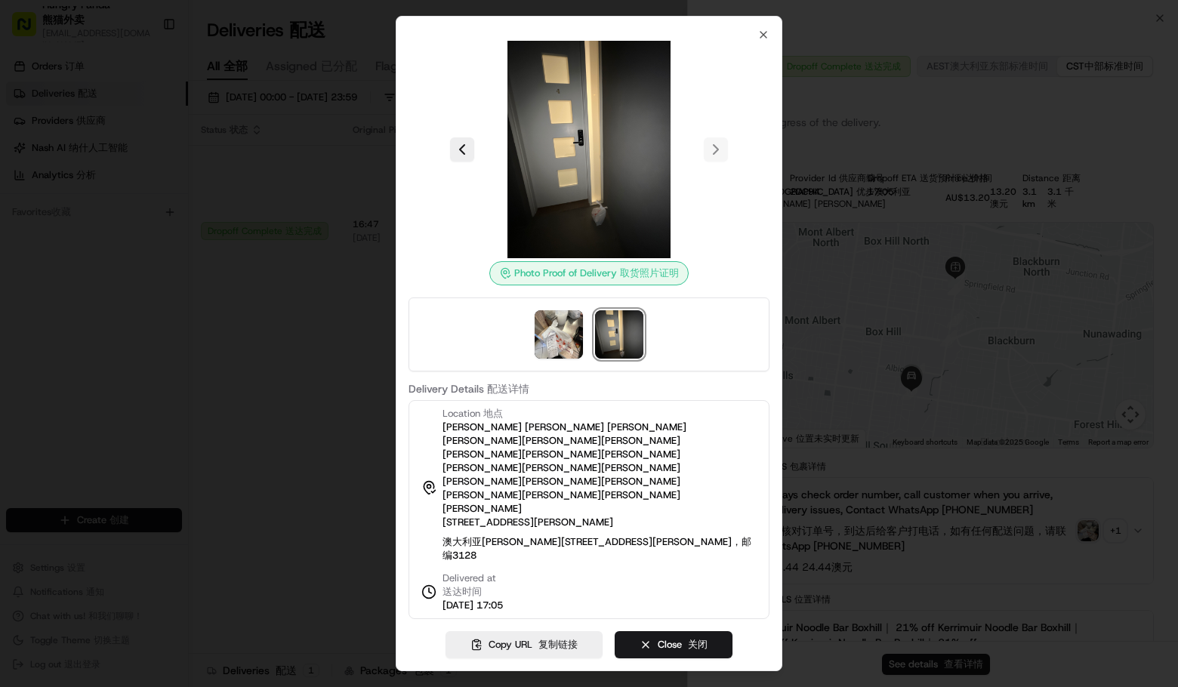
click at [1091, 270] on div at bounding box center [589, 343] width 1178 height 687
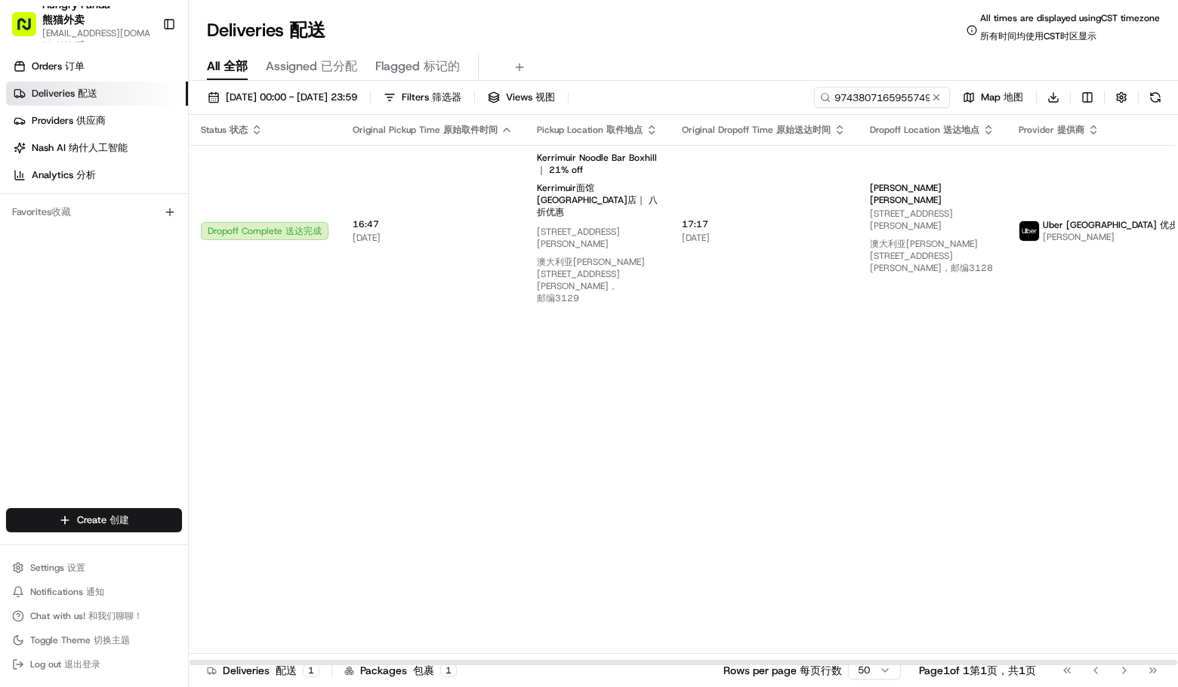
click at [218, 316] on div "Status Status 状态 Original Pickup Time Original Pickup Time 原始取件时间 Pickup Locati…" at bounding box center [742, 390] width 1107 height 551
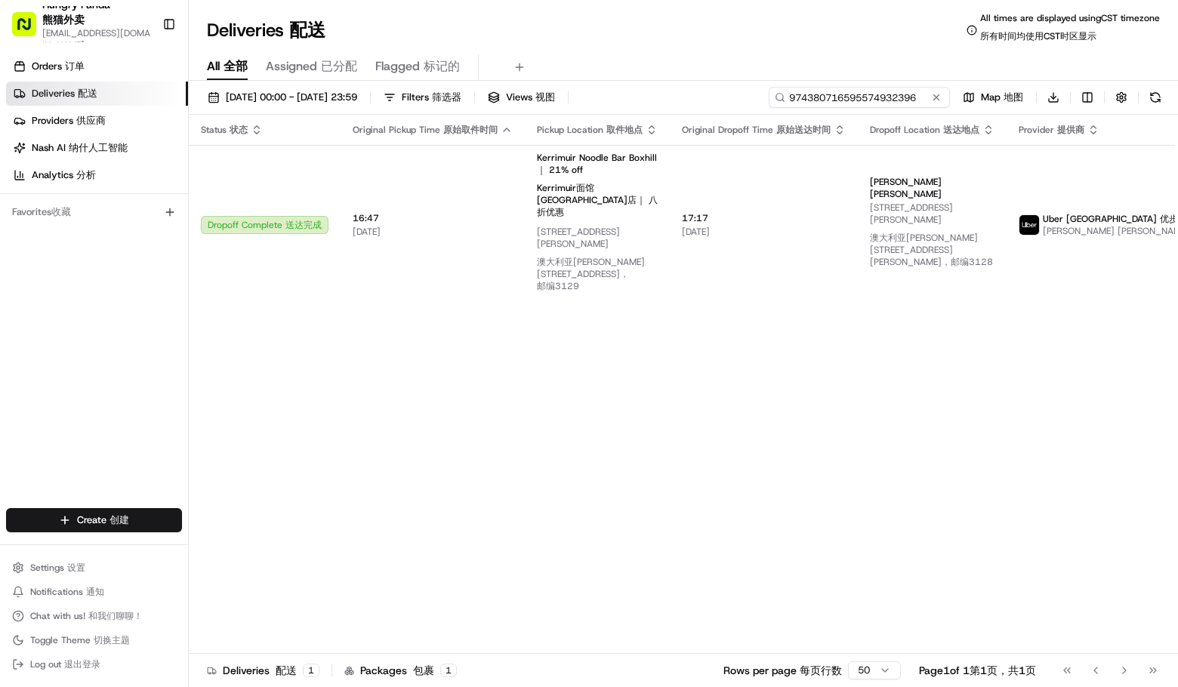
click at [906, 98] on input "974380716595574932396" at bounding box center [859, 97] width 181 height 21
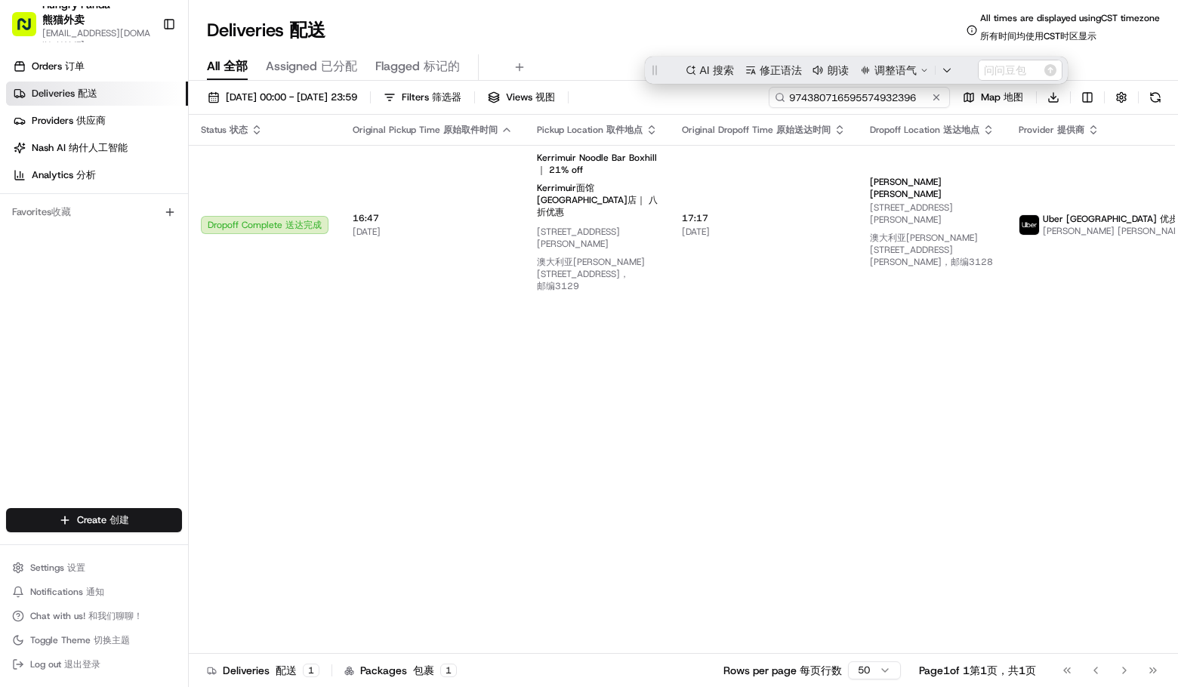
paste input "2353849285750759541325"
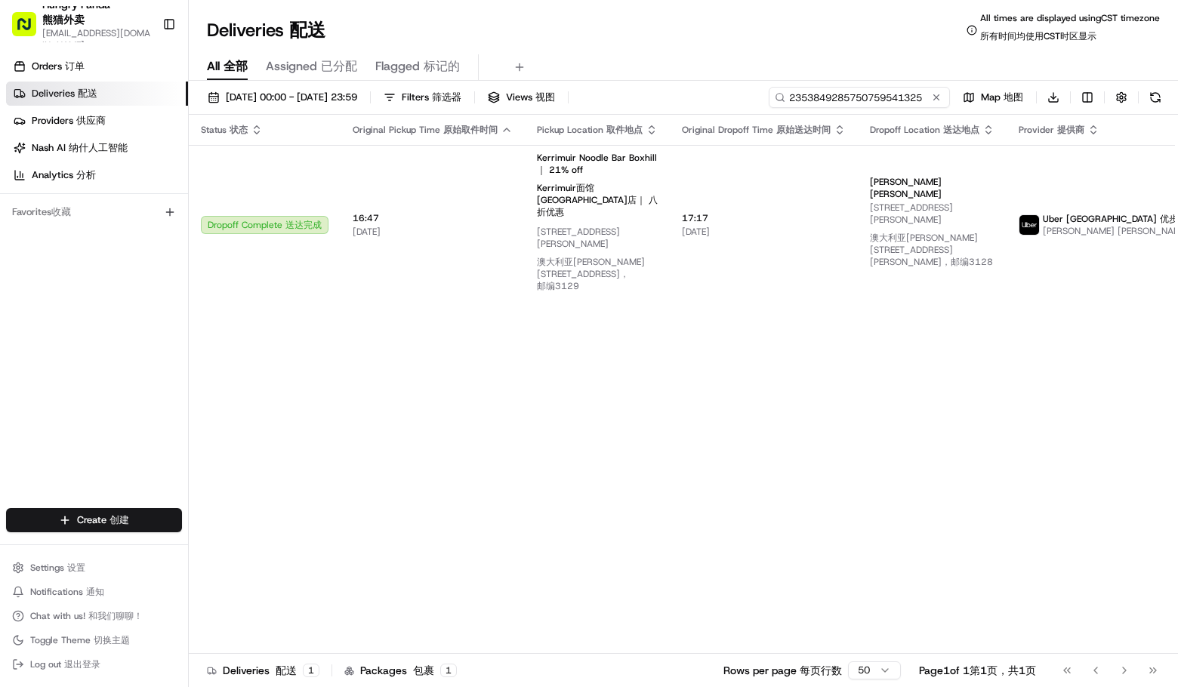
type input "2353849285750759541325"
click at [758, 27] on div "Deliveries Deliveries 配送 All times are displayed using CST timezone All times a…" at bounding box center [683, 30] width 989 height 36
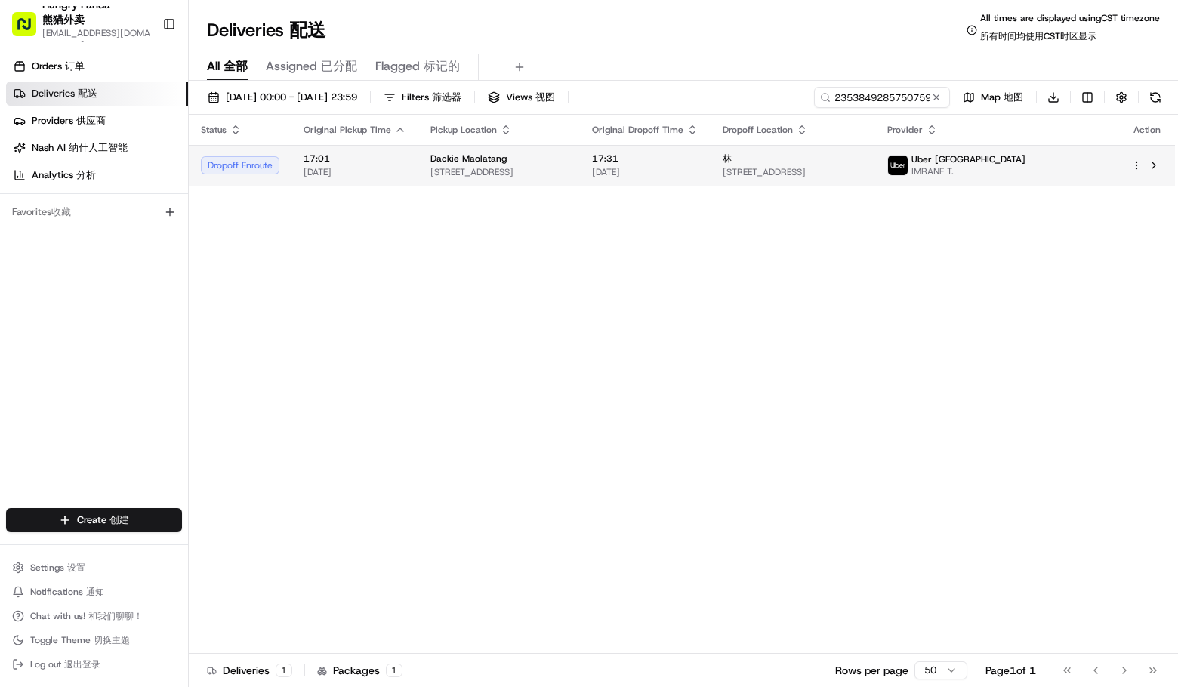
click at [711, 180] on td "17:31 22/08/2025" at bounding box center [645, 165] width 131 height 41
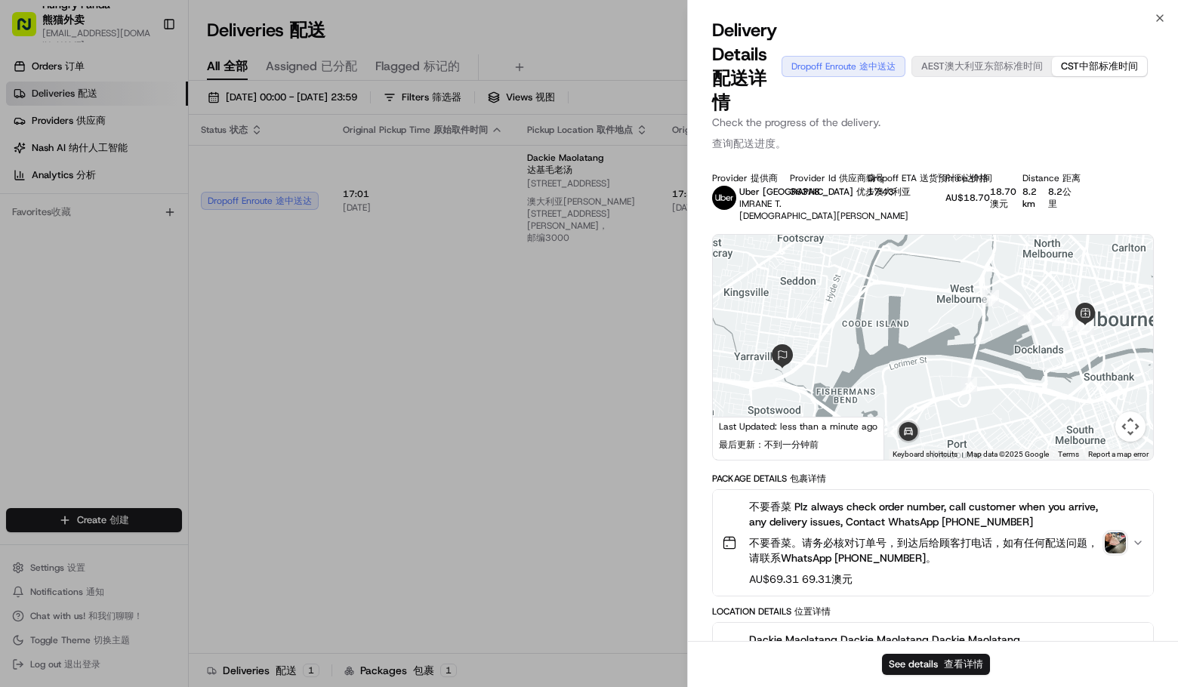
click at [1054, 473] on div "Package Details Package Details 包裹详情" at bounding box center [933, 479] width 442 height 12
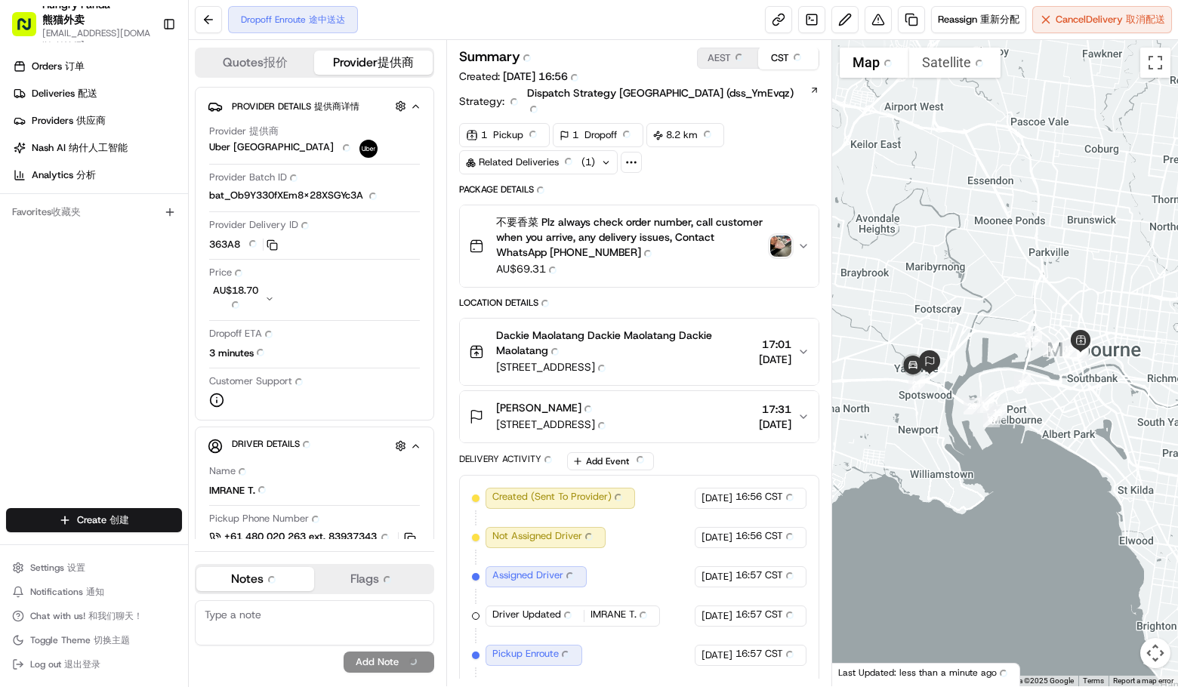
drag, startPoint x: 692, startPoint y: 18, endPoint x: 655, endPoint y: 14, distance: 37.3
click at [631, 13] on div "Dropoff Enroute Dropoff Enroute 途中送达 Reassign Reassign 重新分配 Cancel Delivery Can…" at bounding box center [683, 20] width 989 height 40
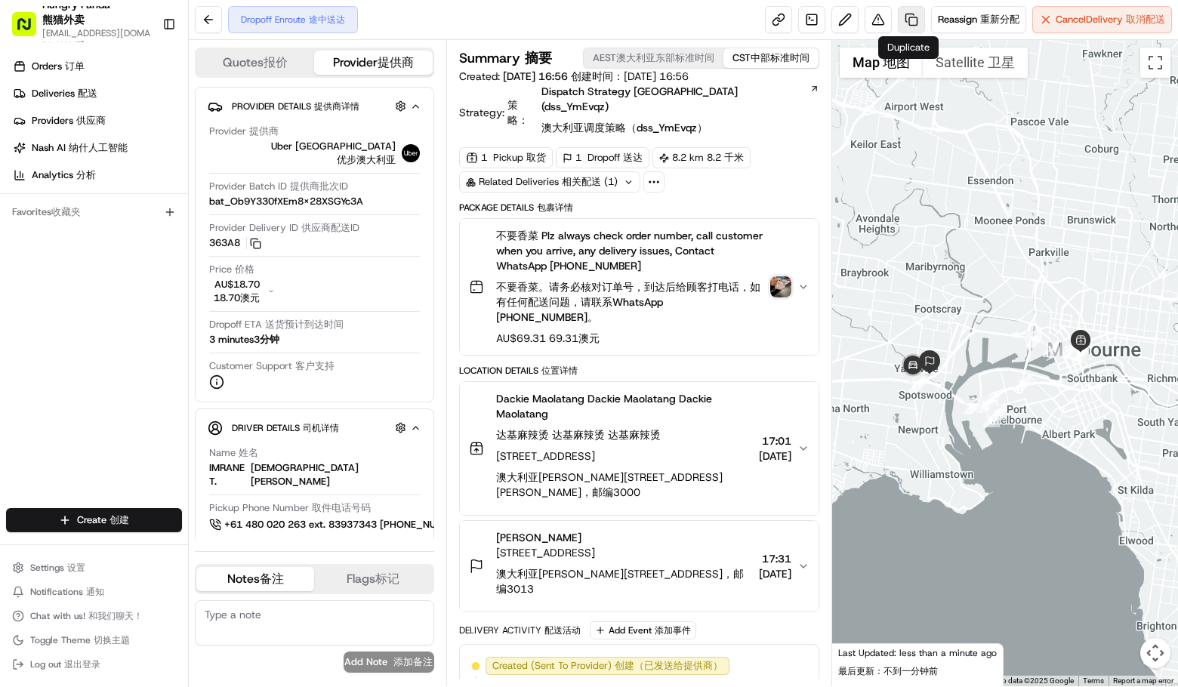
click at [900, 17] on link at bounding box center [911, 19] width 27 height 27
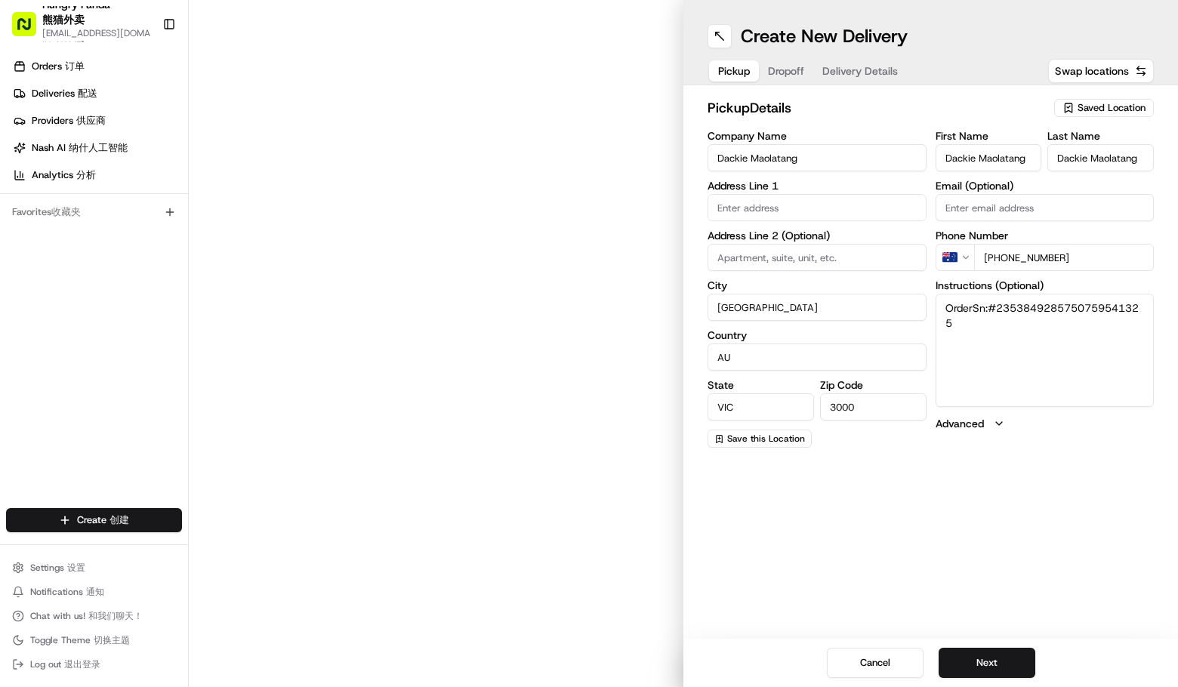
type input "516 Little Bourke St"
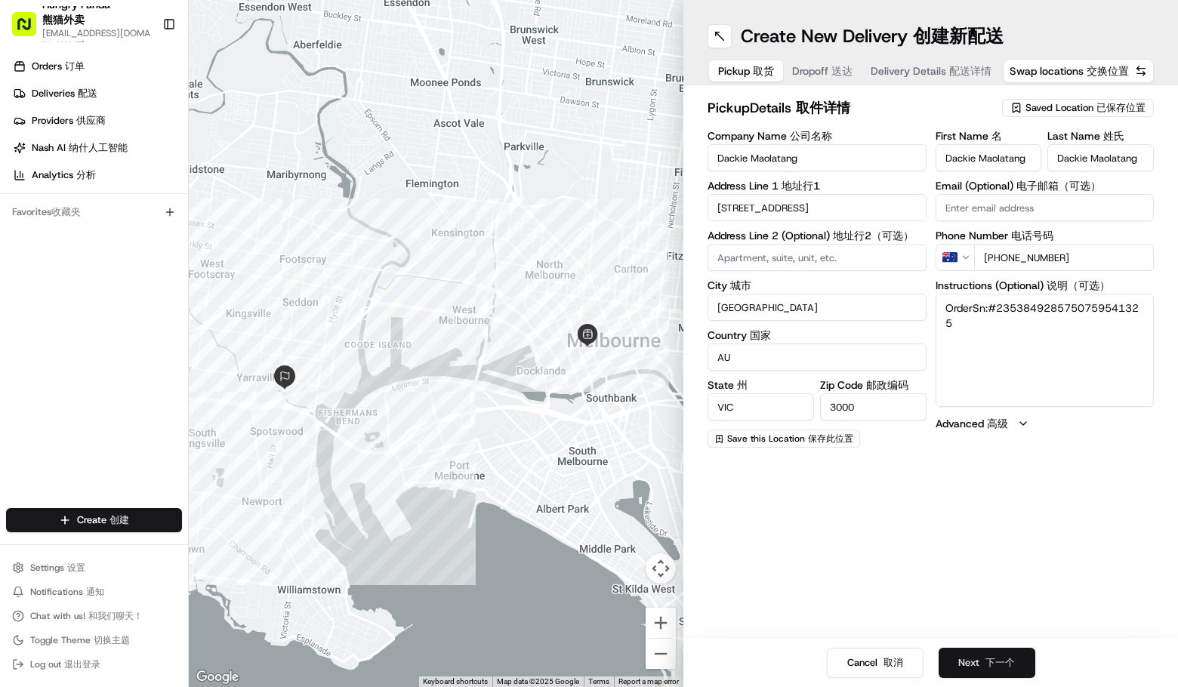
click at [999, 654] on button "Next Next 下一个" at bounding box center [987, 663] width 97 height 30
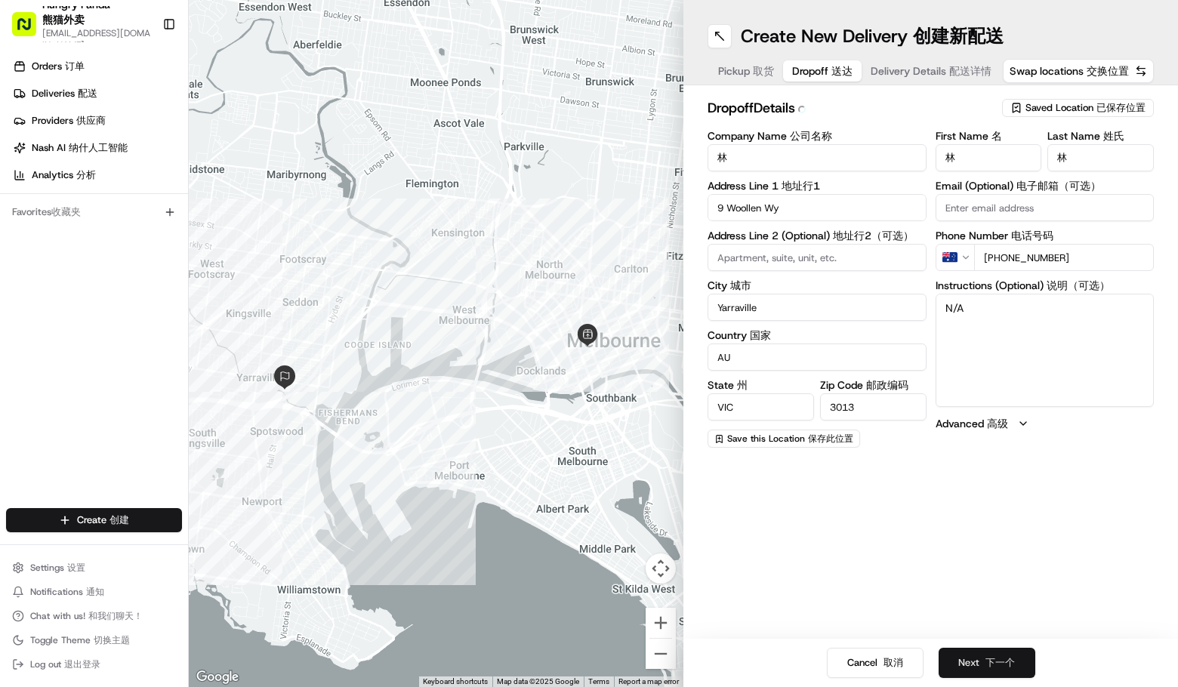
click at [999, 654] on button "Next Next 下一个" at bounding box center [987, 663] width 97 height 30
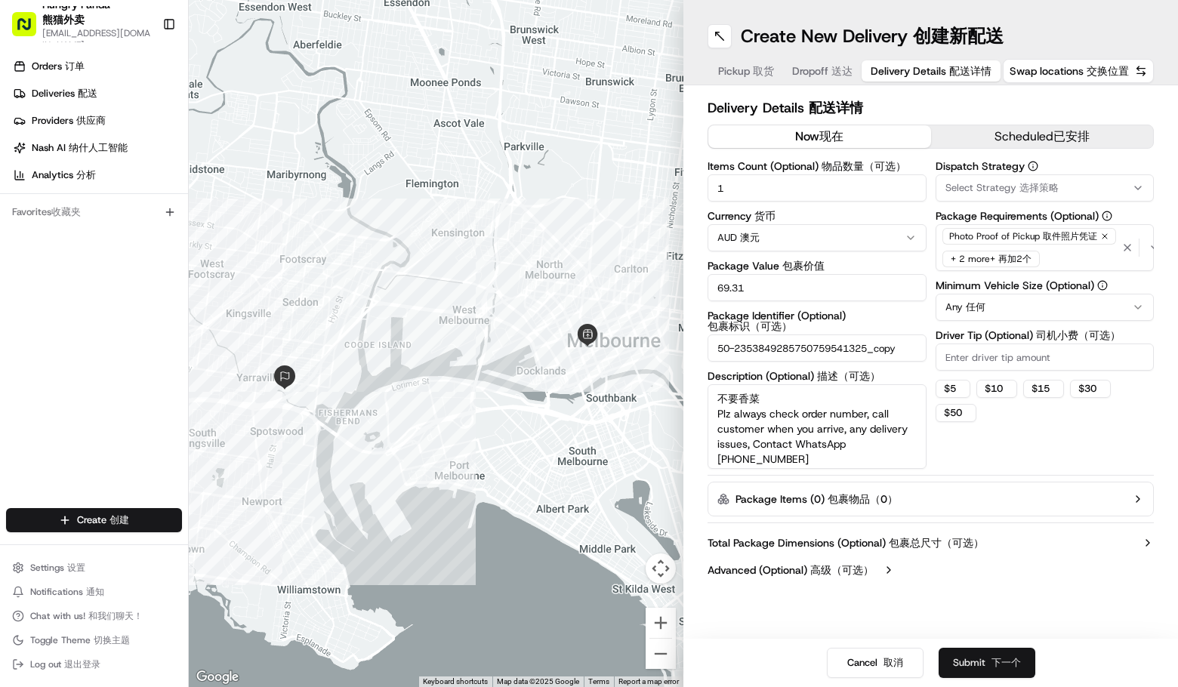
click at [998, 656] on button "Submit Next 下一个" at bounding box center [987, 663] width 97 height 30
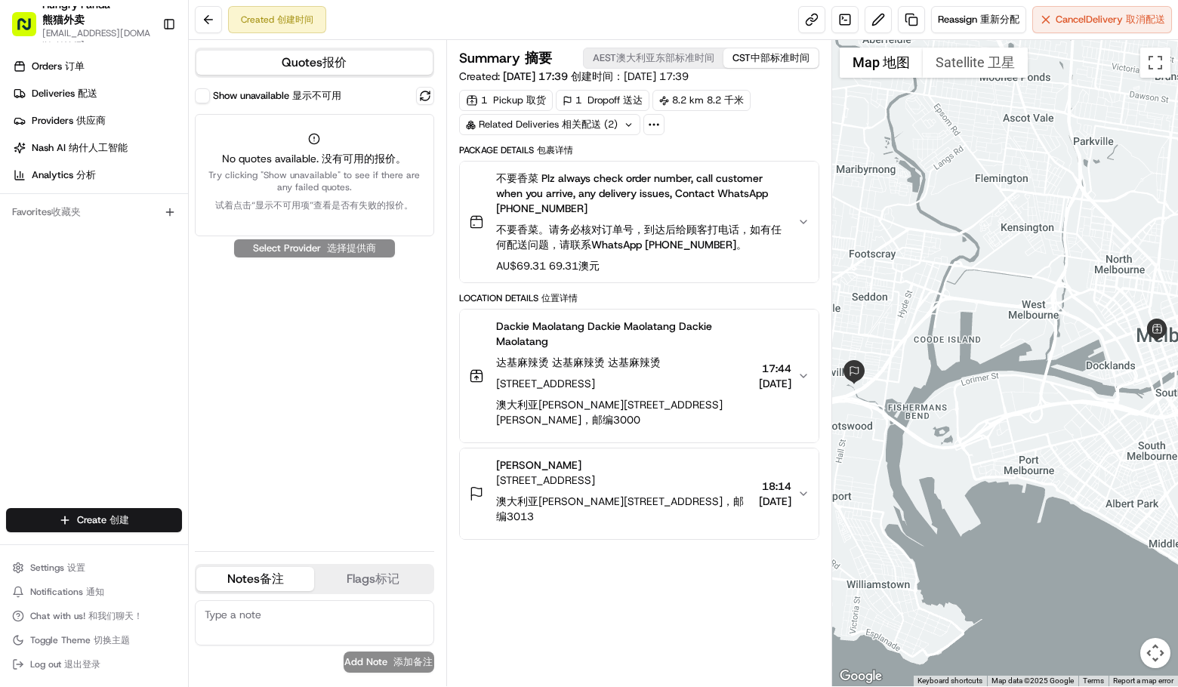
click at [206, 97] on button "Show unavailable Show unavailable 显示不可用" at bounding box center [202, 95] width 15 height 15
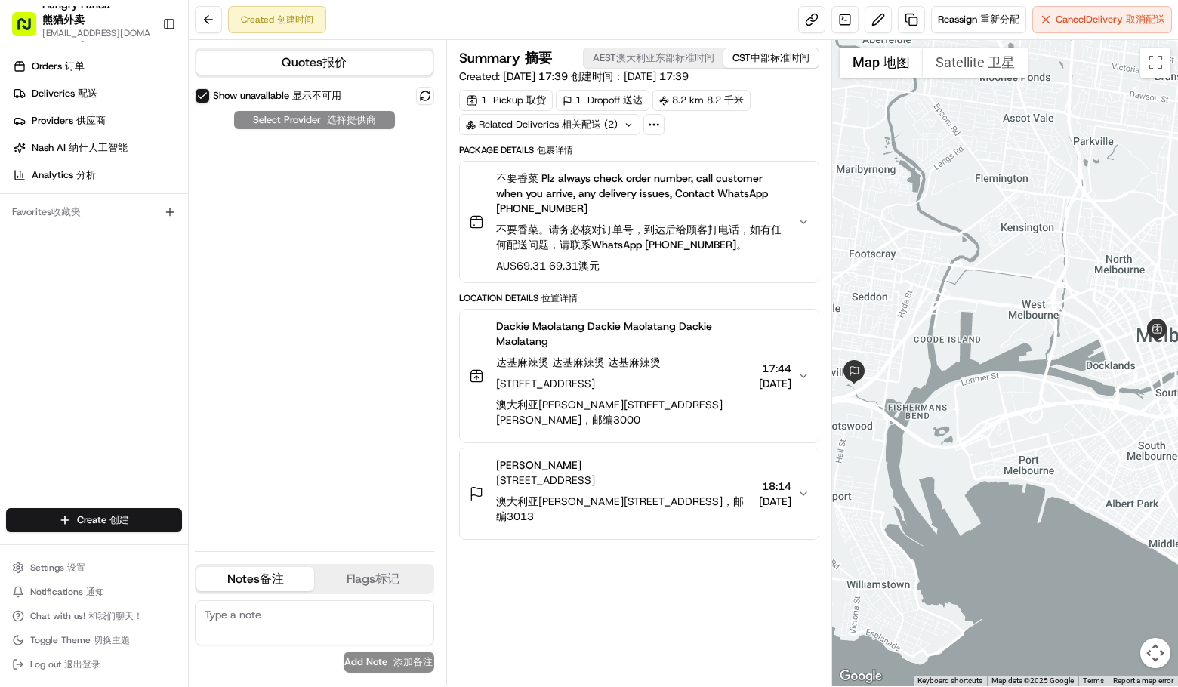
click at [329, 123] on div "Show unavailable Show unavailable 显示不可用 Select Provider Select Provider 选择提供商" at bounding box center [314, 313] width 239 height 452
drag, startPoint x: 324, startPoint y: 258, endPoint x: 307, endPoint y: 236, distance: 28.1
click at [306, 237] on div "Show unavailable Show unavailable 显示不可用 Select Provider Select Provider 选择提供商" at bounding box center [314, 313] width 239 height 452
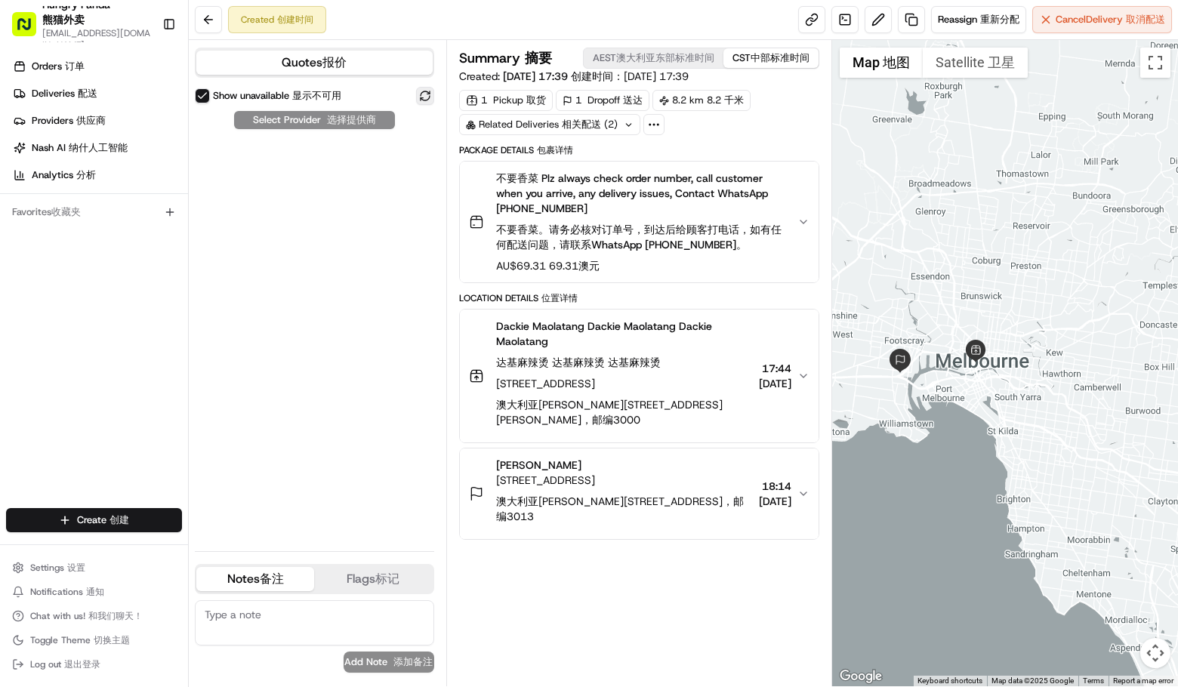
click at [423, 92] on button at bounding box center [425, 96] width 18 height 18
click at [423, 93] on button at bounding box center [425, 96] width 18 height 18
drag, startPoint x: 325, startPoint y: 208, endPoint x: 202, endPoint y: 14, distance: 228.8
click at [202, 14] on button at bounding box center [208, 19] width 27 height 27
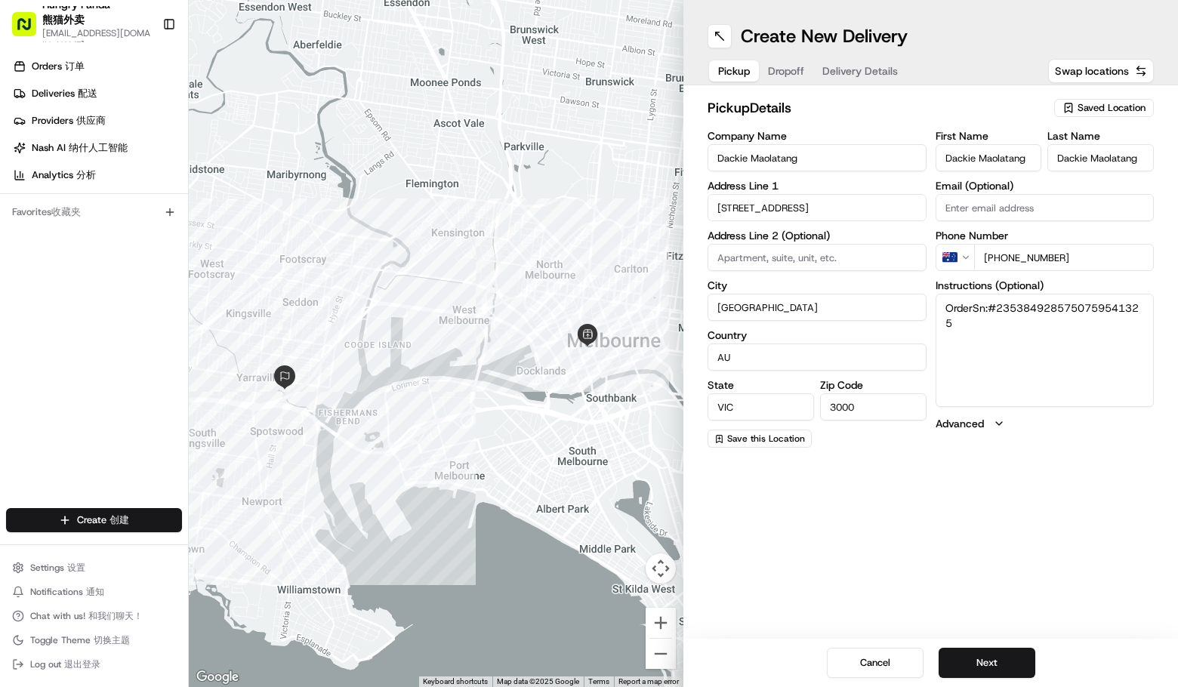
click at [579, 175] on div at bounding box center [436, 343] width 495 height 687
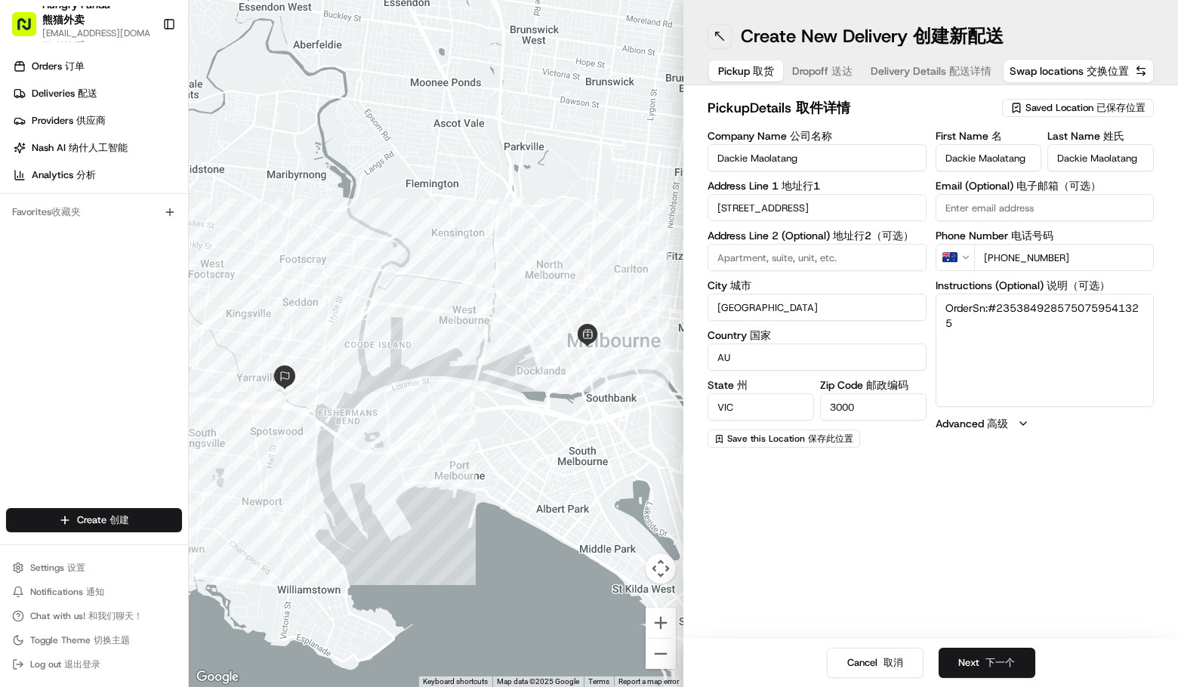
click at [713, 32] on button at bounding box center [720, 36] width 24 height 24
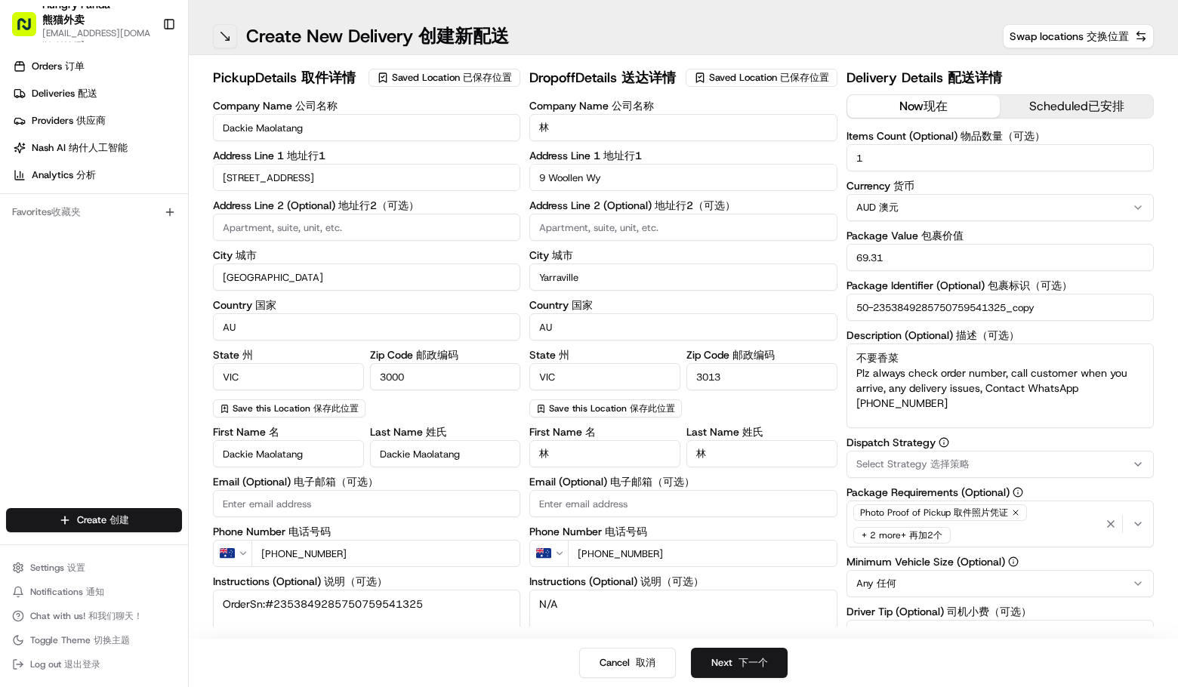
click at [227, 41] on button at bounding box center [225, 36] width 24 height 24
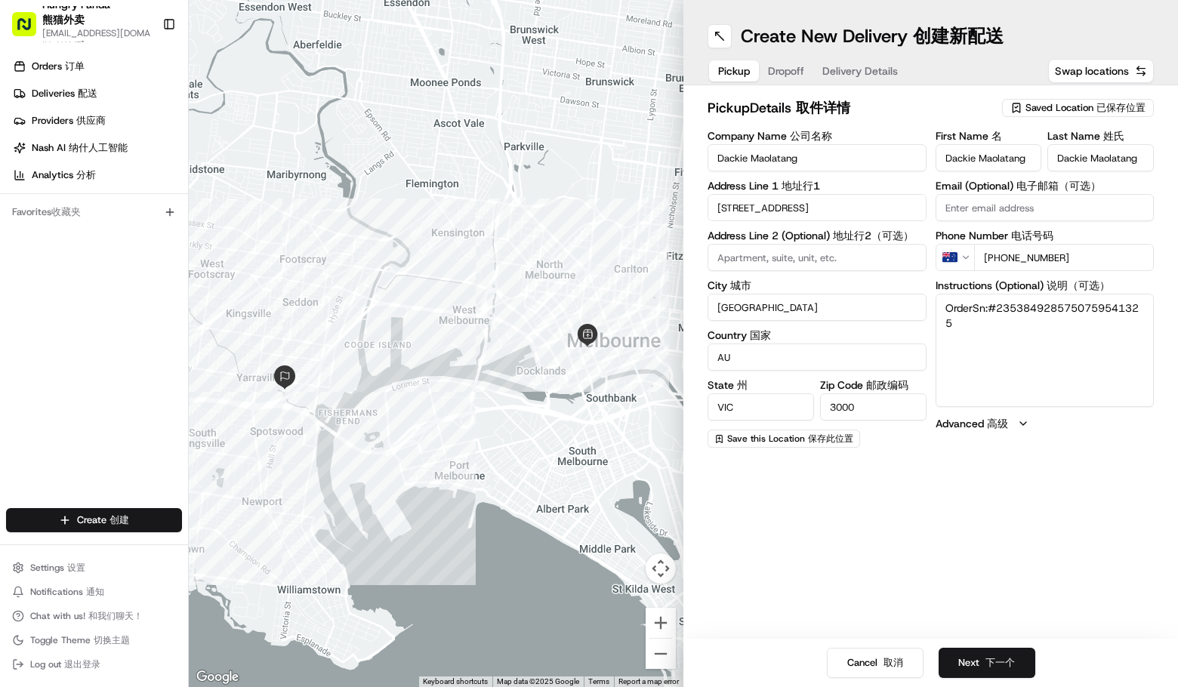
click at [279, 48] on div at bounding box center [436, 343] width 495 height 687
click at [87, 97] on span "配送" at bounding box center [88, 93] width 20 height 13
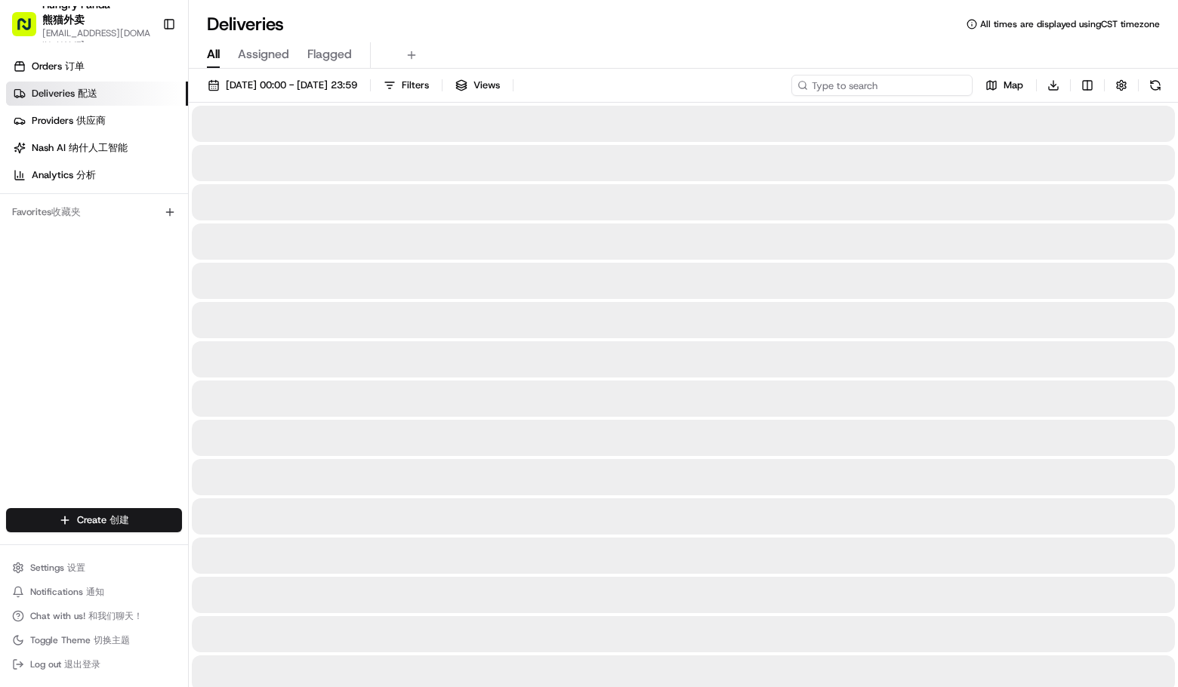
click at [918, 91] on input at bounding box center [882, 85] width 181 height 21
paste input "2353849285750759541325"
type input "2353849285750759541325"
click at [733, 41] on div "All Assigned Flagged" at bounding box center [683, 52] width 989 height 32
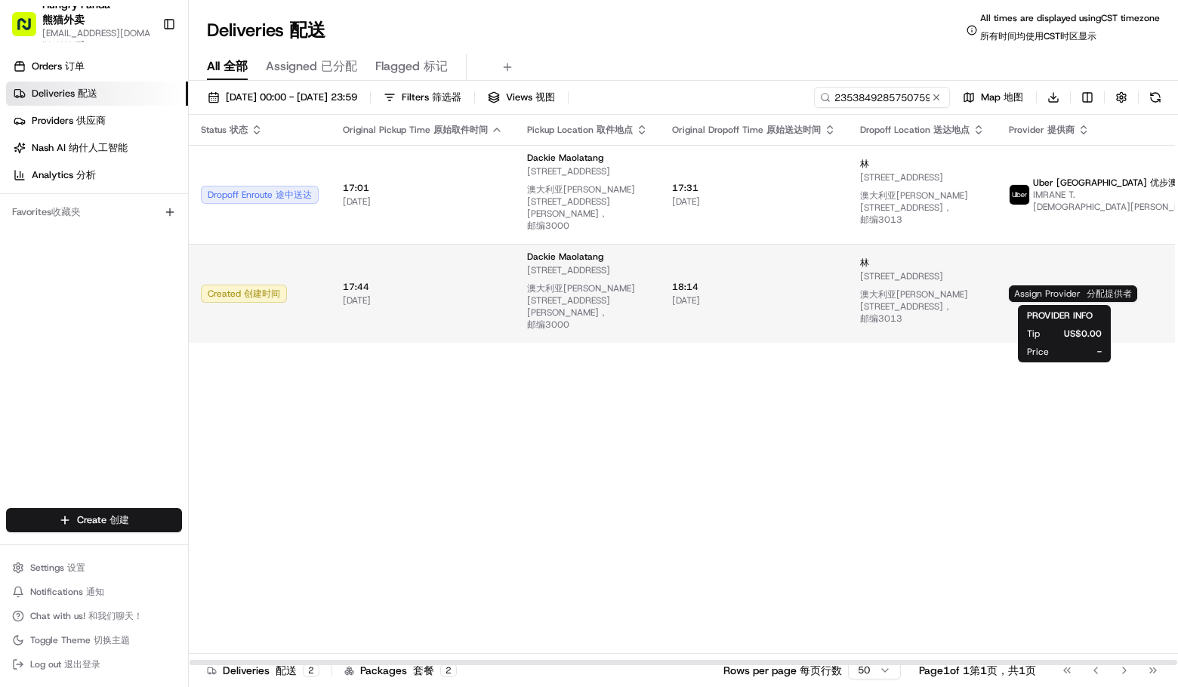
click at [1054, 296] on span "Assign Provider Assign Provider 分配提供者" at bounding box center [1073, 293] width 128 height 17
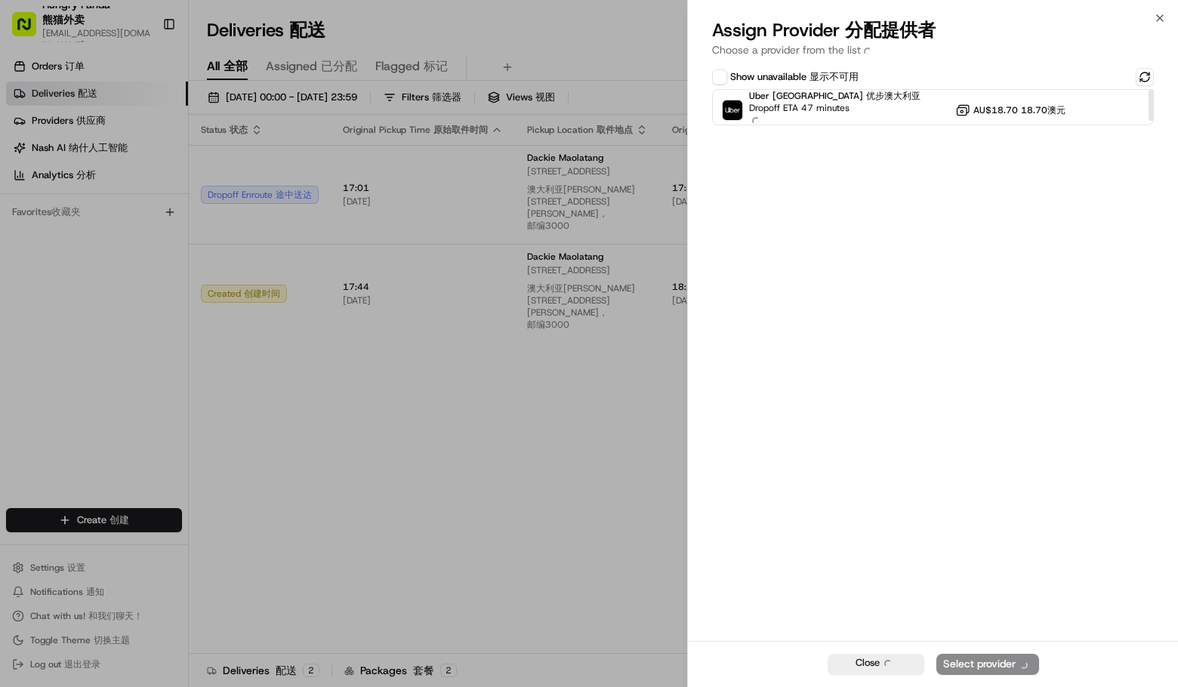
click at [716, 80] on button "Show unavailable Show unavailable 显示不可用" at bounding box center [719, 76] width 15 height 15
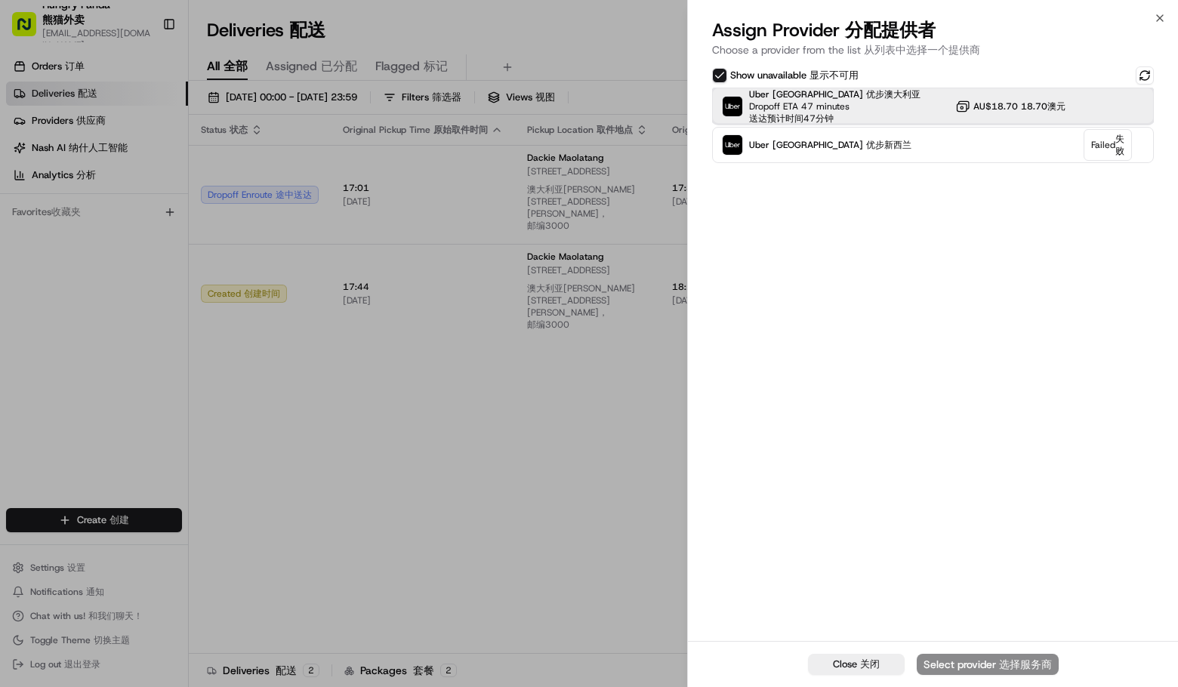
click at [915, 106] on div "Uber Australia Uber Australia 优步澳大利亚 Dropoff ETA 47 minutes Dropoff ETA 47 minu…" at bounding box center [933, 106] width 442 height 36
click at [1005, 664] on div "Assign Provider" at bounding box center [988, 664] width 74 height 15
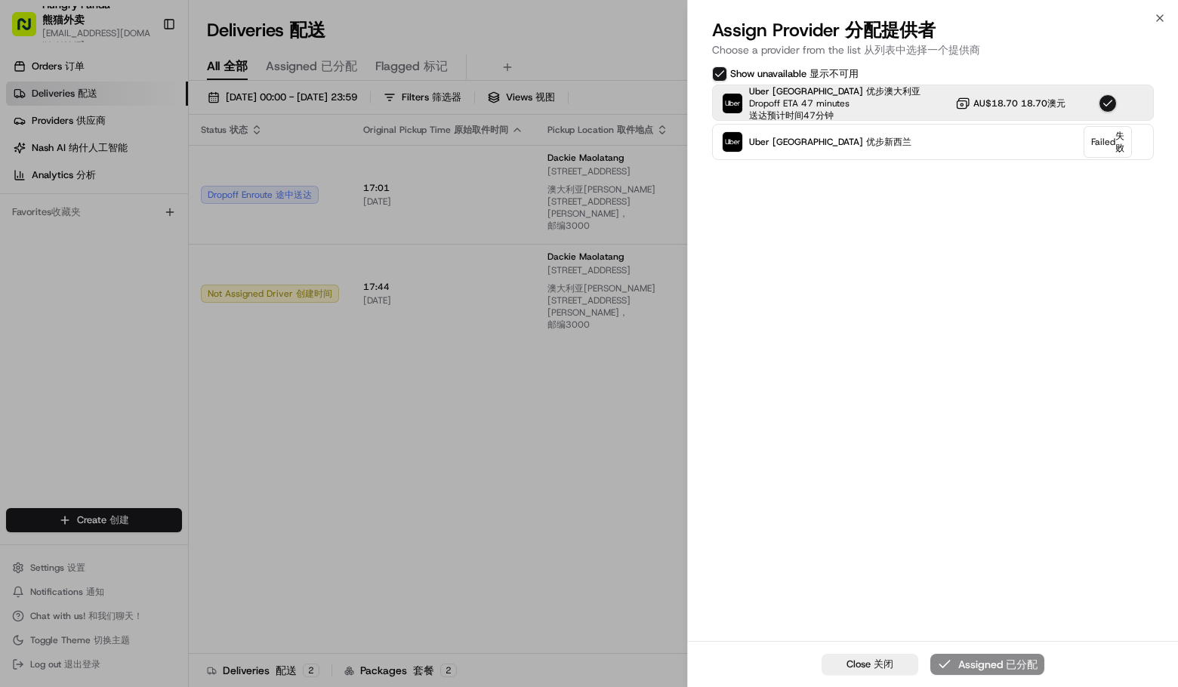
click at [1119, 374] on div "Show unavailable Show unavailable 显示不可用 Uber Australia Uber Australia 优步澳大利亚 Dr…" at bounding box center [933, 352] width 490 height 578
drag, startPoint x: 938, startPoint y: 365, endPoint x: 528, endPoint y: 436, distance: 416.2
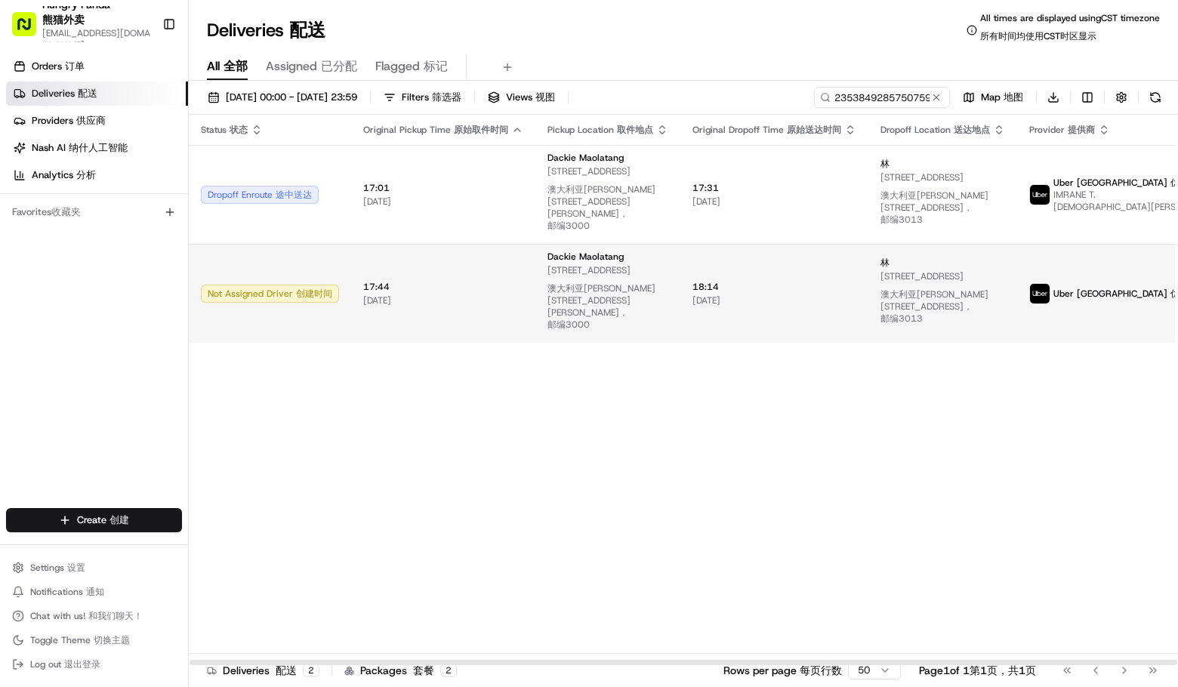
click at [744, 298] on span "22/08/2025 22/08/2025" at bounding box center [775, 301] width 164 height 12
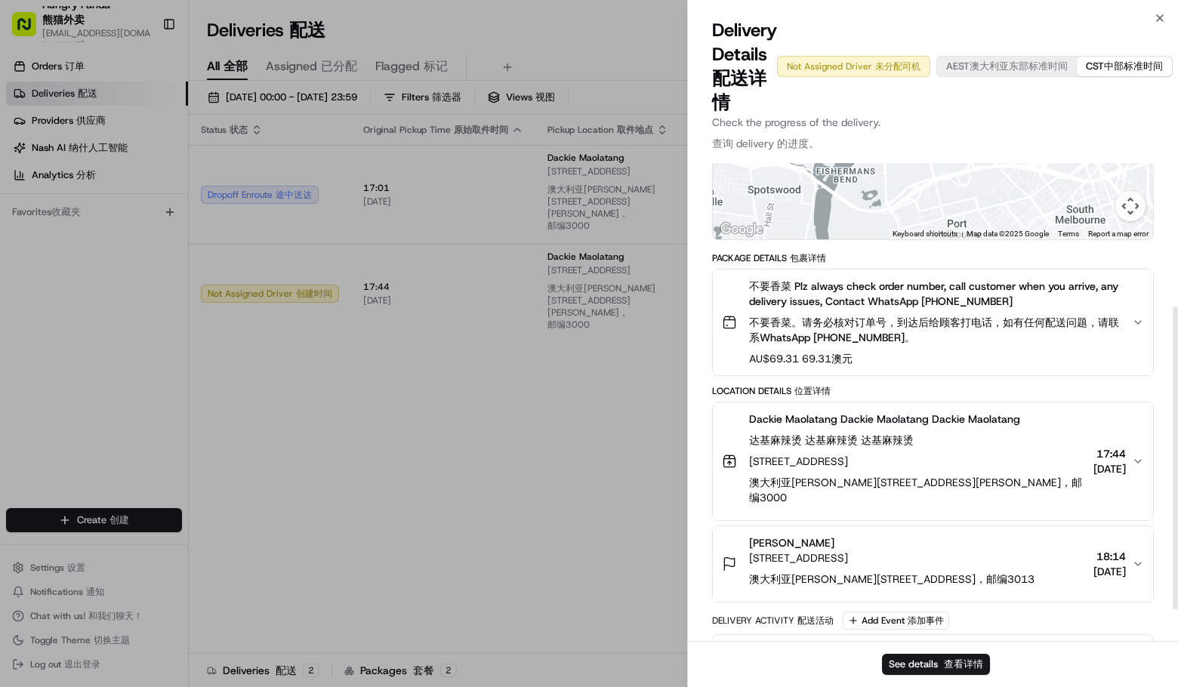
scroll to position [227, 0]
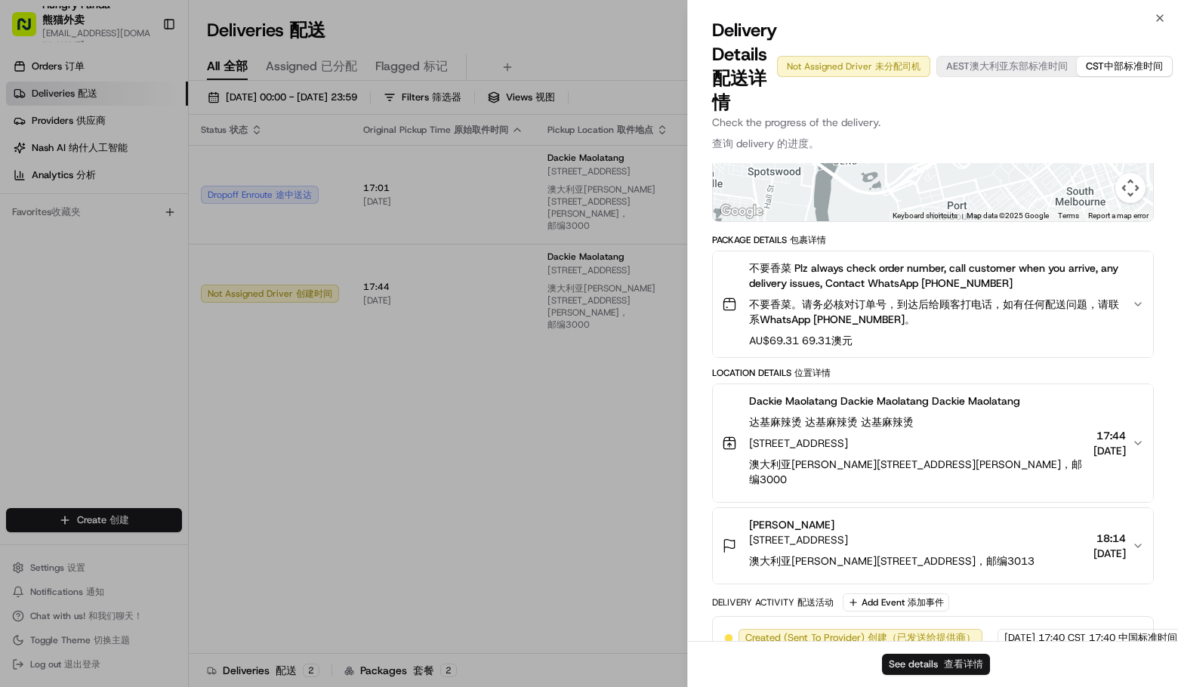
click at [934, 663] on button "See details See details 查看详情" at bounding box center [936, 664] width 108 height 21
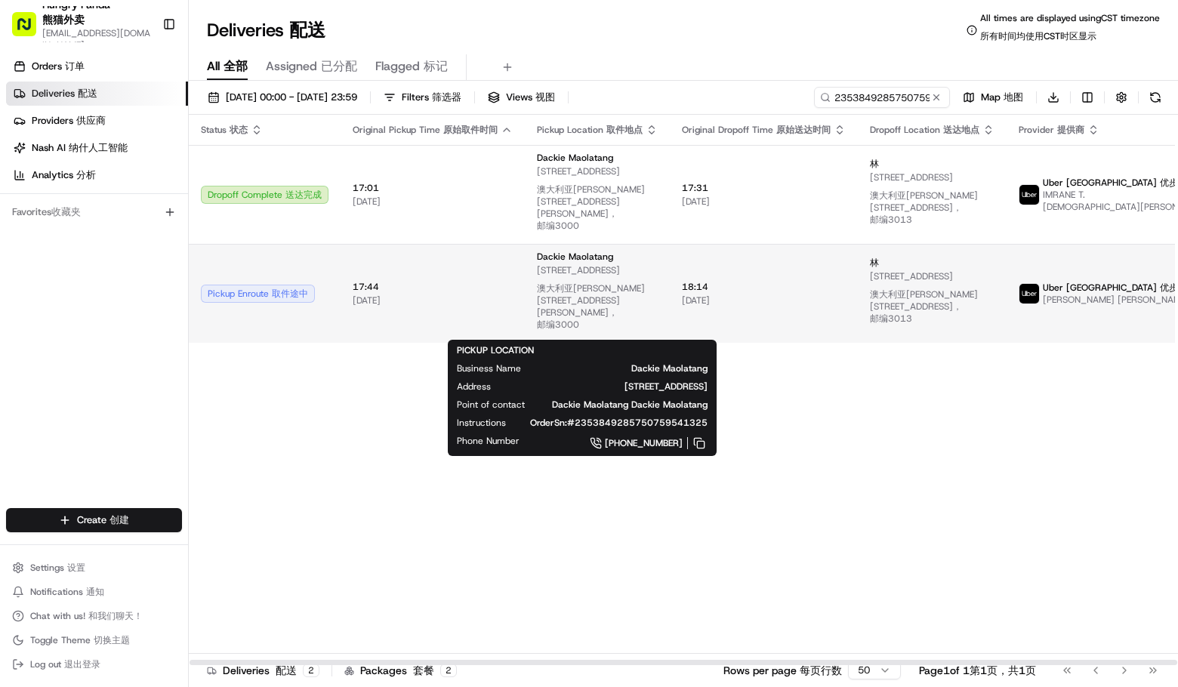
click at [616, 264] on span "516 Little Bourke St, Melbourne VIC 3000, Australia 516 Little Bourke St, Melbo…" at bounding box center [597, 300] width 121 height 73
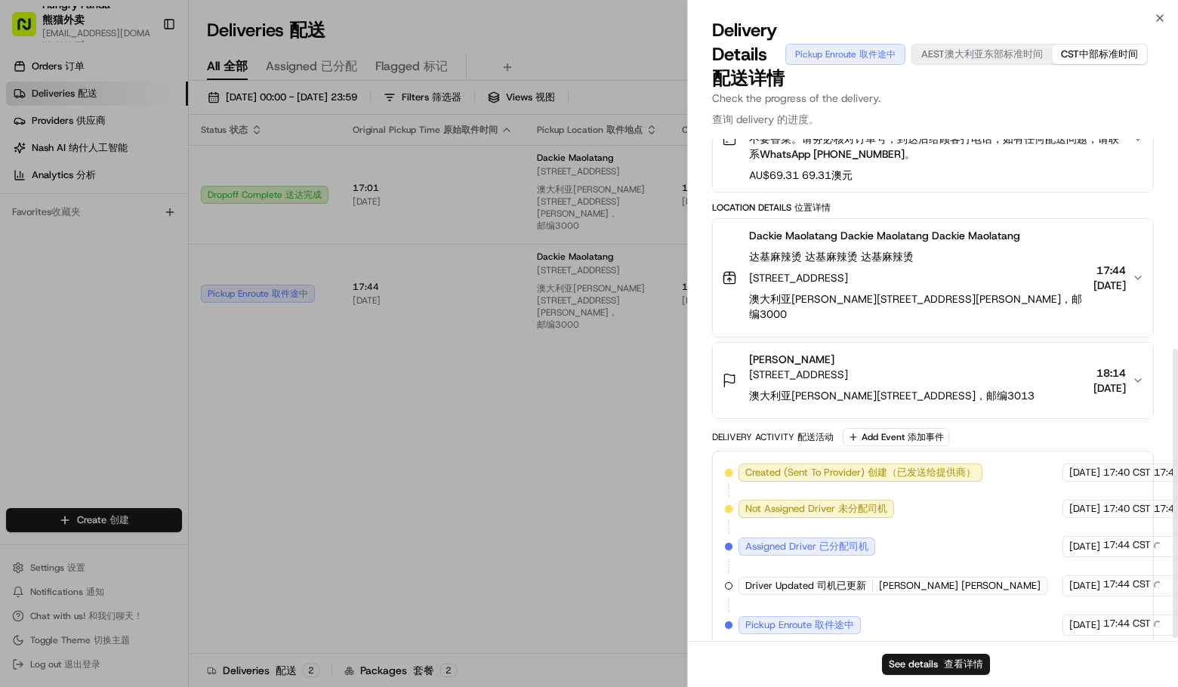
scroll to position [369, 0]
click at [924, 668] on button "See details See details 查看详情" at bounding box center [936, 664] width 108 height 21
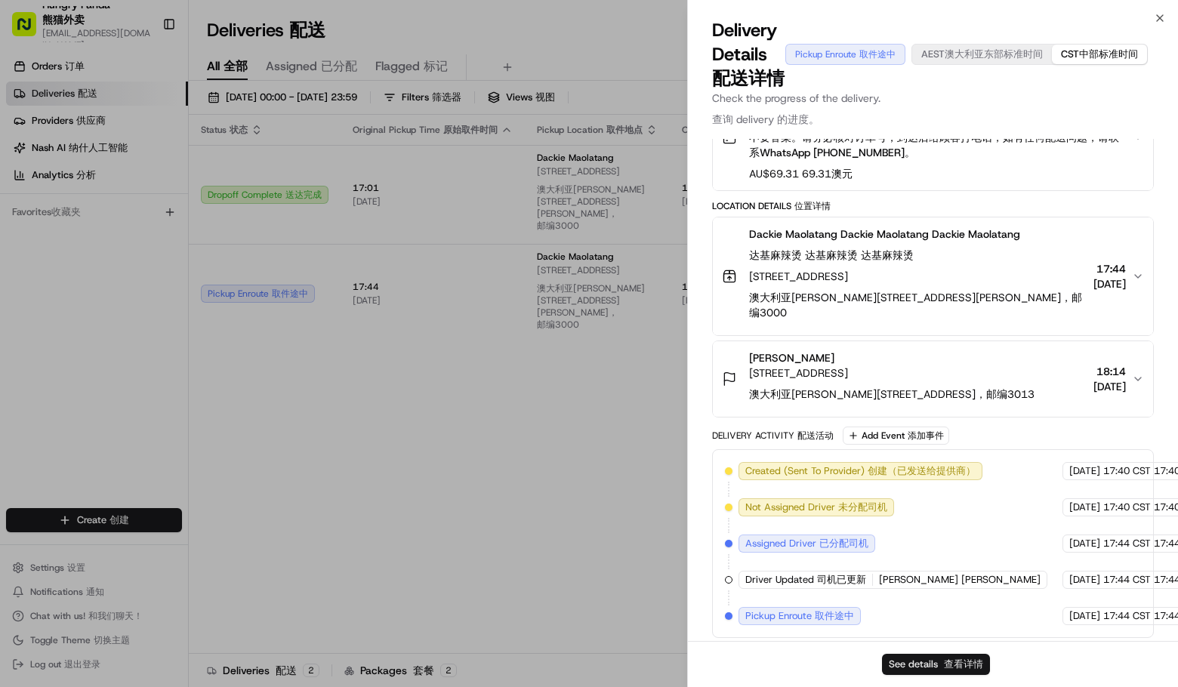
scroll to position [360, 0]
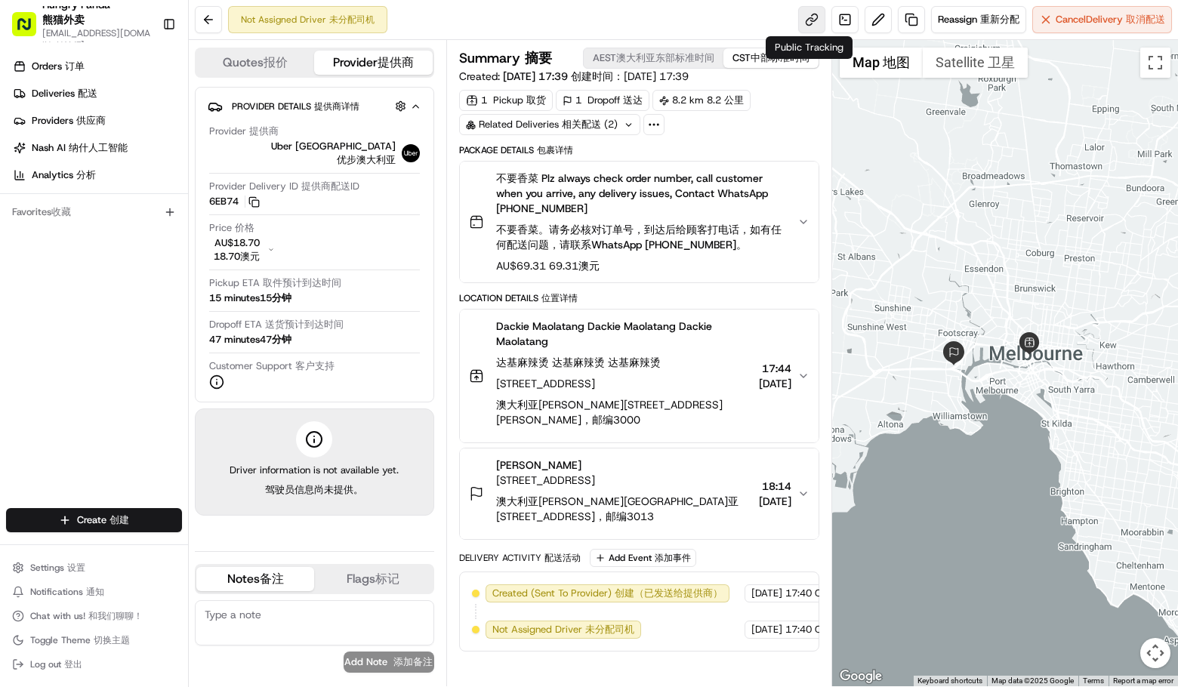
click at [810, 20] on link at bounding box center [811, 19] width 27 height 27
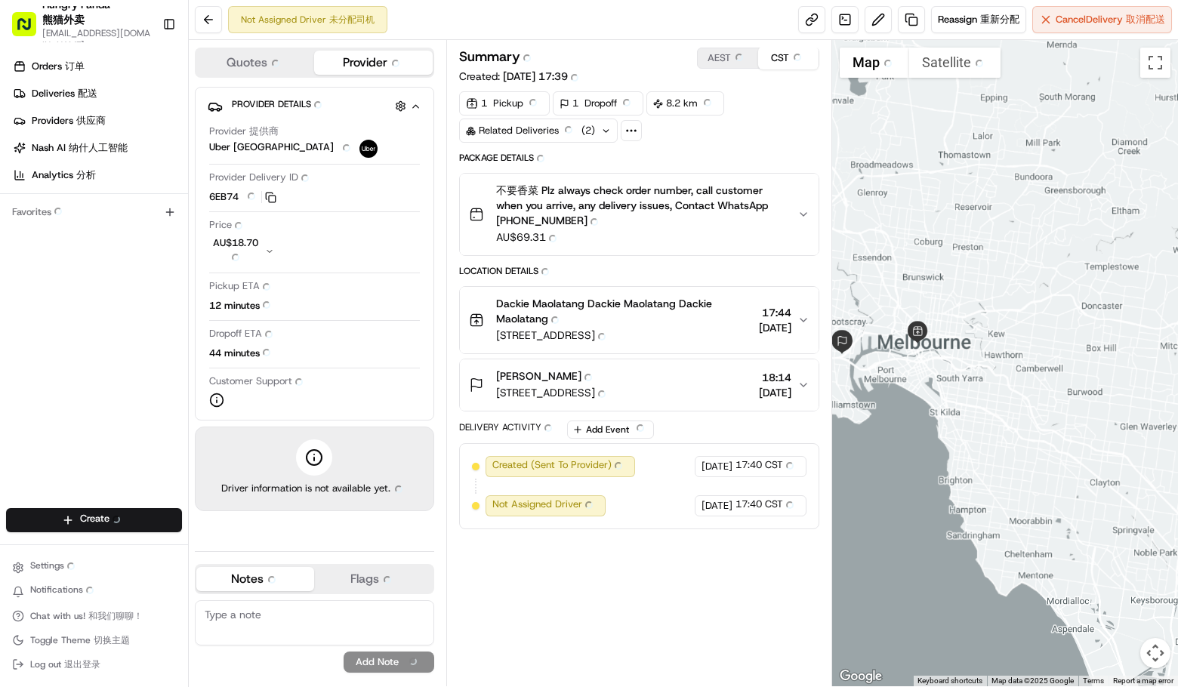
drag, startPoint x: 1088, startPoint y: 352, endPoint x: 1014, endPoint y: 350, distance: 74.0
click at [1014, 350] on div at bounding box center [1005, 363] width 347 height 647
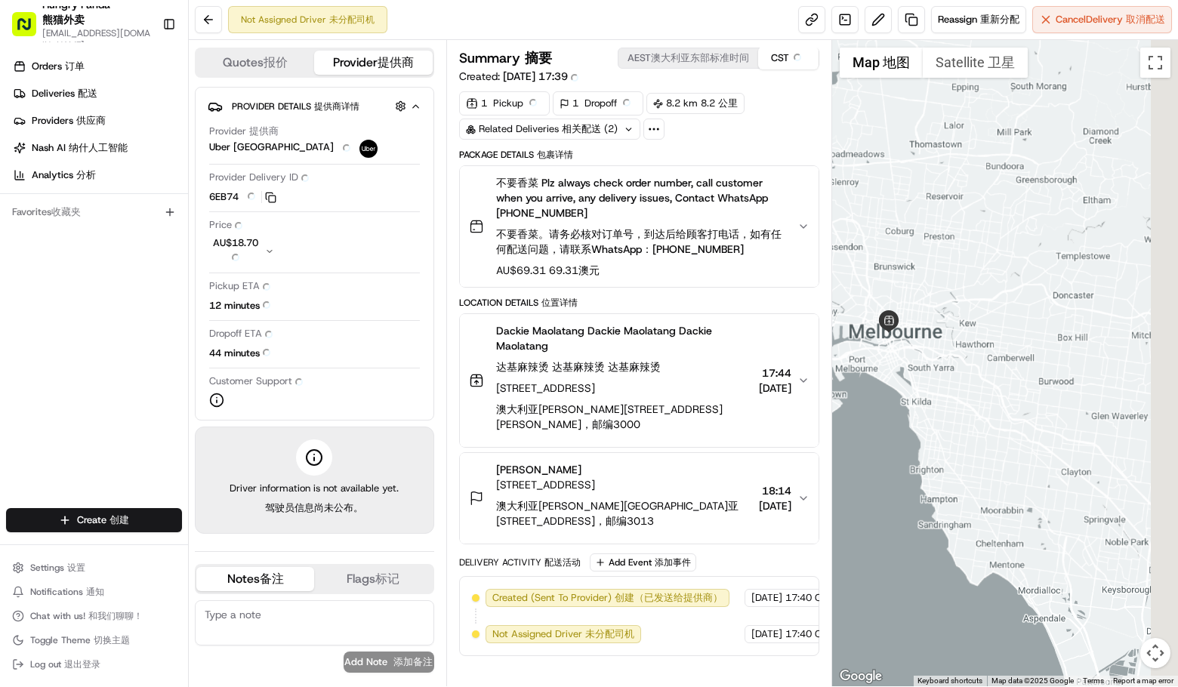
drag, startPoint x: 1027, startPoint y: 405, endPoint x: 993, endPoint y: 393, distance: 35.8
click at [993, 393] on div at bounding box center [1005, 363] width 347 height 647
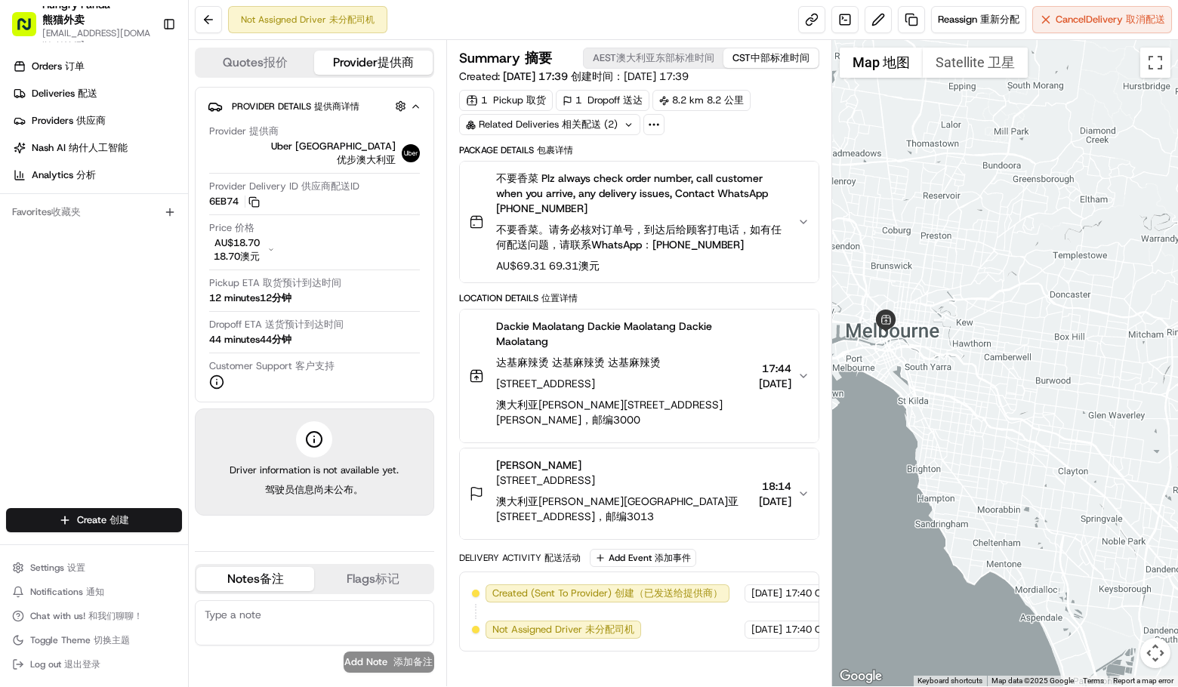
click at [316, 431] on icon at bounding box center [314, 440] width 18 height 18
click at [203, 17] on button at bounding box center [208, 19] width 27 height 27
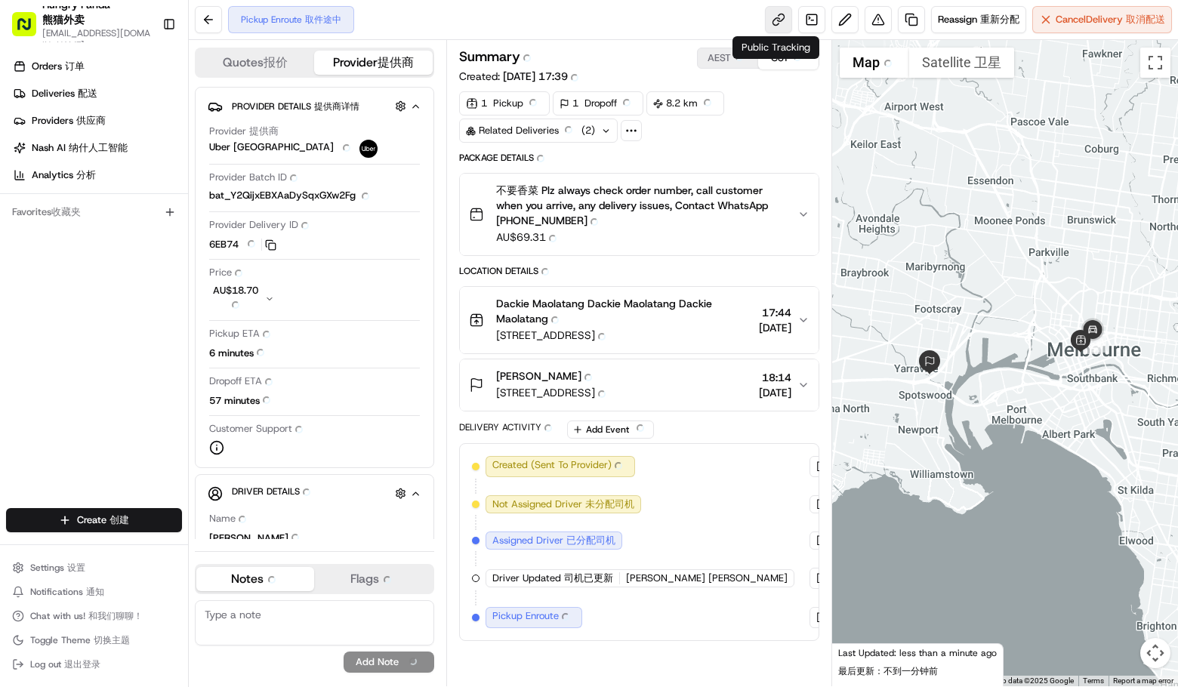
click at [773, 12] on link at bounding box center [778, 19] width 27 height 27
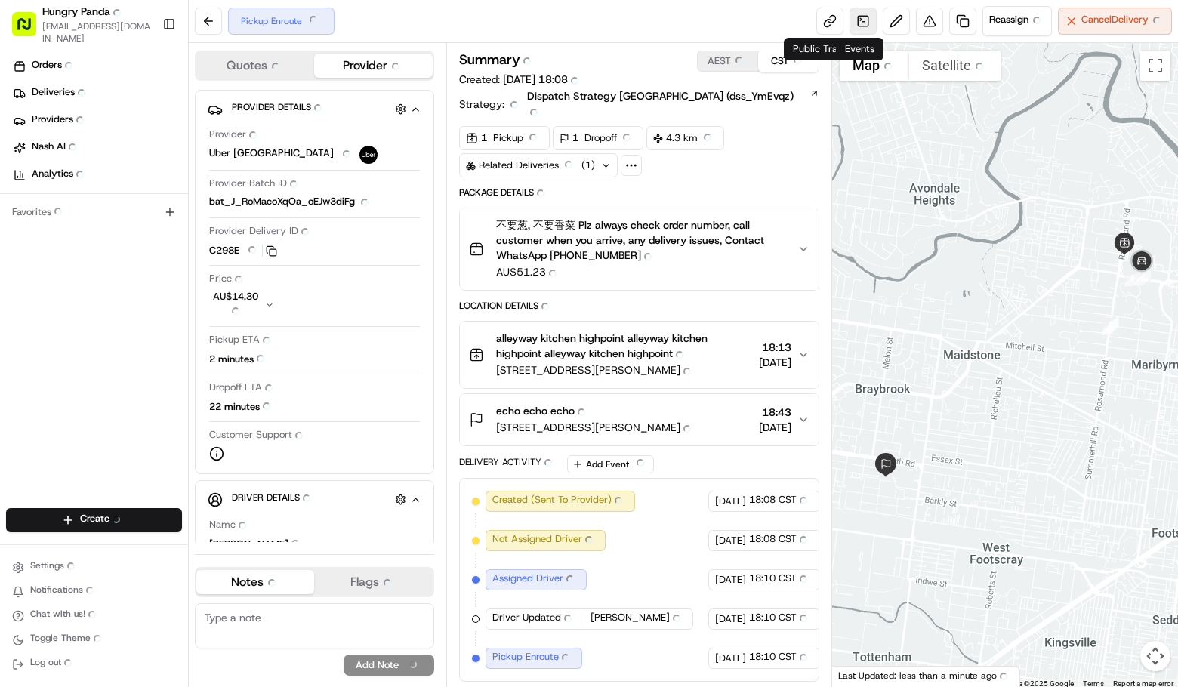
click at [853, 20] on link at bounding box center [863, 21] width 27 height 27
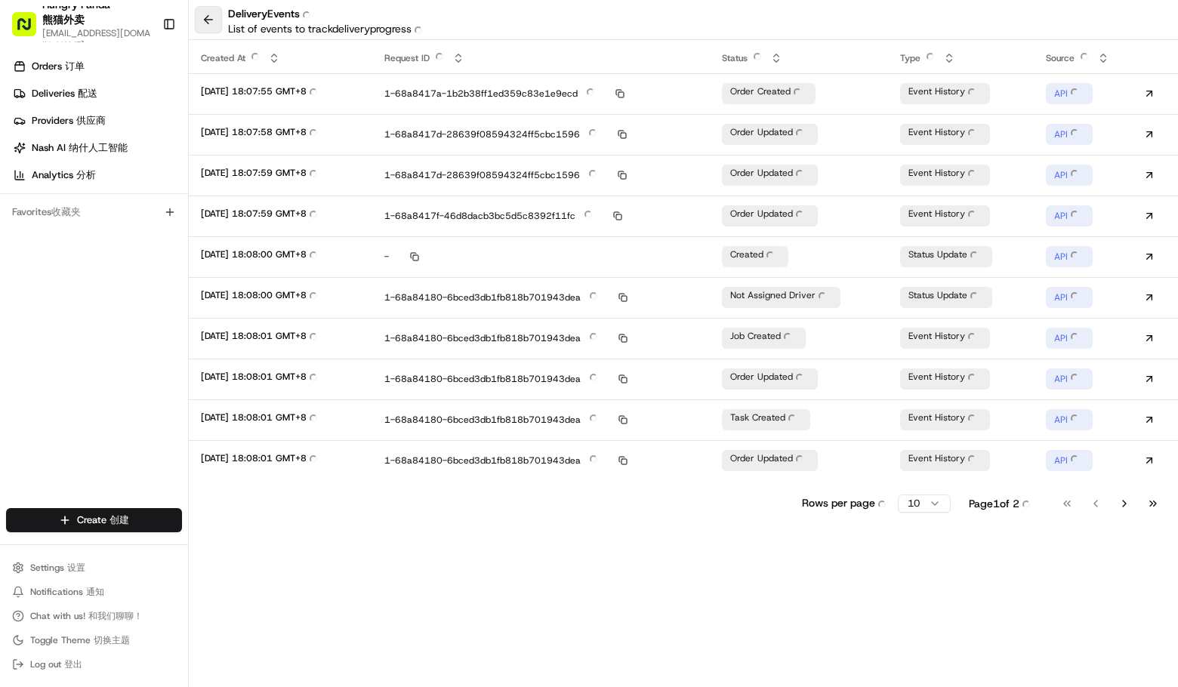
click at [203, 26] on button at bounding box center [208, 19] width 27 height 27
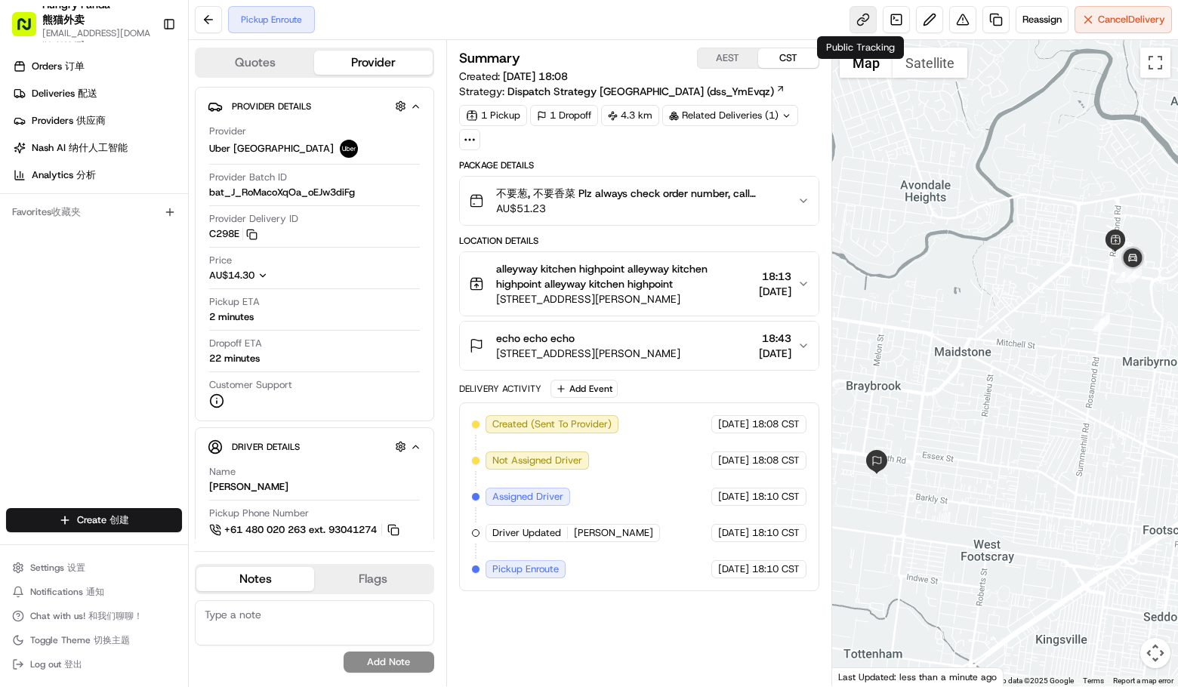
click at [852, 23] on link at bounding box center [863, 19] width 27 height 27
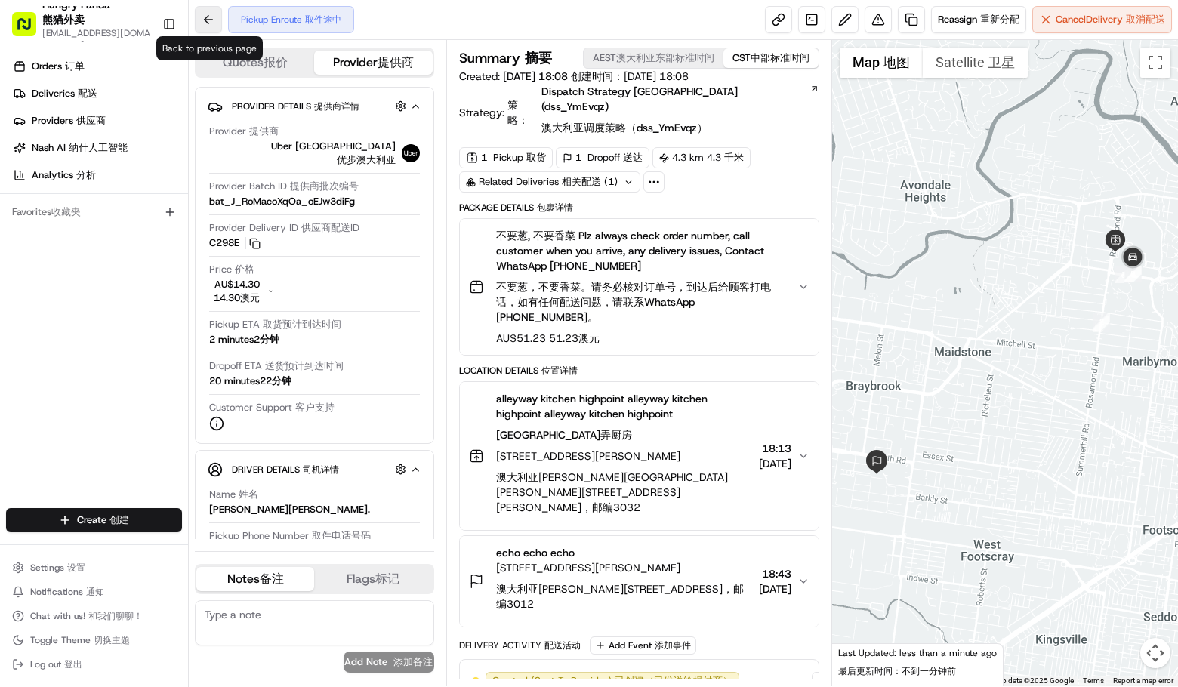
click at [199, 19] on button at bounding box center [208, 19] width 27 height 27
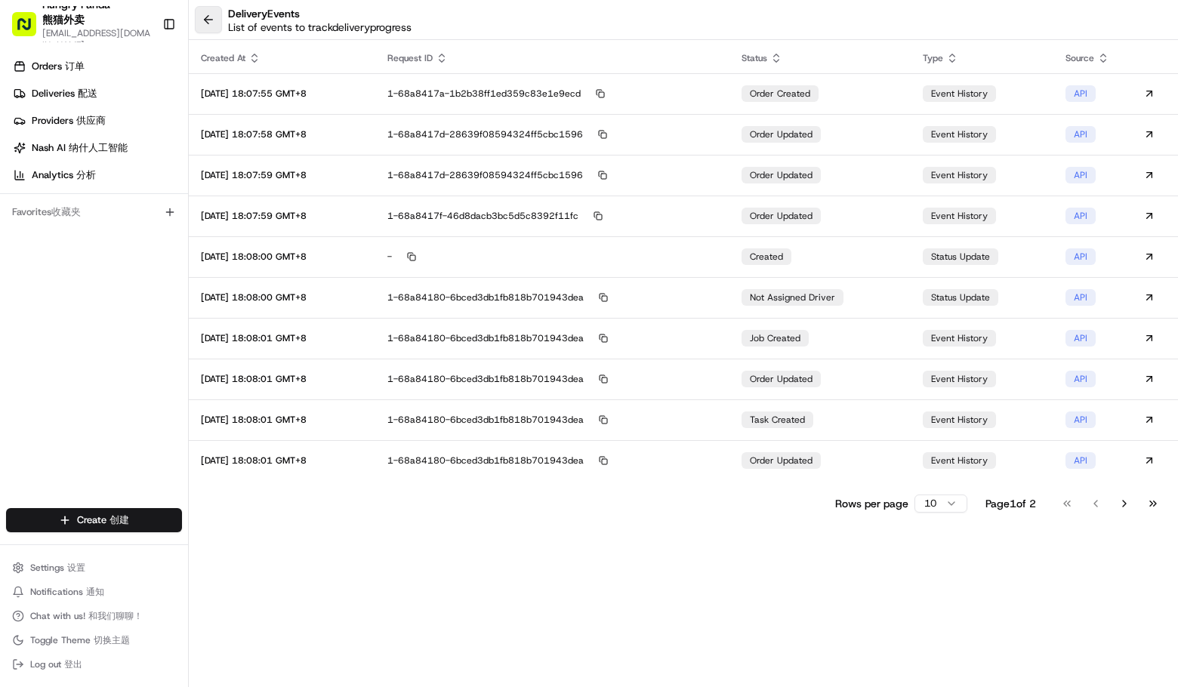
click at [199, 22] on button at bounding box center [208, 19] width 27 height 27
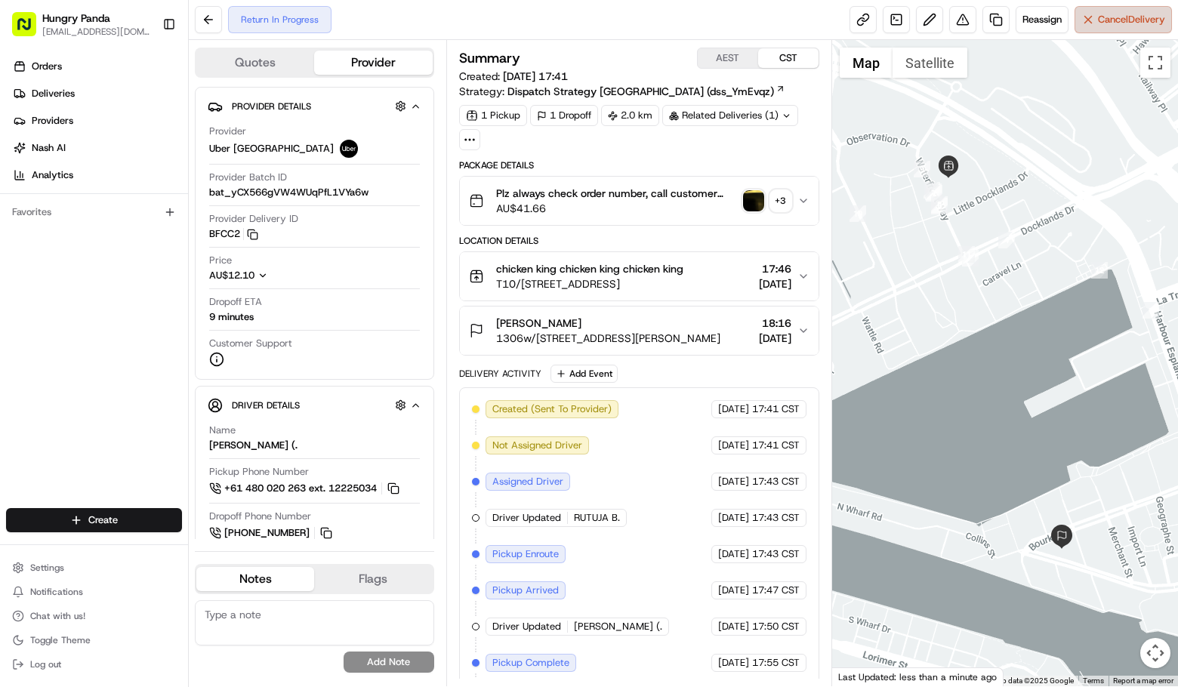
click at [1109, 13] on span "Cancel Delivery" at bounding box center [1131, 20] width 67 height 14
